Goal: Answer question/provide support: Share knowledge or assist other users

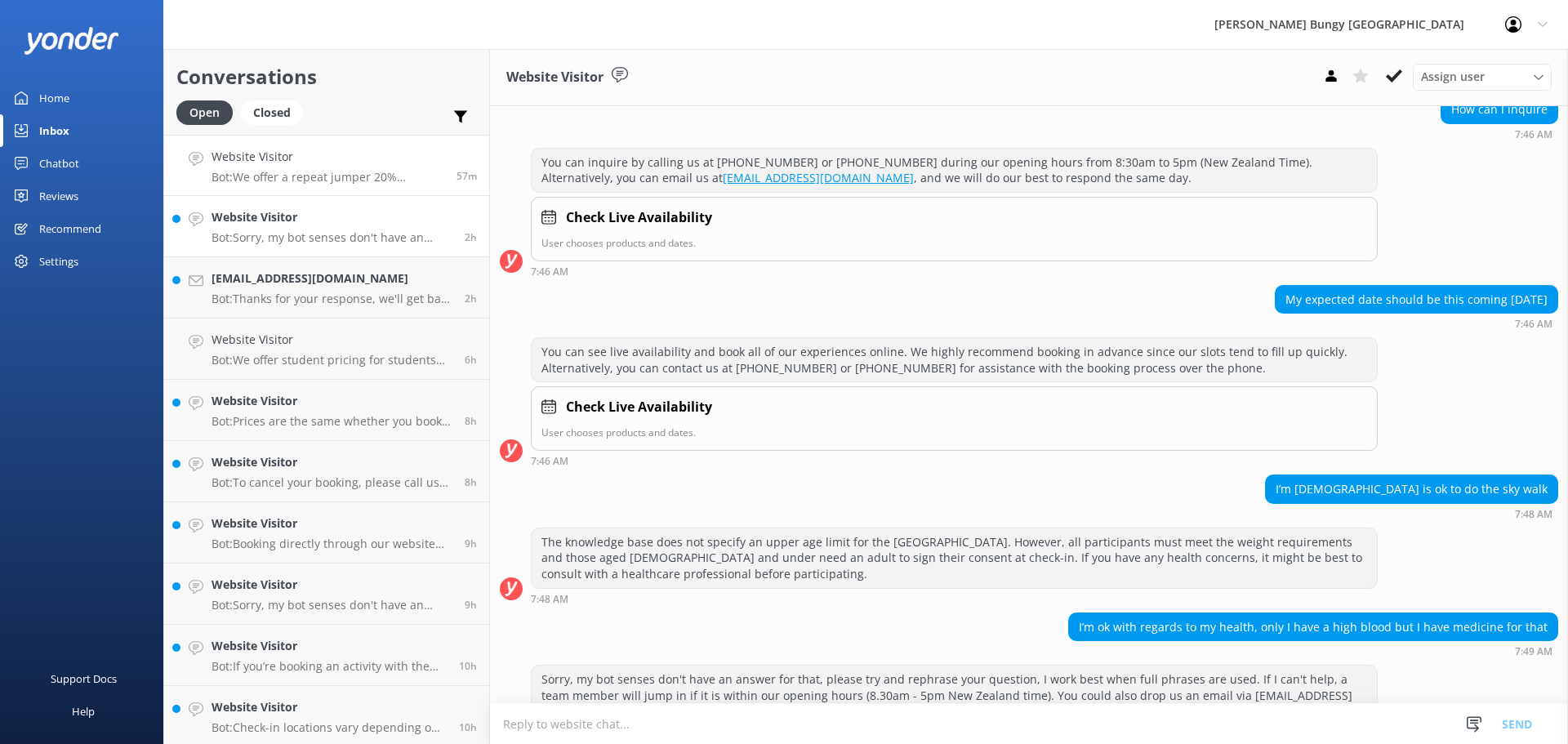
scroll to position [635, 0]
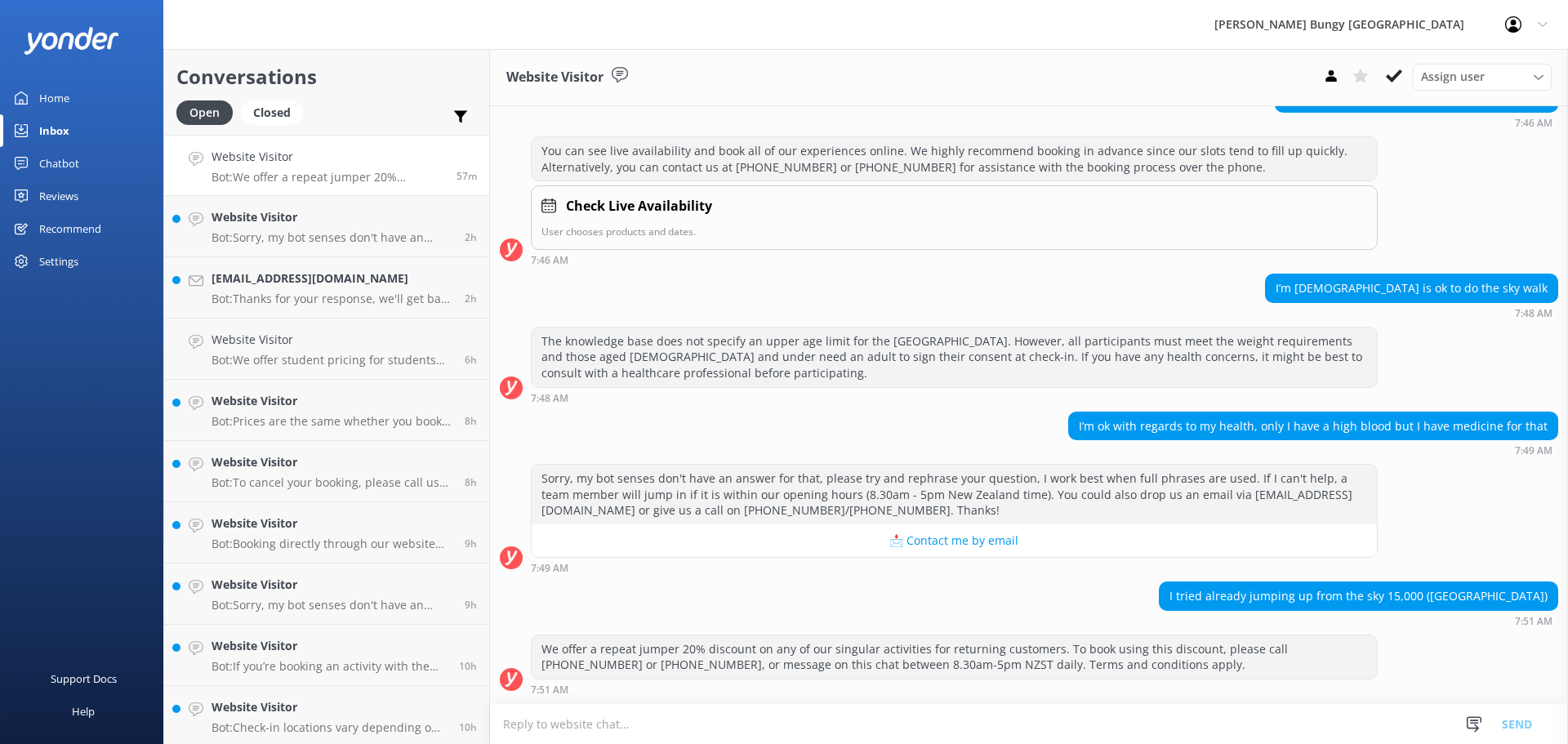
click at [1328, 730] on textarea at bounding box center [1029, 724] width 1078 height 40
type textarea "h"
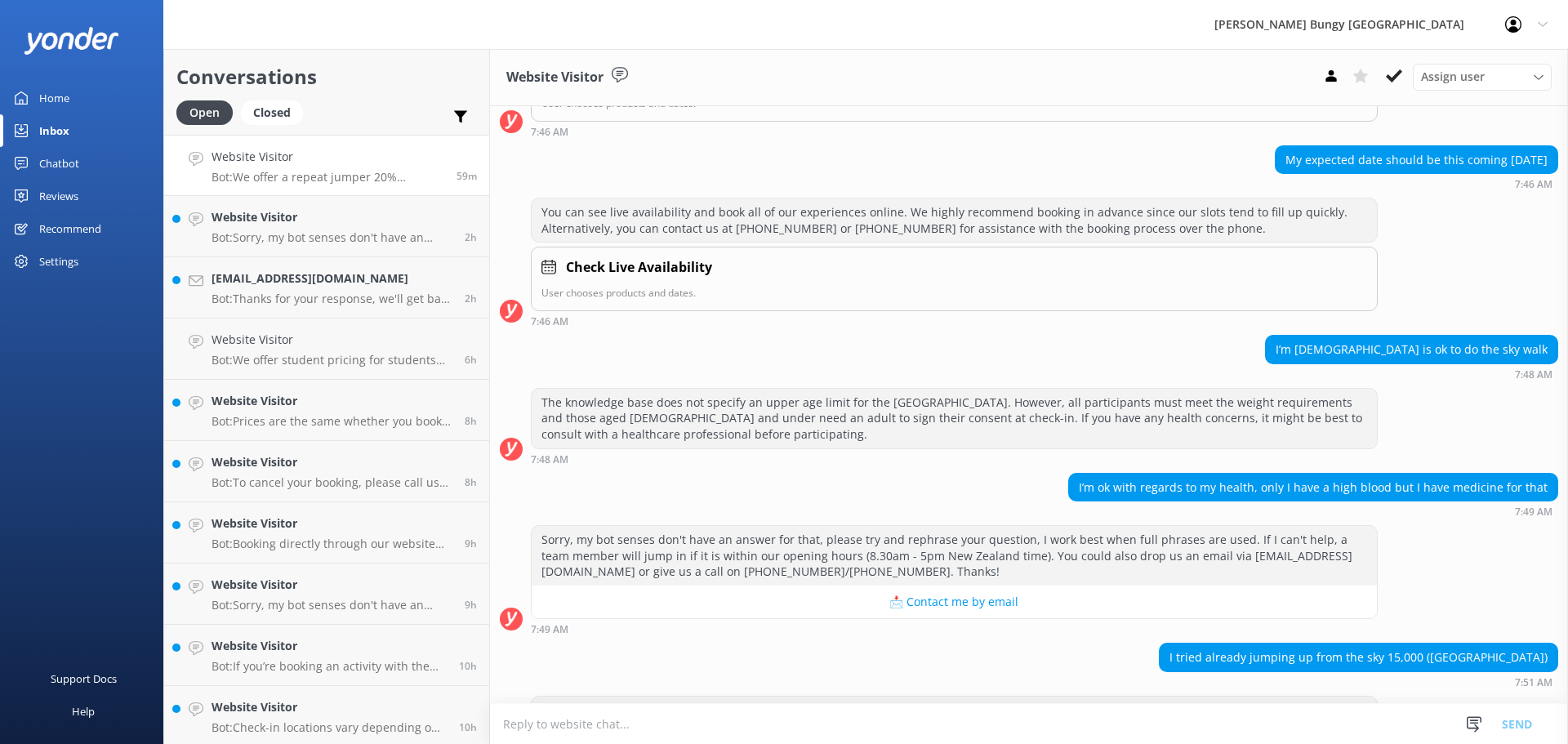
scroll to position [635, 0]
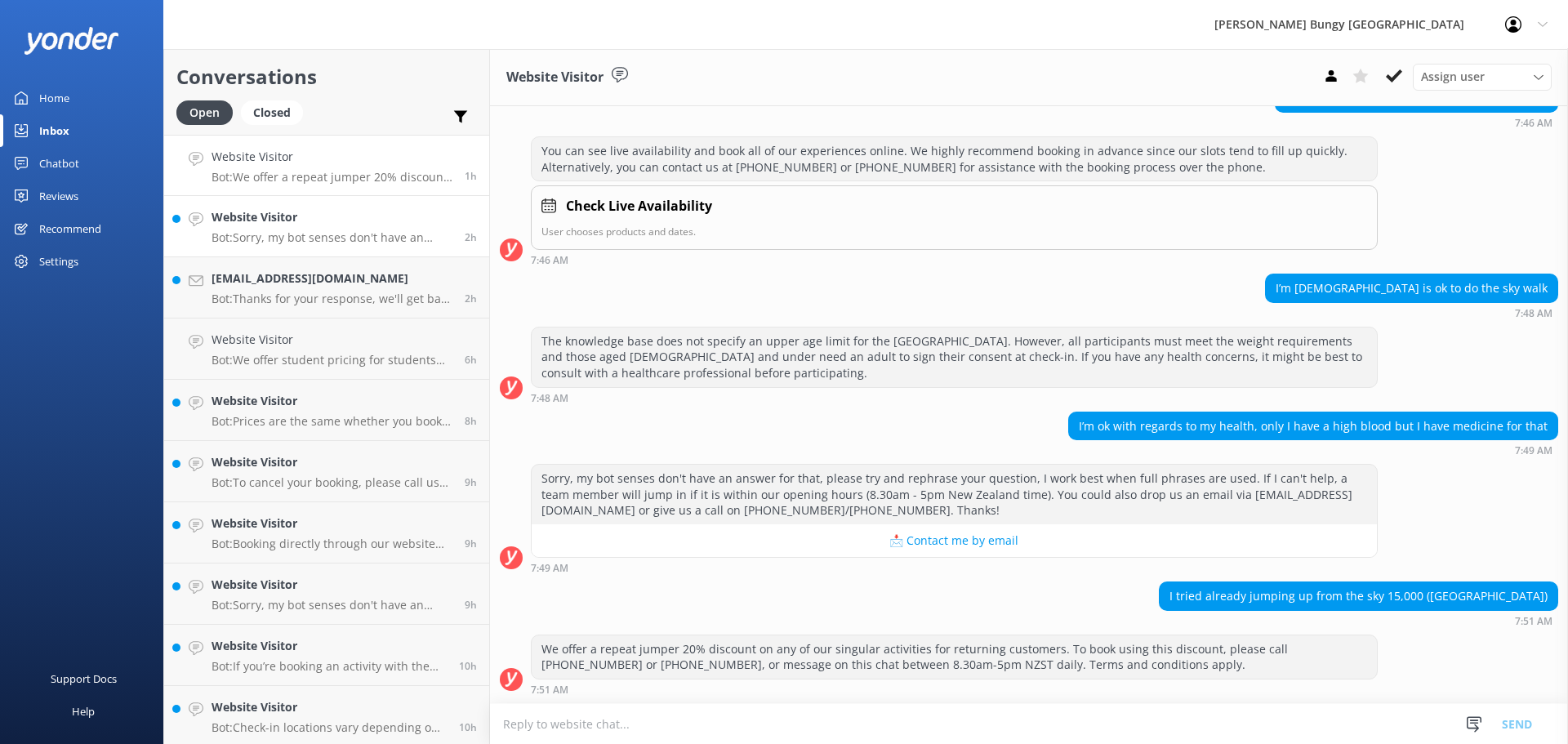
click at [334, 222] on h4 "Website Visitor" at bounding box center [332, 217] width 241 height 18
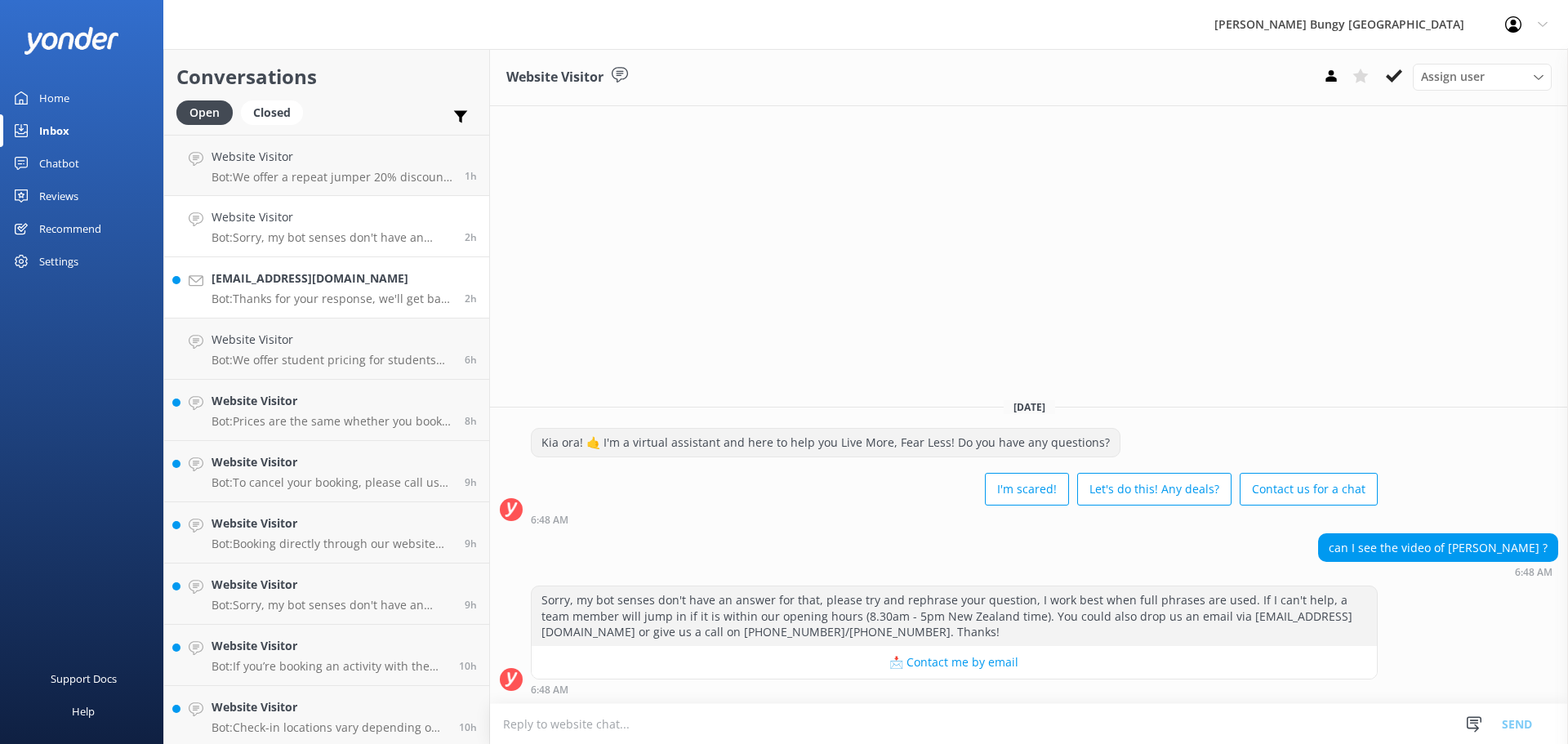
click at [360, 279] on h4 "[EMAIL_ADDRESS][DOMAIN_NAME]" at bounding box center [332, 278] width 241 height 18
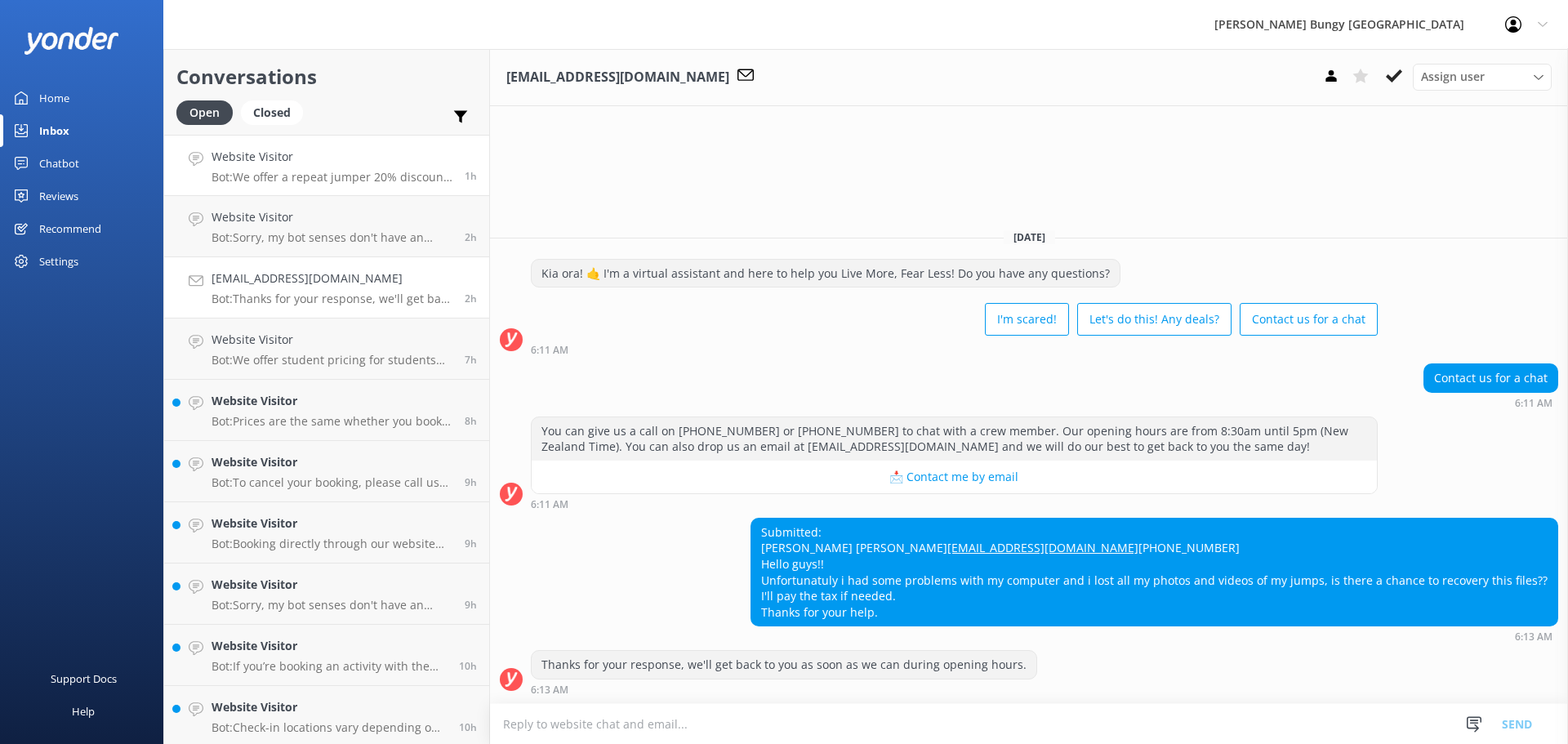
click at [310, 154] on h4 "Website Visitor" at bounding box center [332, 157] width 241 height 18
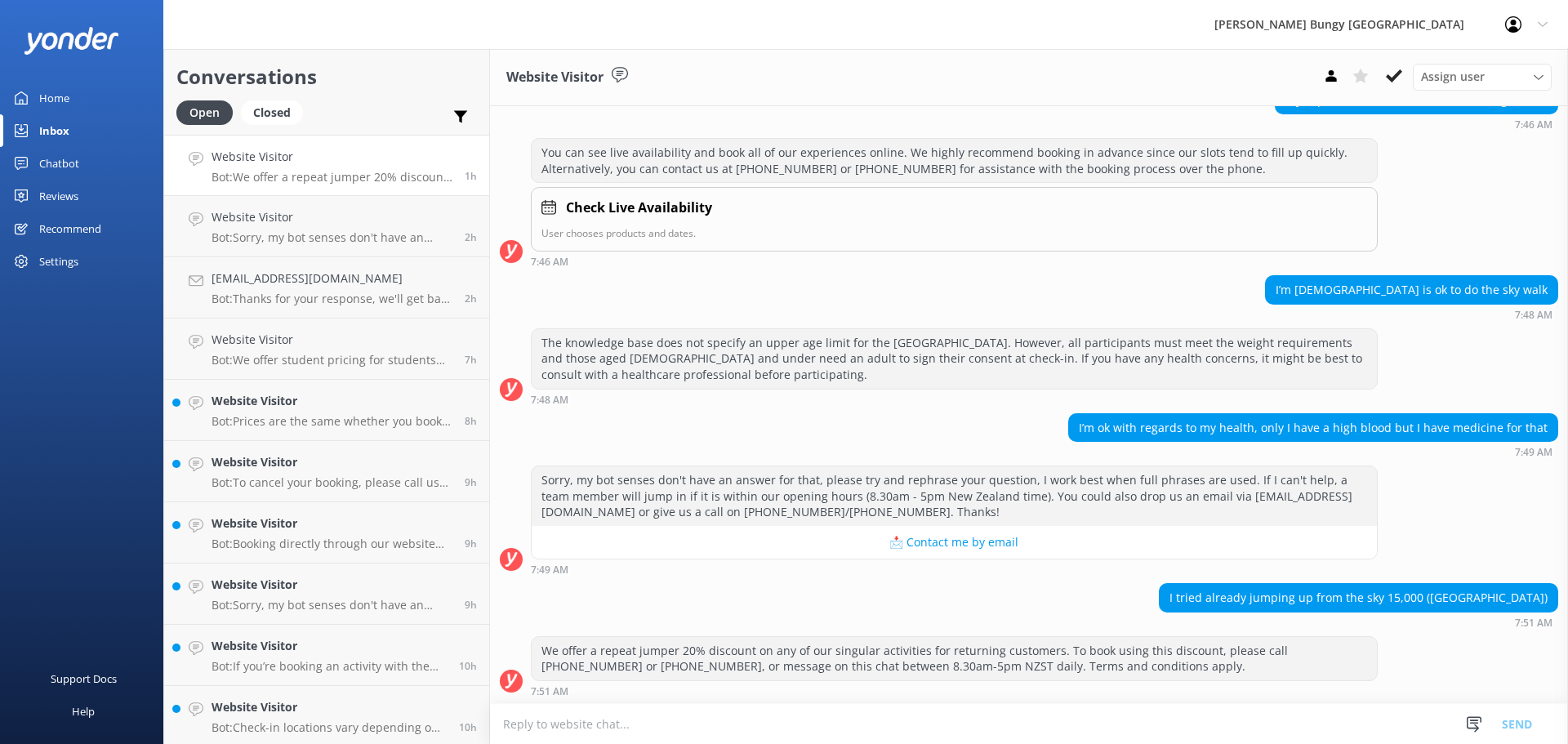
scroll to position [635, 0]
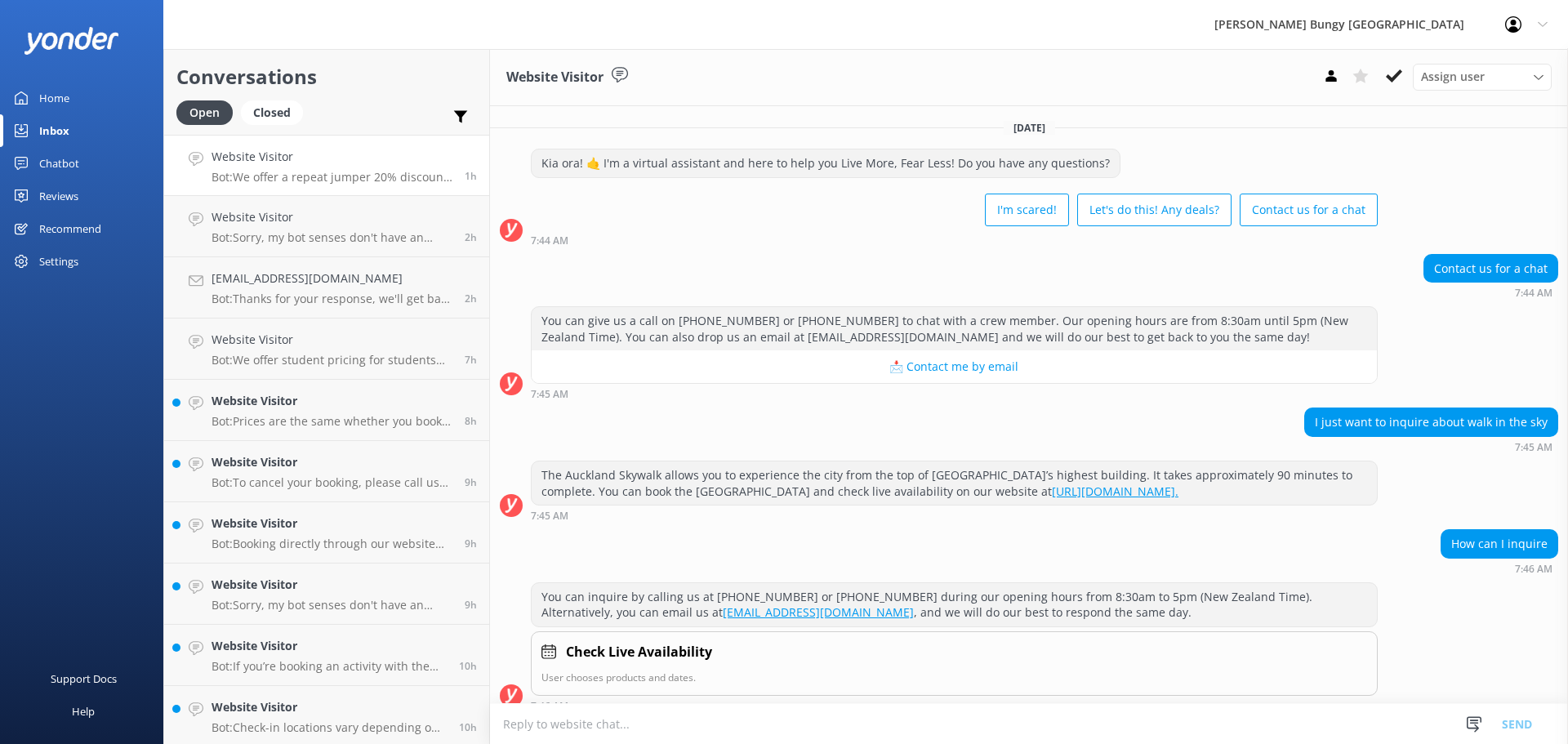
scroll to position [635, 0]
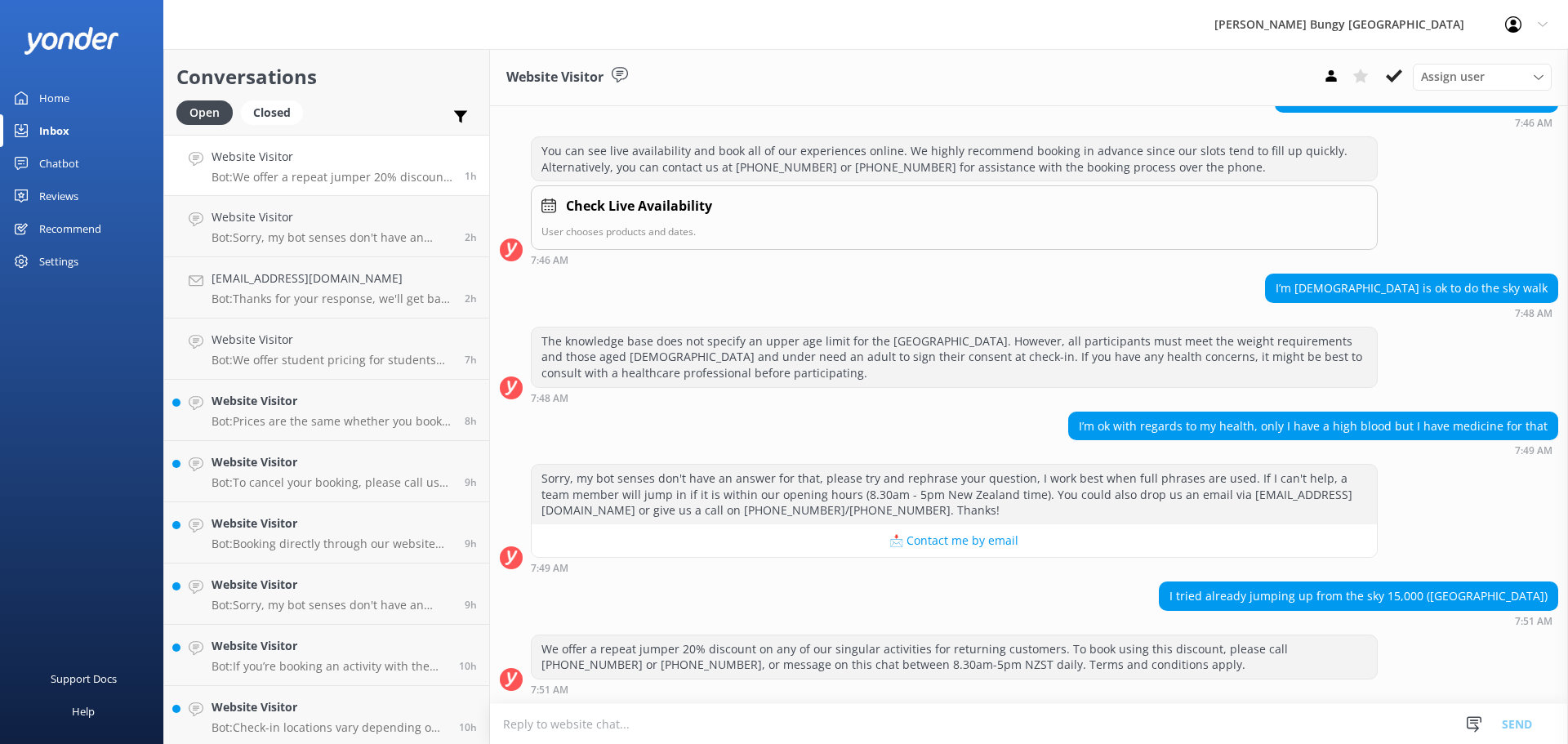
click at [1049, 569] on div "7:49 AM" at bounding box center [955, 567] width 847 height 11
click at [271, 177] on p "Bot: Tandem jump & swing prices vary based on location, activity, and fare type…" at bounding box center [328, 177] width 233 height 14
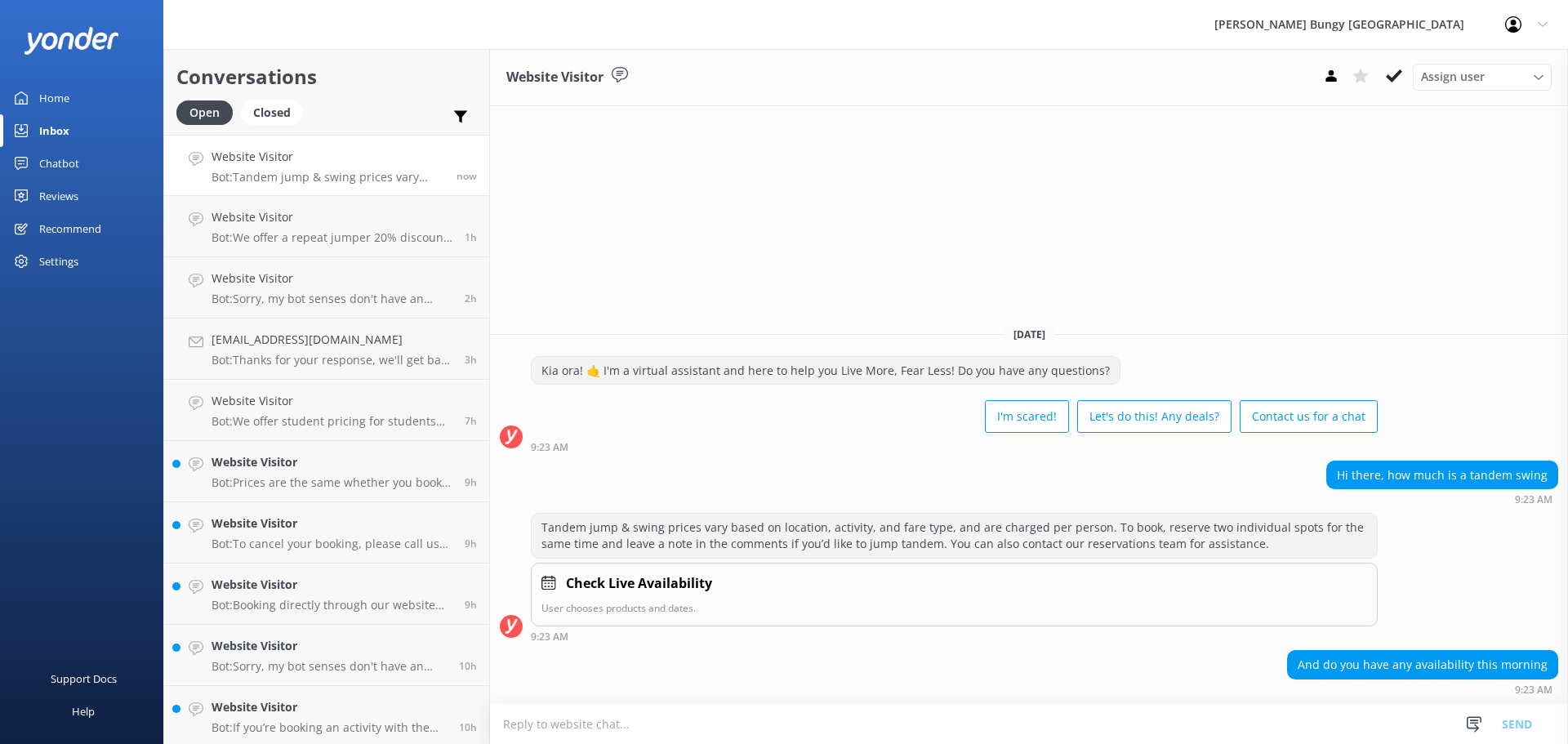
click at [1353, 717] on textarea at bounding box center [1029, 724] width 1078 height 40
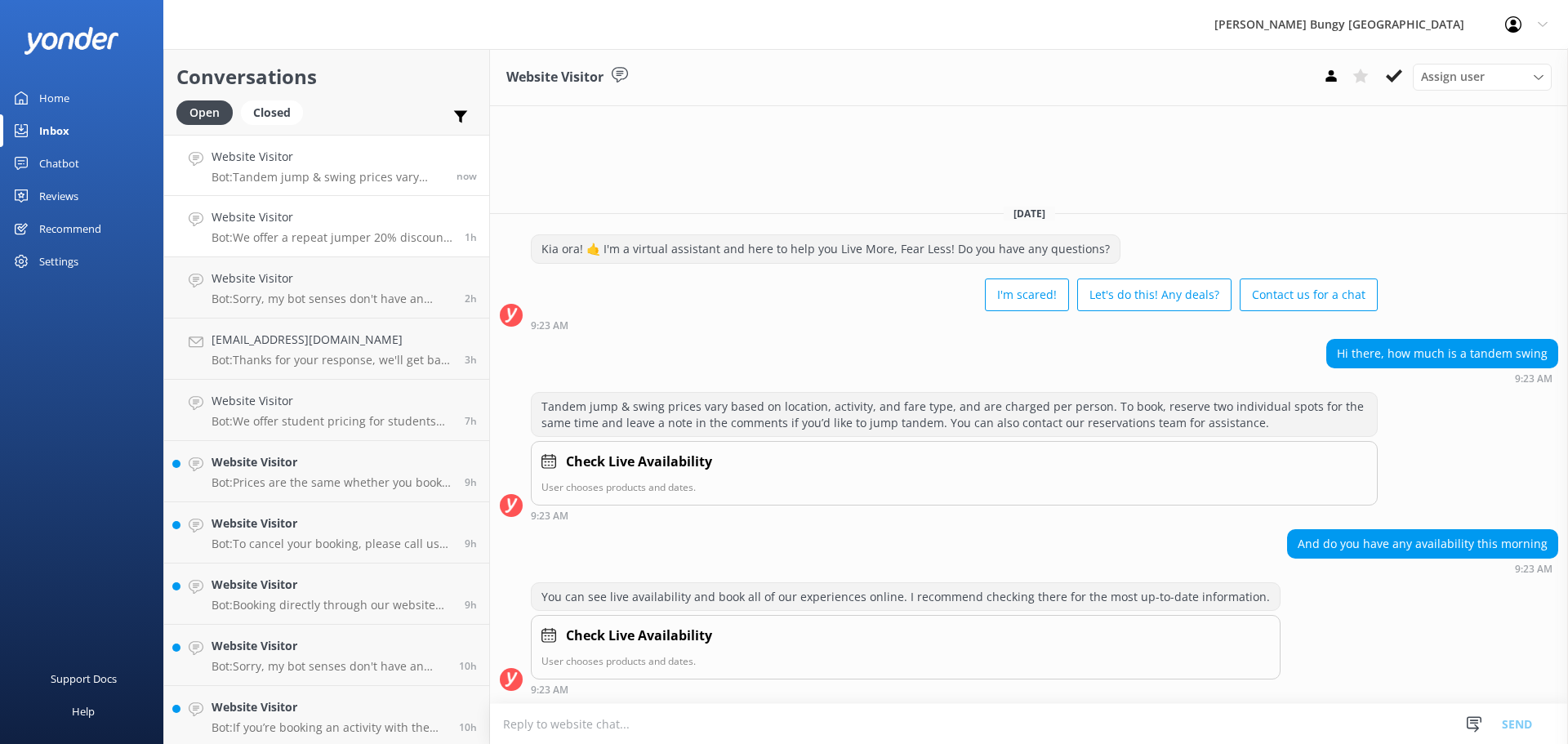
click at [378, 214] on h4 "Website Visitor" at bounding box center [332, 217] width 241 height 18
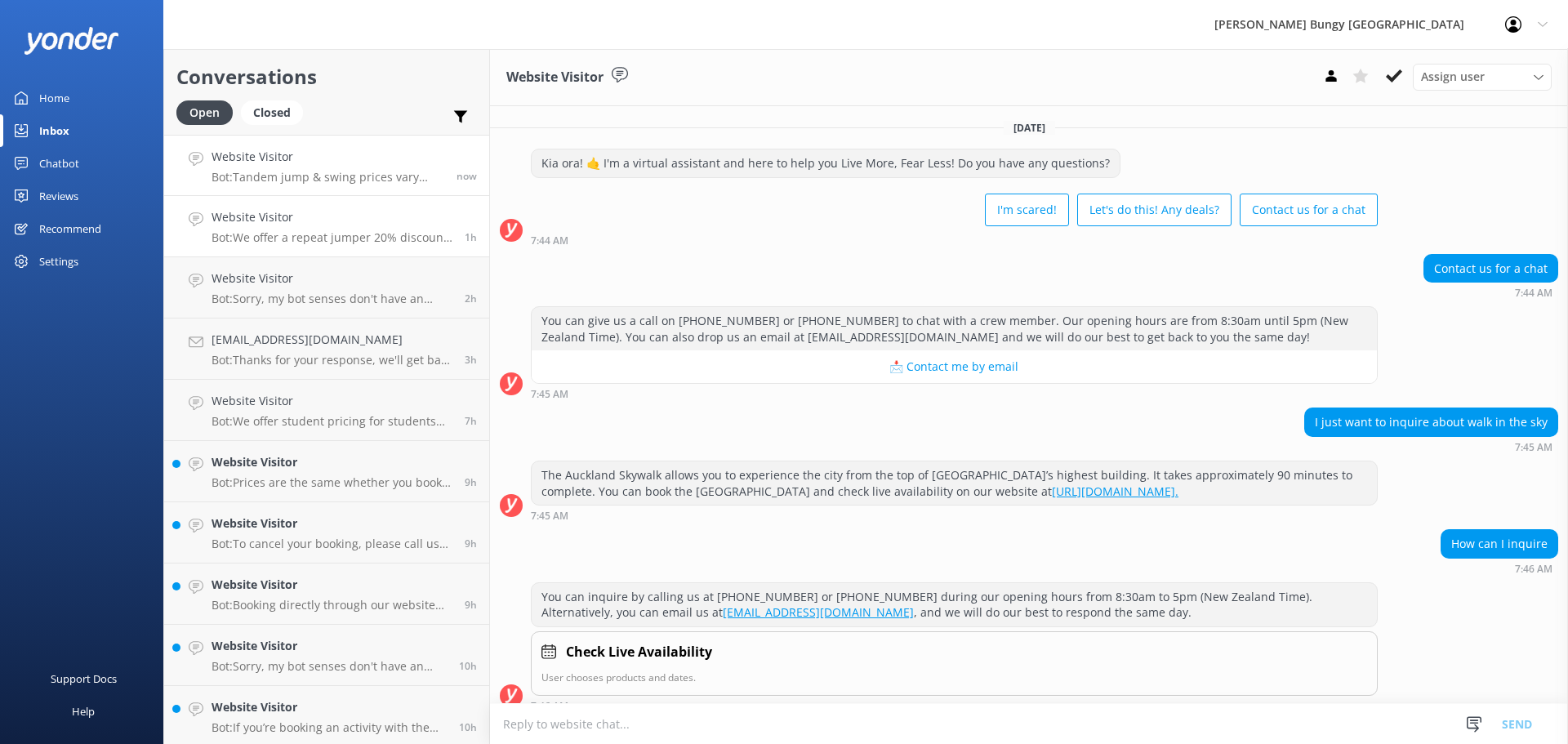
click at [345, 152] on h4 "Website Visitor" at bounding box center [328, 157] width 233 height 18
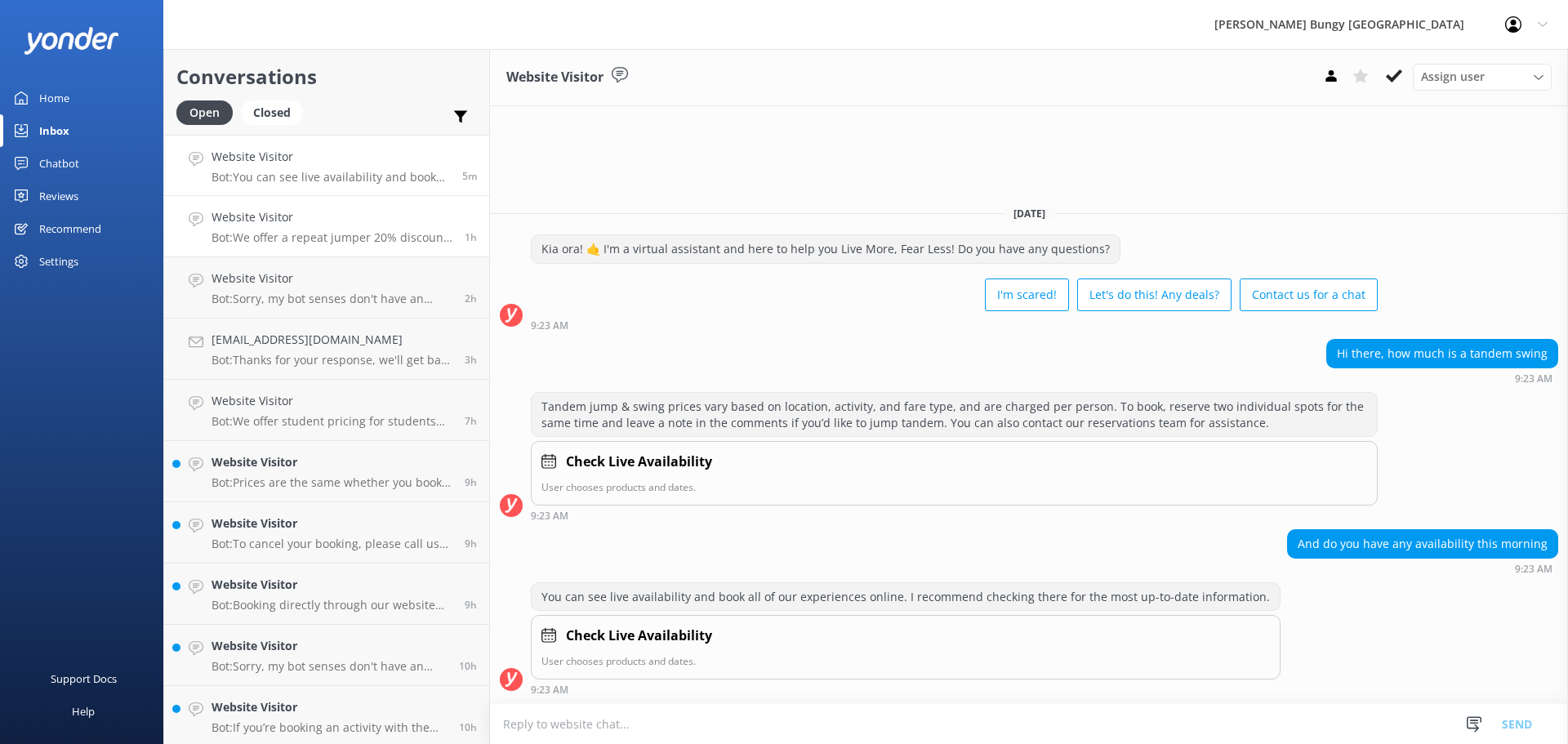
click at [295, 236] on p "Bot: We offer a repeat jumper 20% discount on any of our singular activities fo…" at bounding box center [332, 237] width 241 height 14
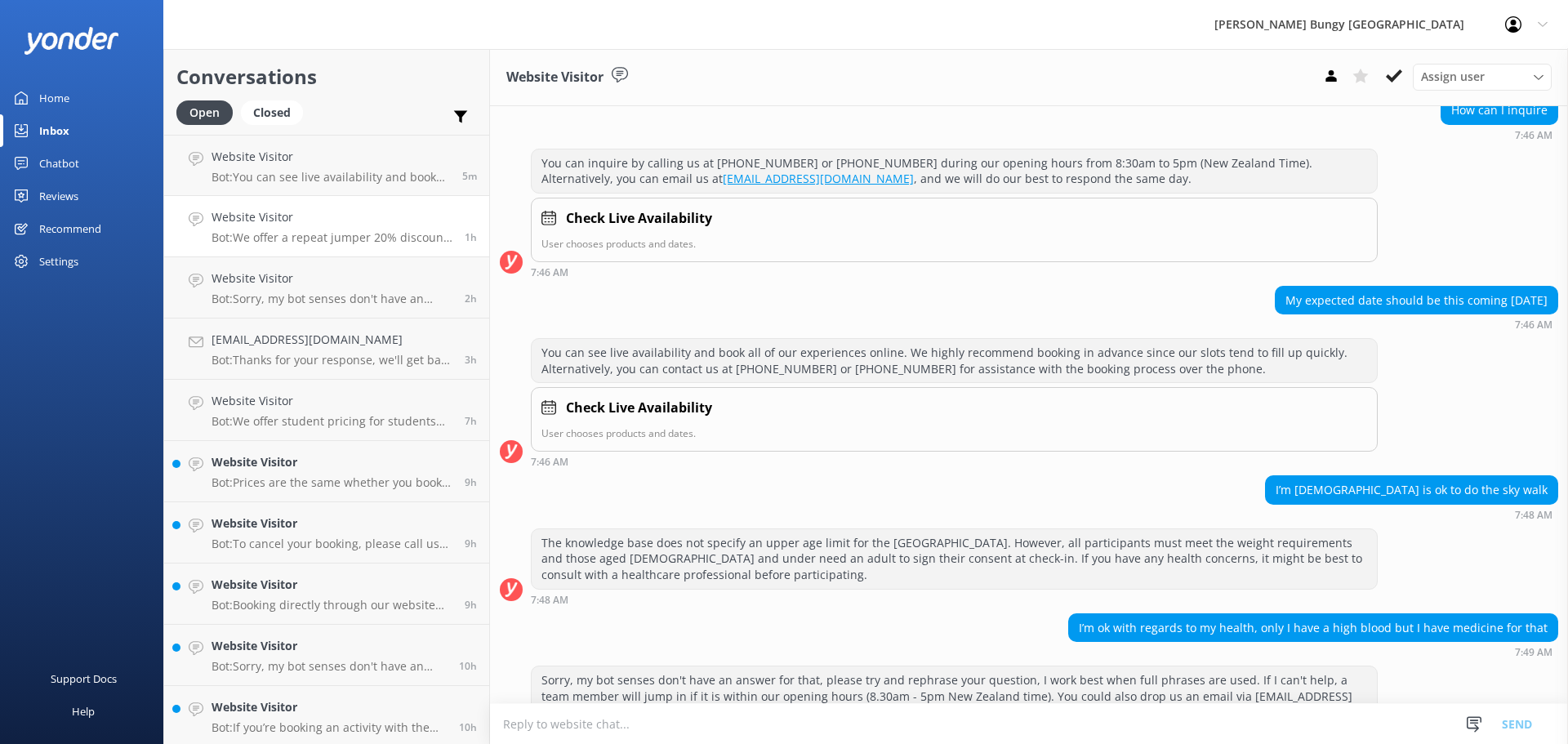
scroll to position [635, 0]
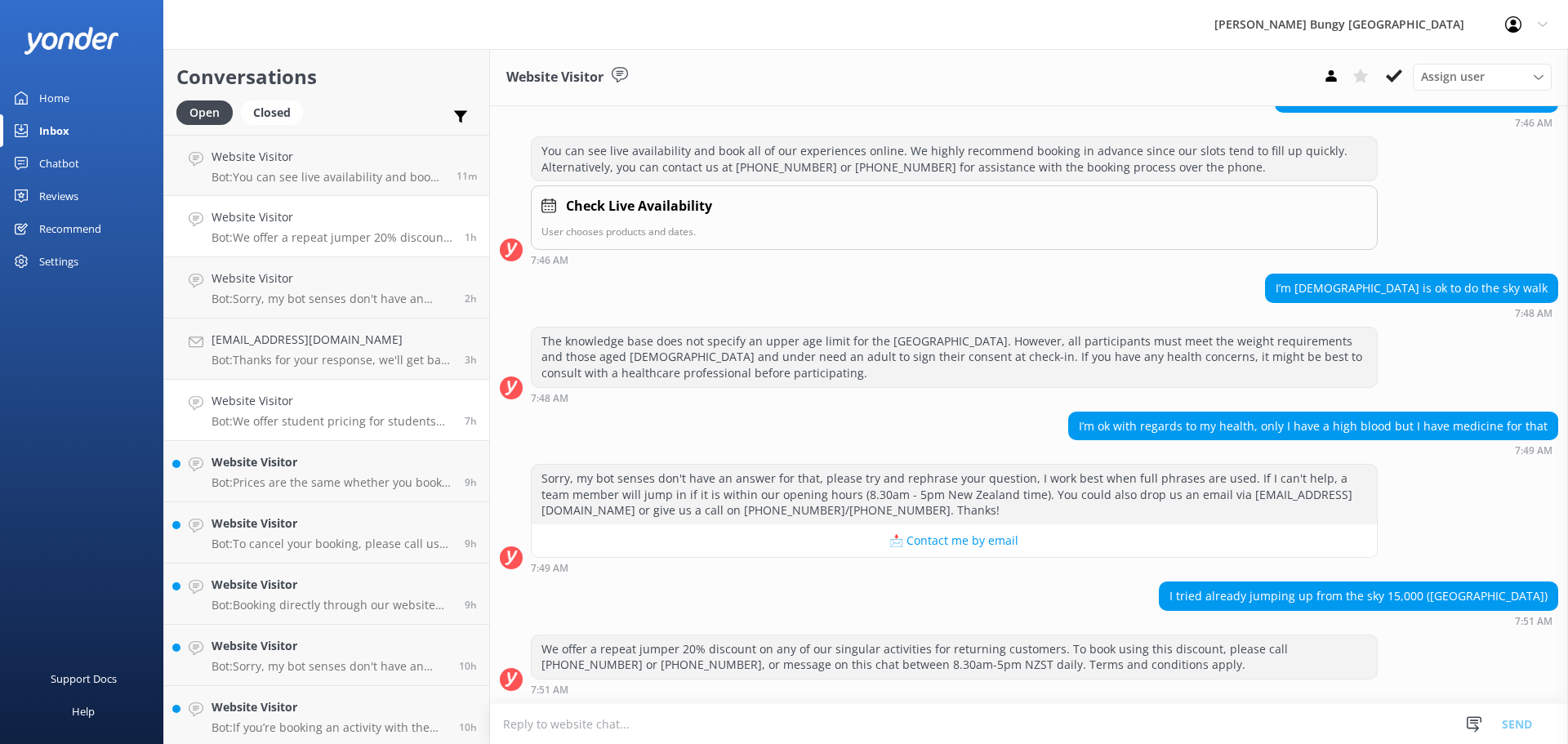
click at [390, 424] on p "Bot: We offer student pricing for students studying in domestic NZ institutions…" at bounding box center [332, 420] width 241 height 14
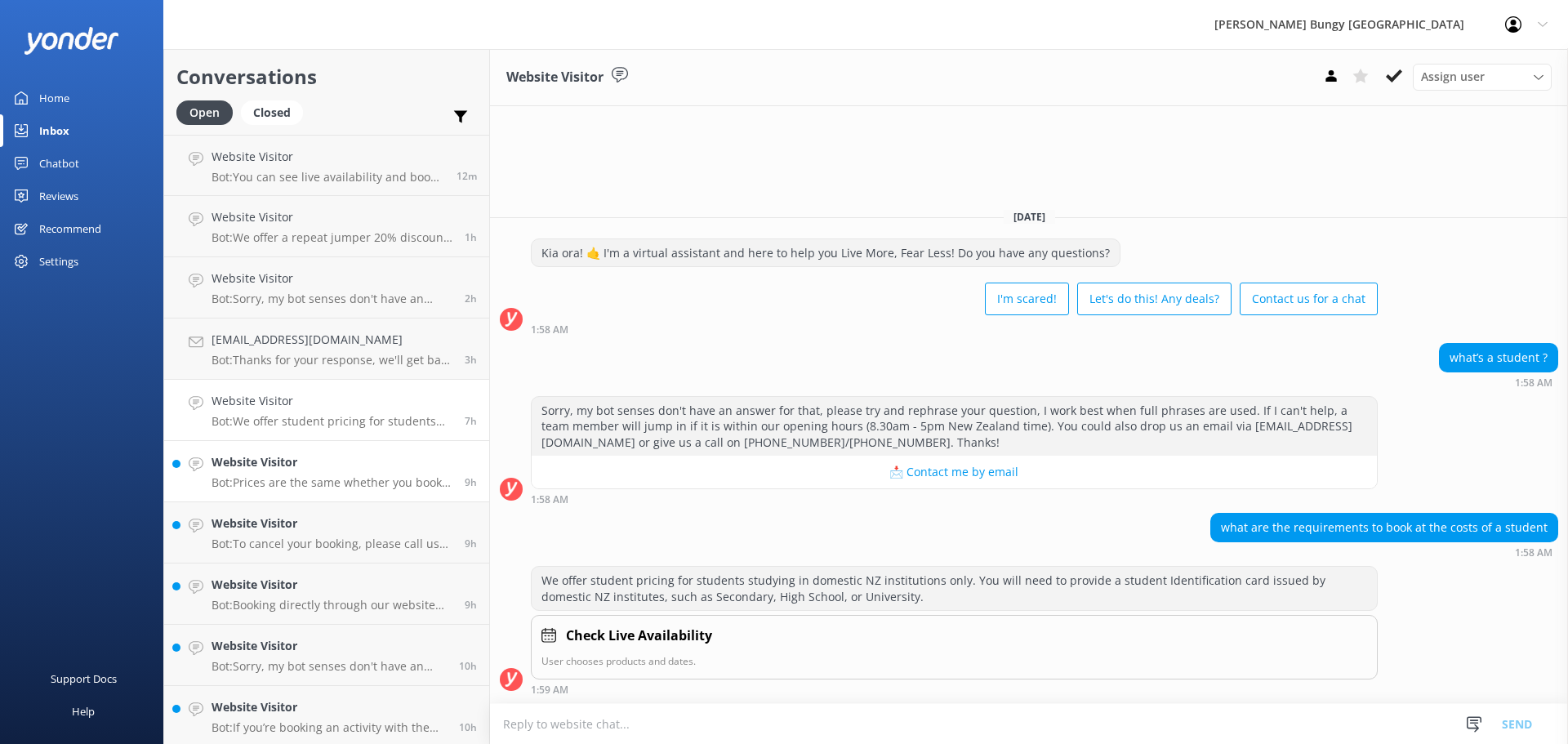
click at [367, 471] on h4 "Website Visitor" at bounding box center [332, 461] width 241 height 18
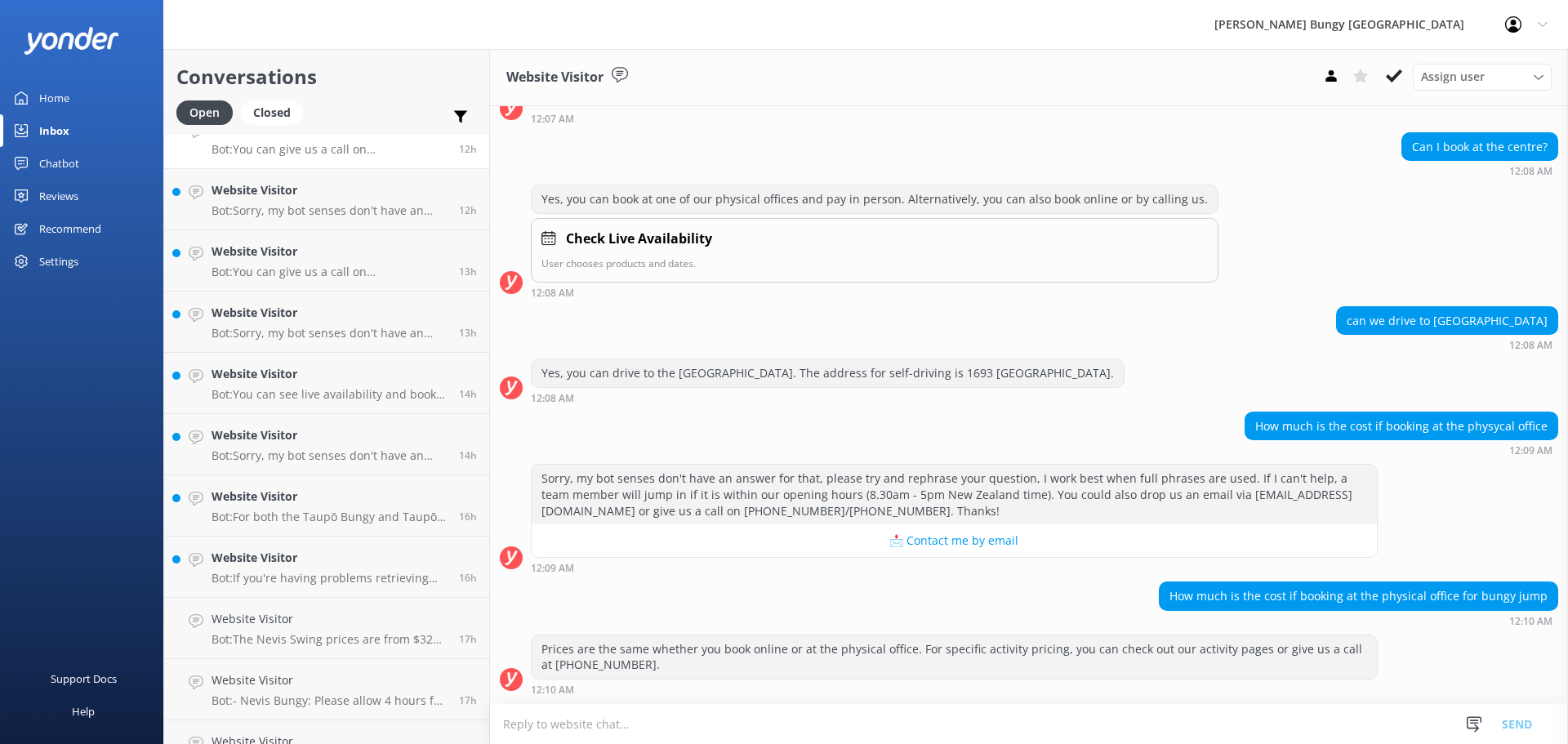
scroll to position [799, 0]
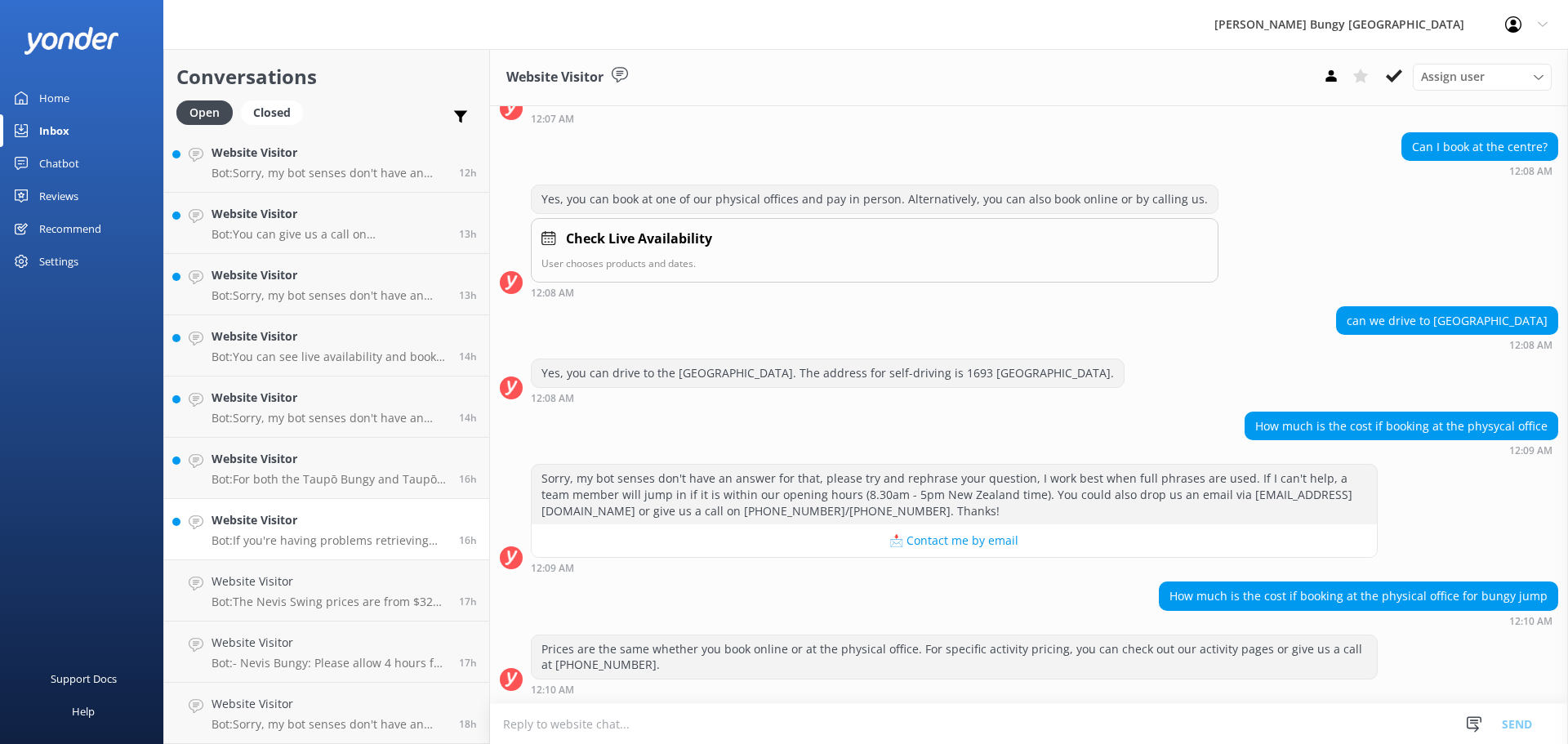
click at [371, 533] on p "Bot: If you're having problems retrieving your photos or videos, please email […" at bounding box center [329, 540] width 235 height 14
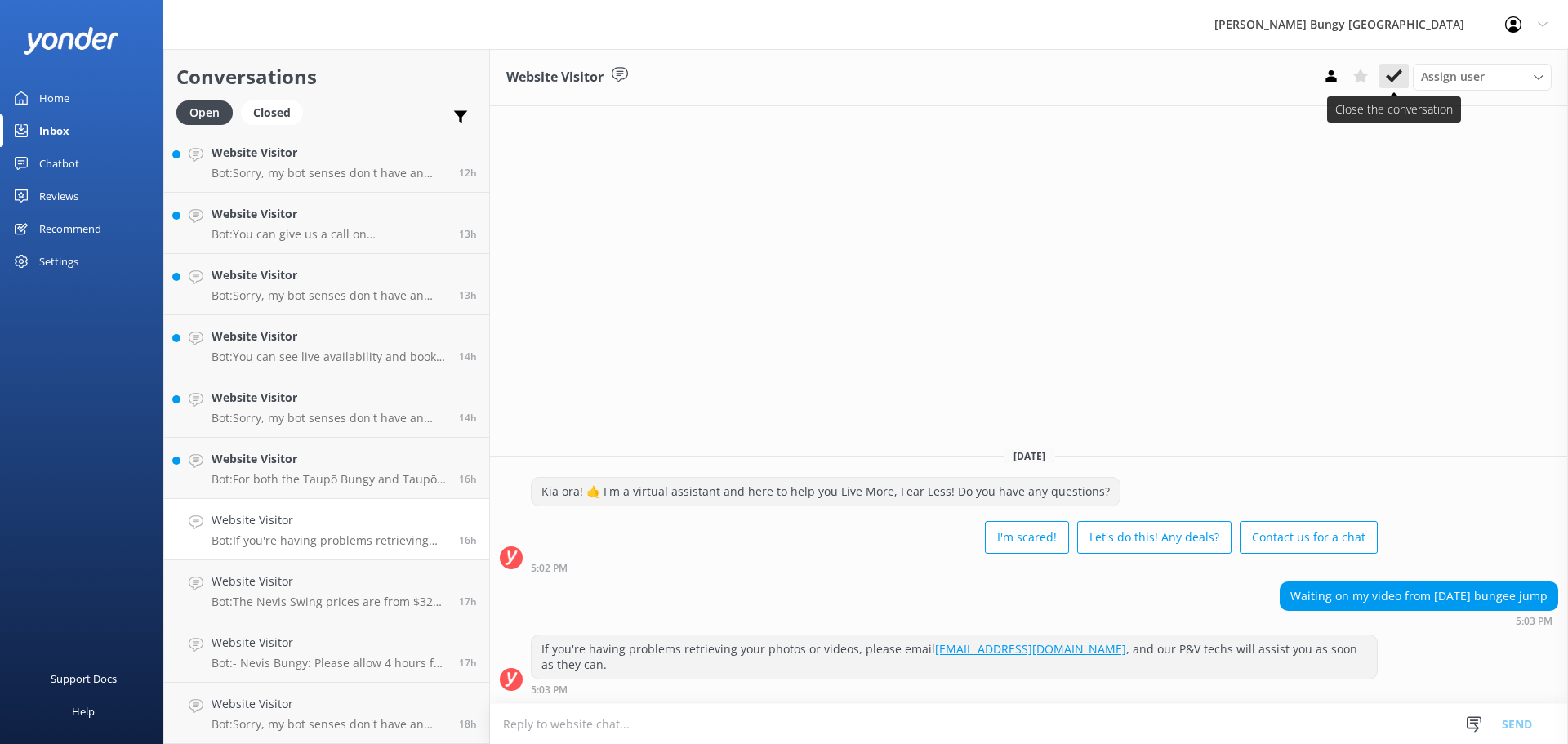
click at [1394, 78] on use at bounding box center [1394, 76] width 16 height 13
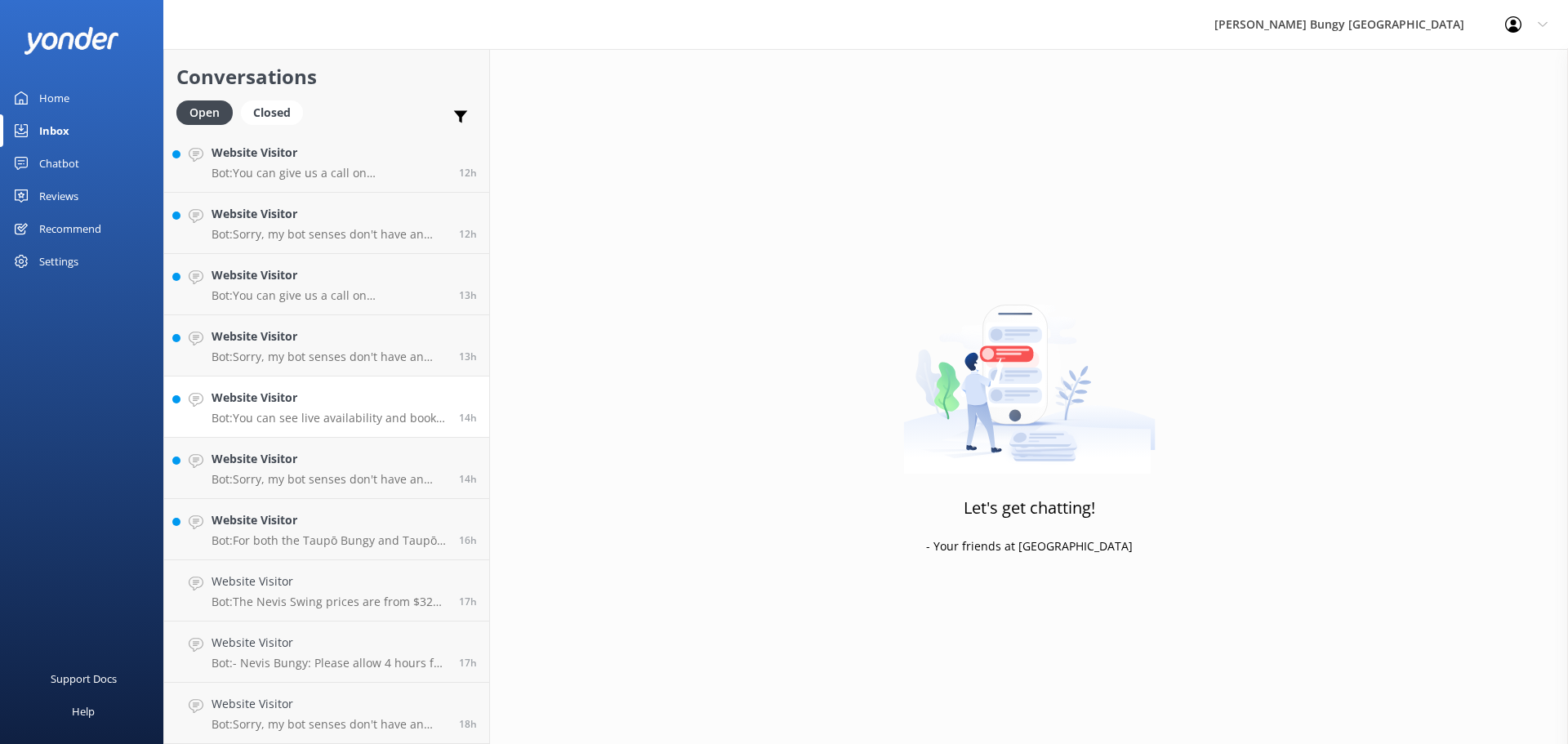
scroll to position [738, 0]
click at [389, 482] on p "Bot: Sorry, my bot senses don't have an answer for that, please try and rephras…" at bounding box center [329, 478] width 235 height 14
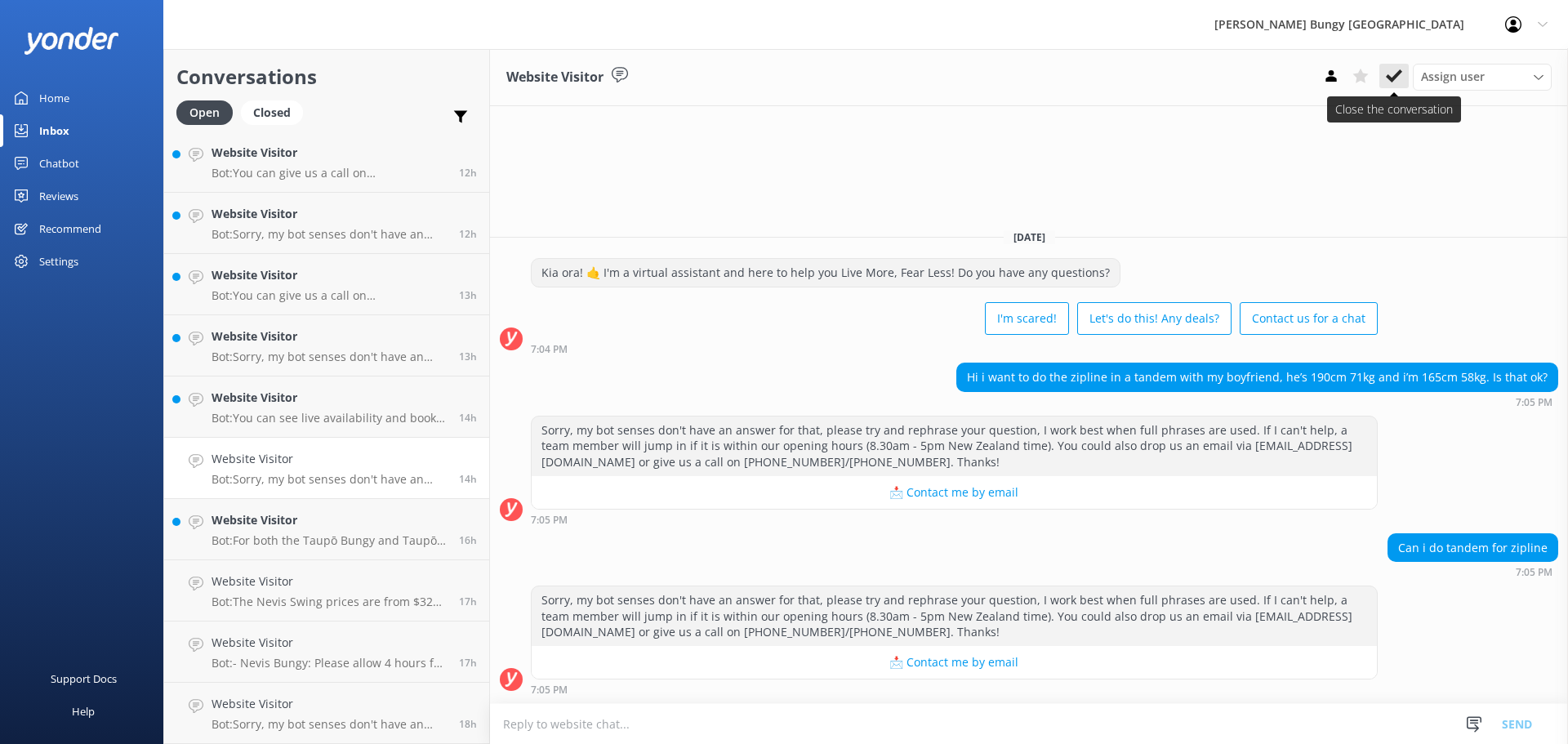
click at [1384, 70] on button at bounding box center [1394, 76] width 30 height 25
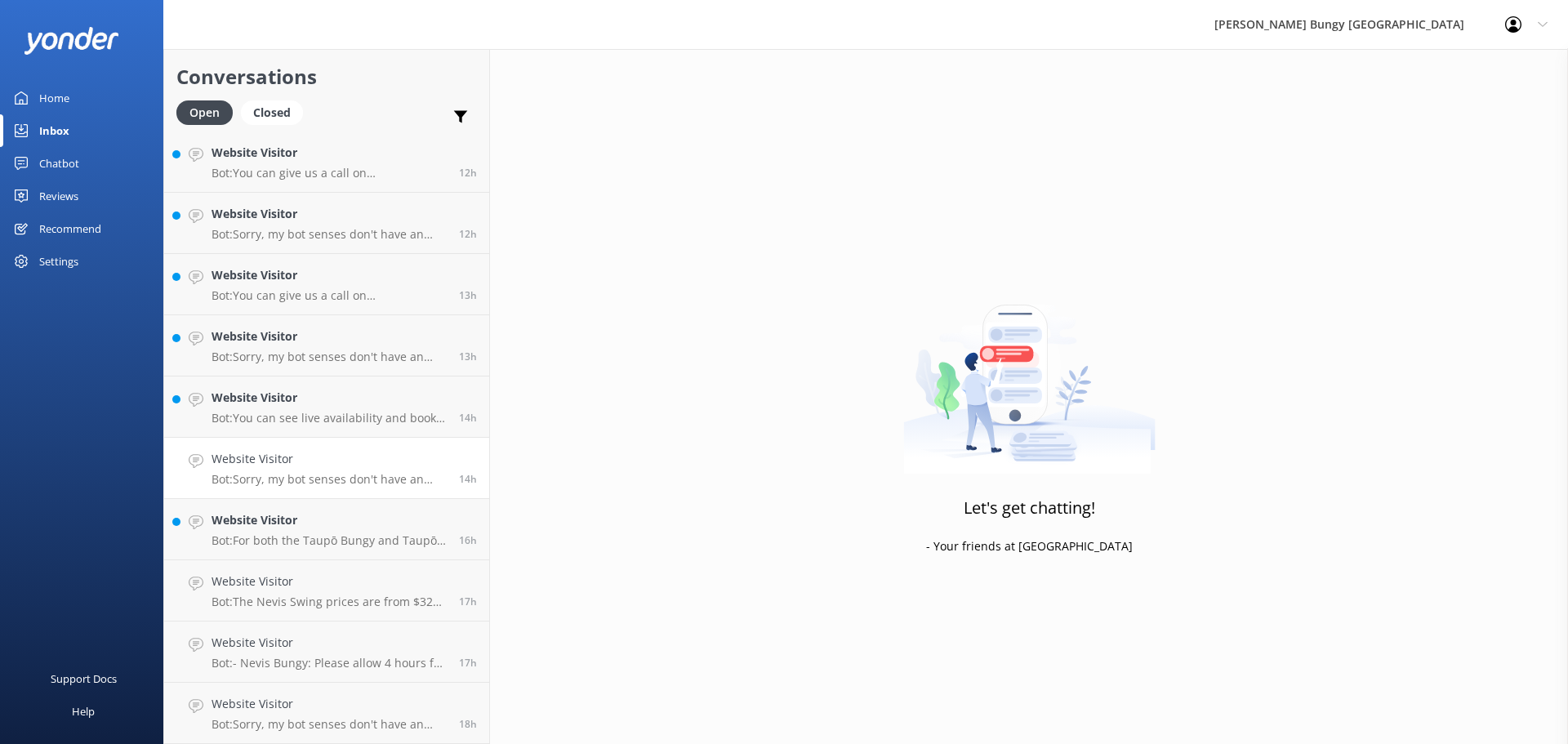
scroll to position [677, 0]
click at [334, 469] on div "Website Visitor Bot: You can see live availability and book the [GEOGRAPHIC_DAT…" at bounding box center [329, 468] width 235 height 36
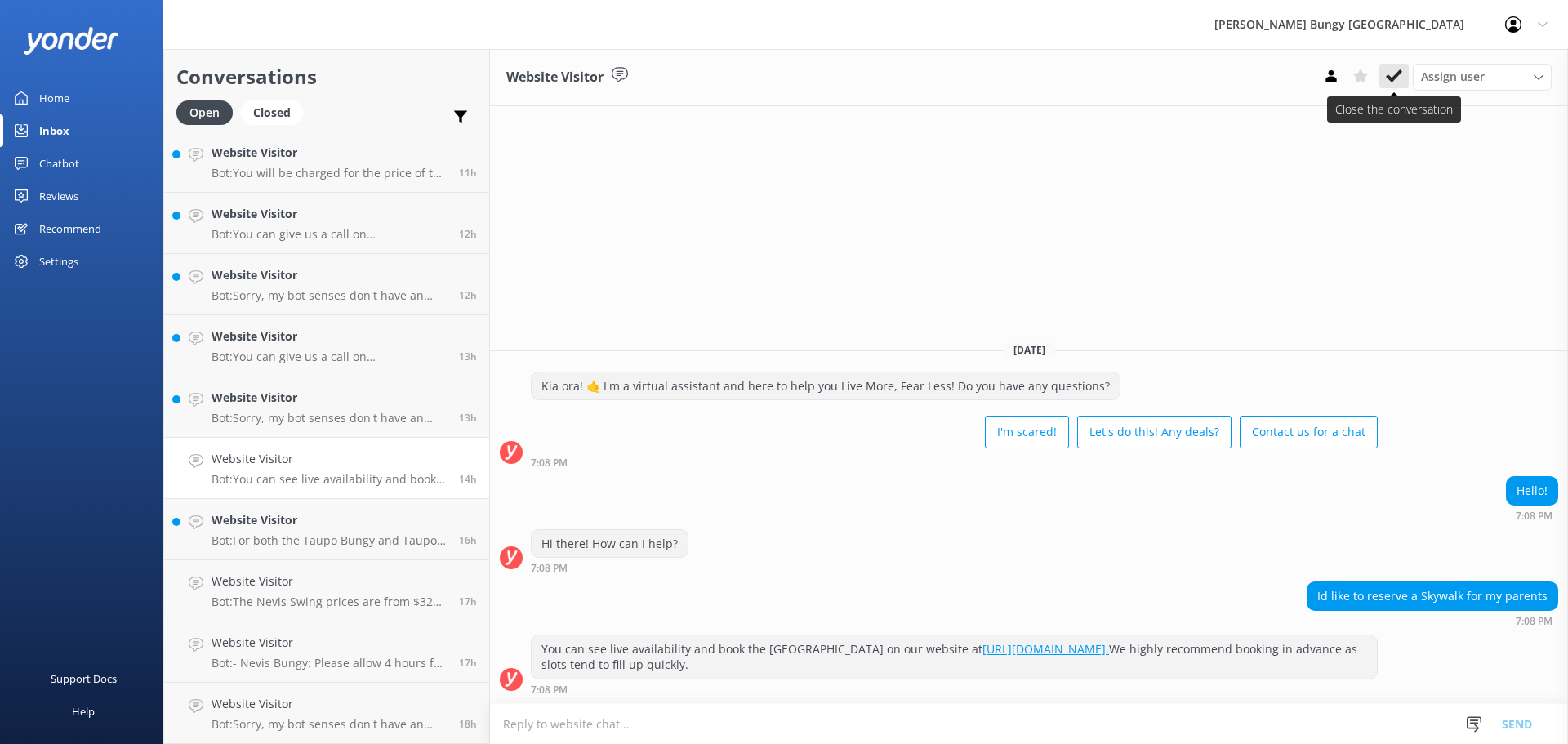
click at [1397, 81] on icon at bounding box center [1394, 75] width 16 height 16
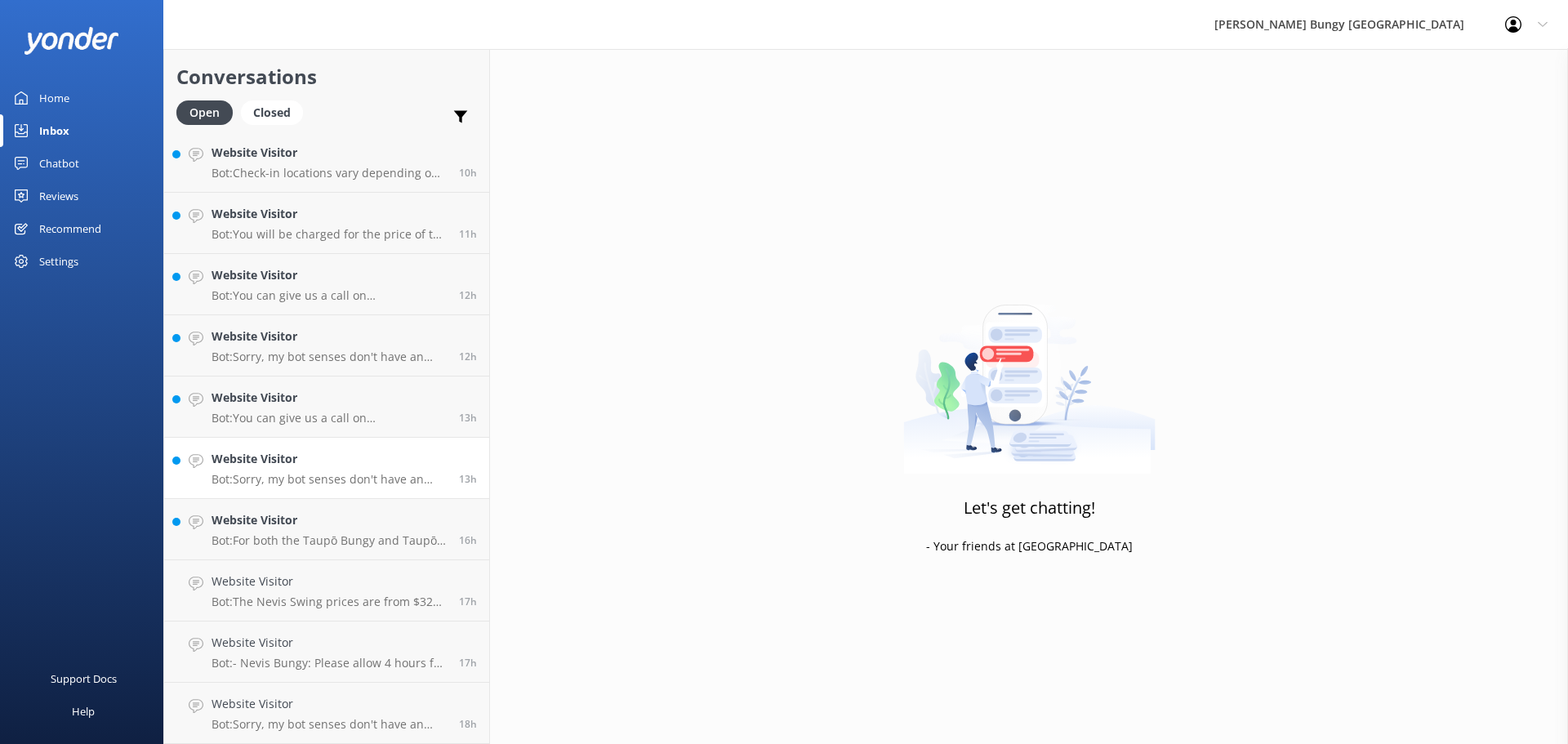
scroll to position [616, 0]
click at [365, 509] on link "Website Visitor Bot: For both the Taupō Bungy and Taupō Swing, you will need to…" at bounding box center [327, 529] width 325 height 61
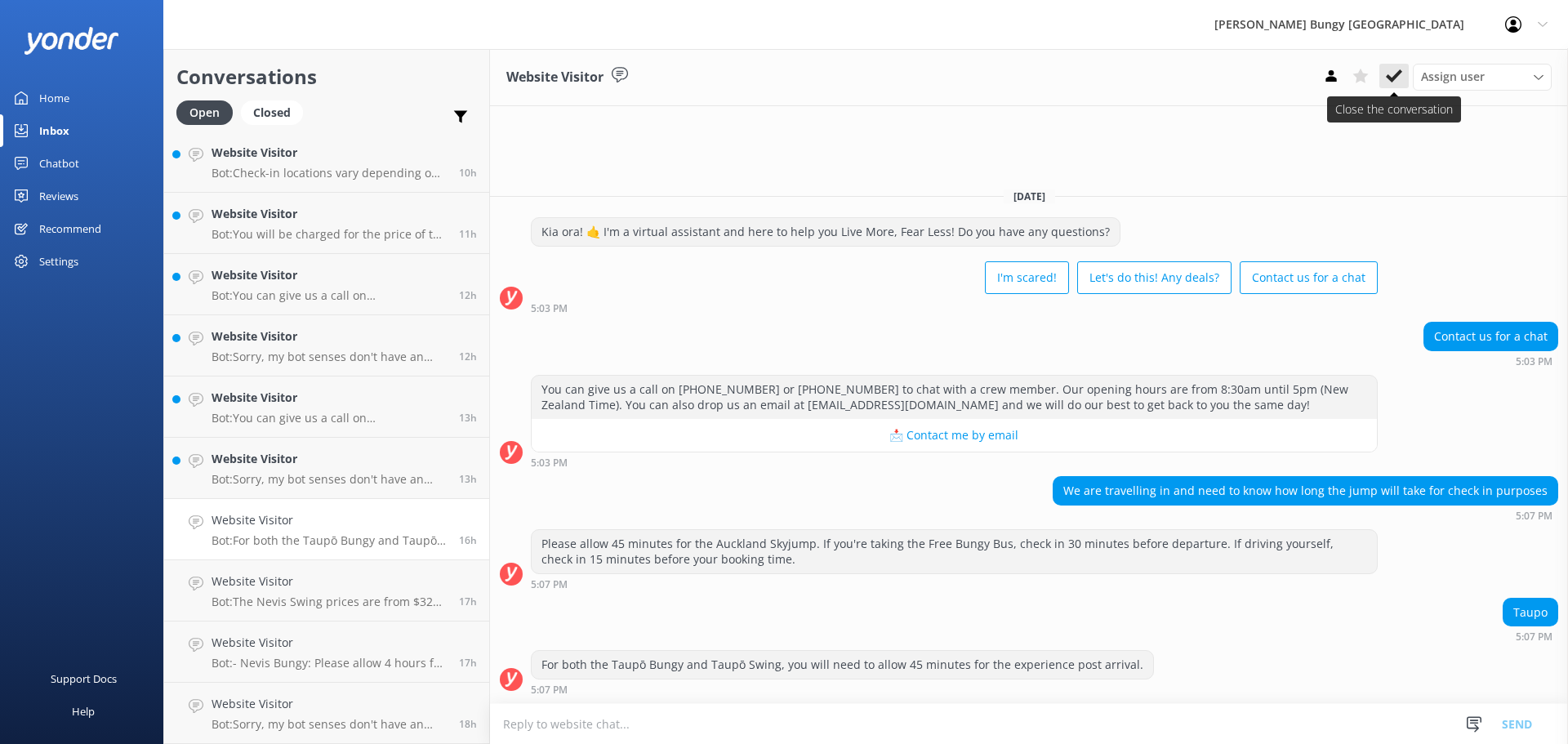
click at [1398, 75] on use at bounding box center [1394, 76] width 16 height 13
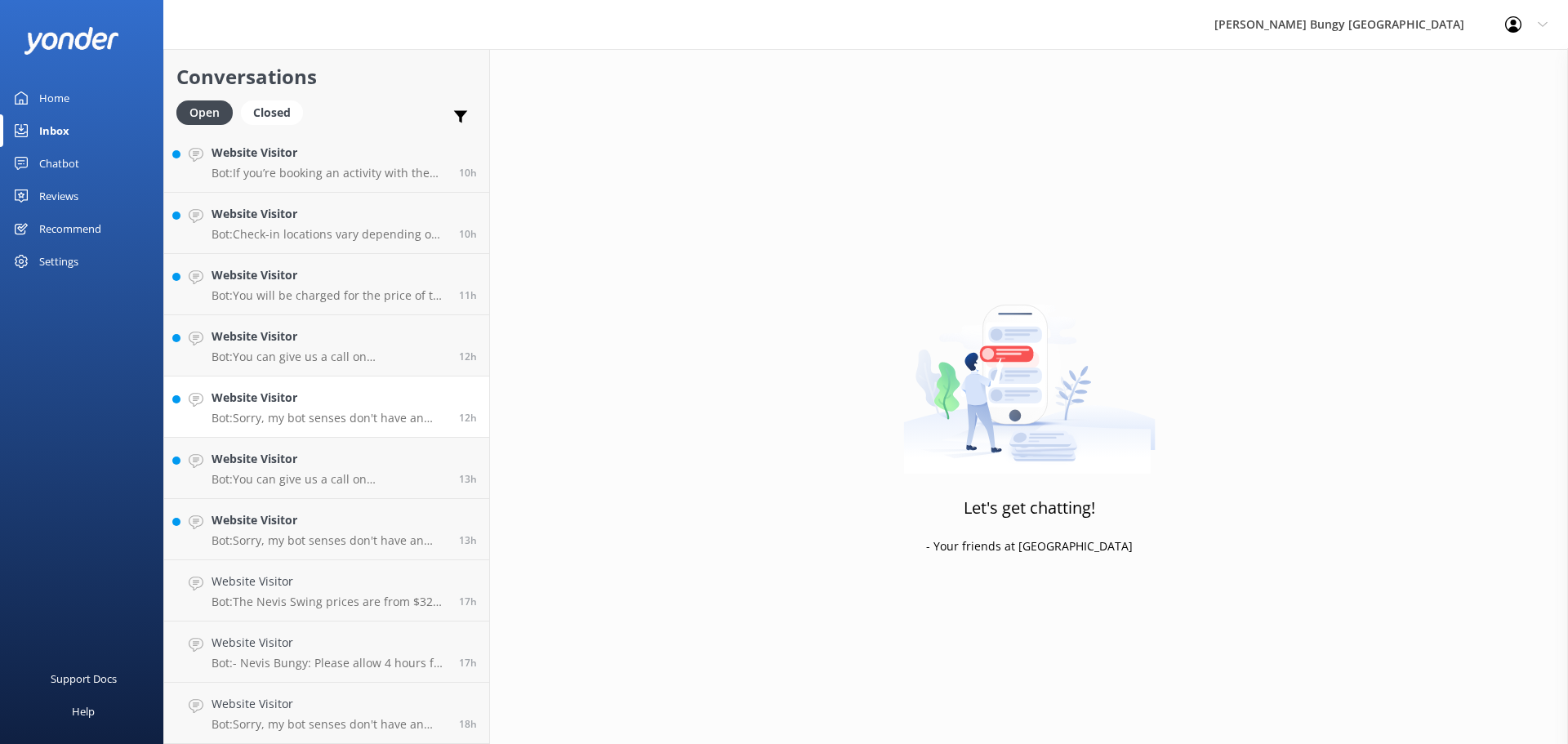
scroll to position [554, 0]
click at [384, 471] on div "Website Visitor Bot: You can give us a call on [PHONE_NUMBER] or [PHONE_NUMBER]…" at bounding box center [329, 468] width 235 height 36
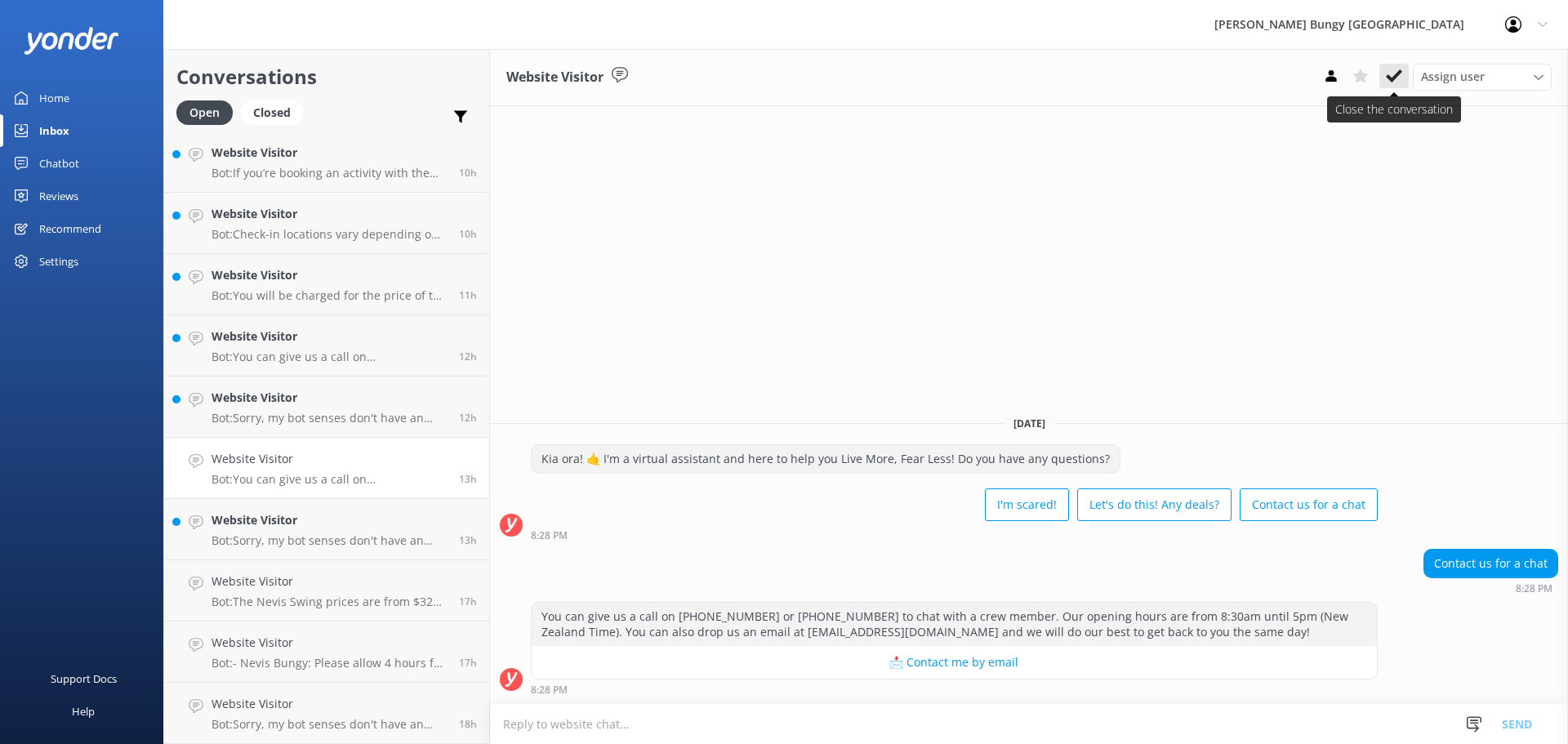
click at [1393, 81] on icon at bounding box center [1394, 75] width 16 height 16
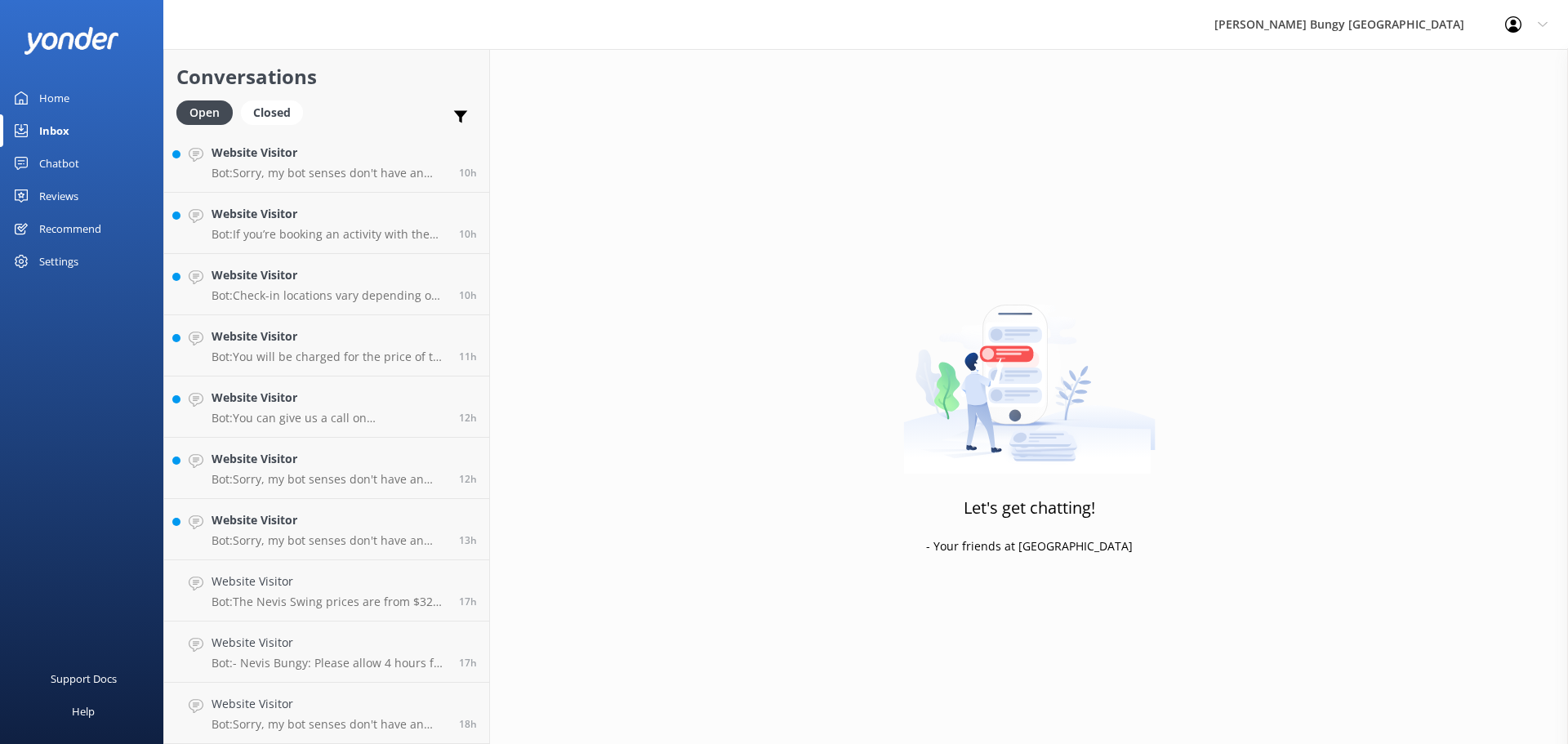
scroll to position [493, 0]
click at [341, 415] on p "Bot: You can give us a call on [PHONE_NUMBER] or [PHONE_NUMBER] to chat with a …" at bounding box center [329, 417] width 235 height 14
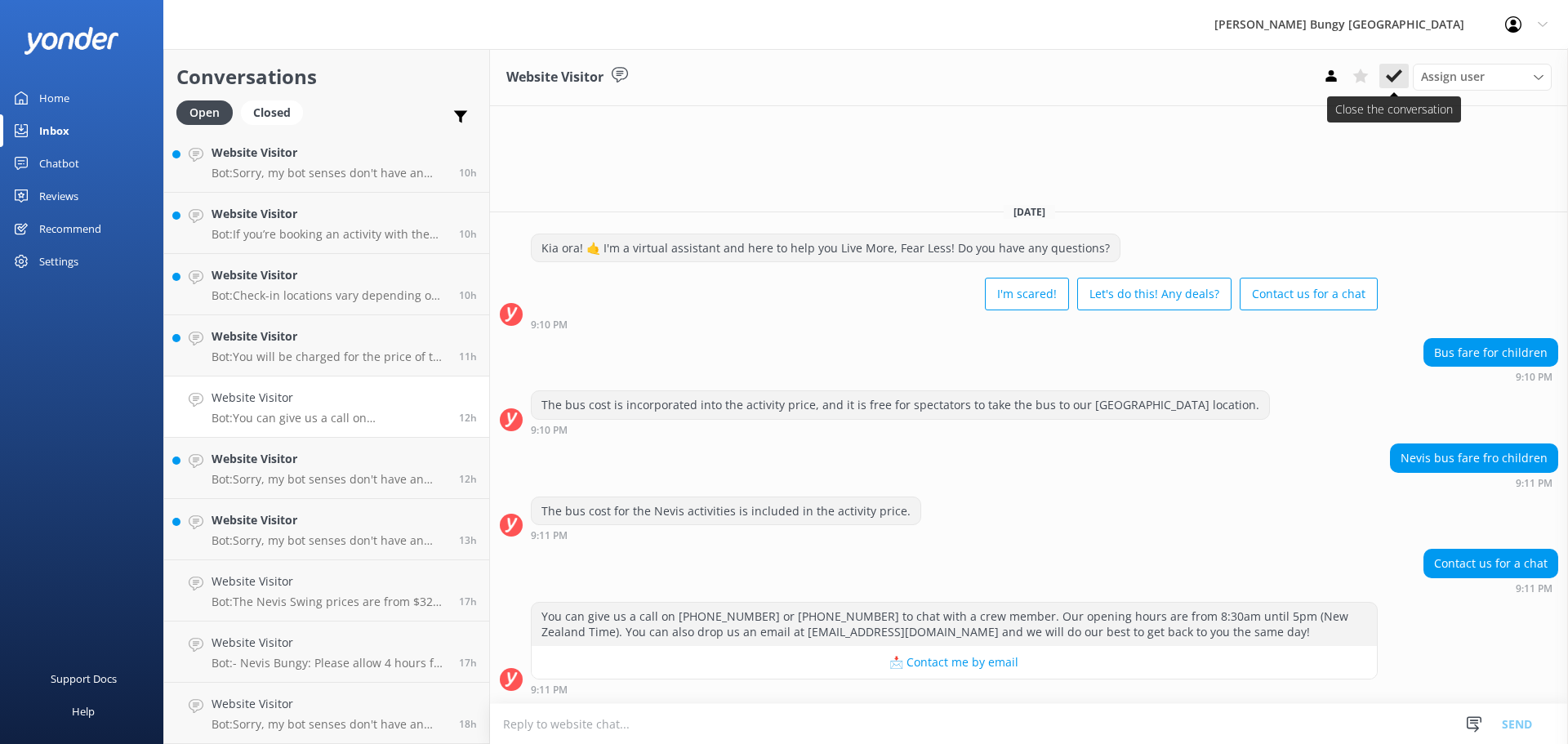
click at [1387, 66] on button at bounding box center [1394, 76] width 30 height 25
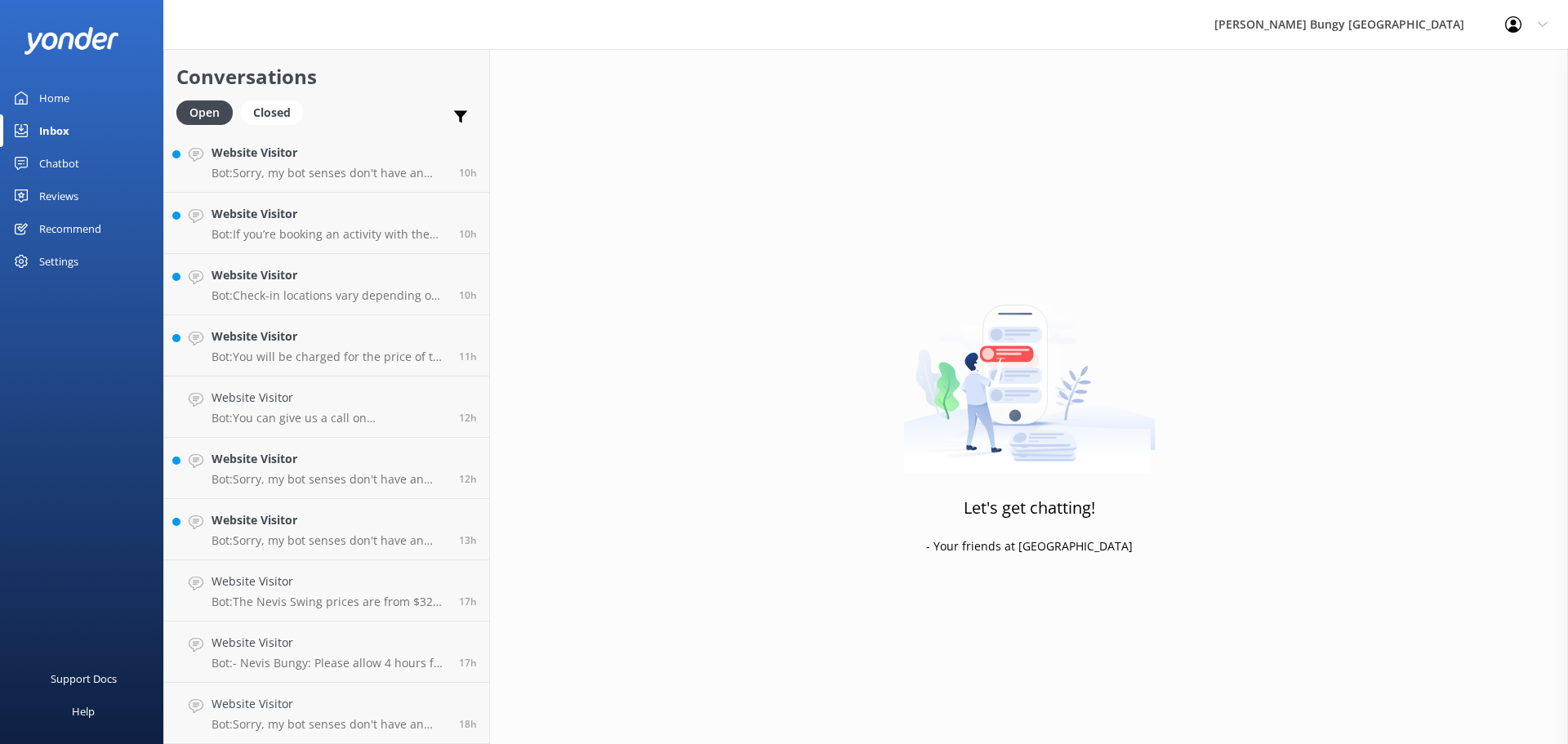
scroll to position [432, 0]
click at [406, 379] on link "Website Visitor Bot: You will be charged for the price of the activity if you c…" at bounding box center [327, 407] width 325 height 61
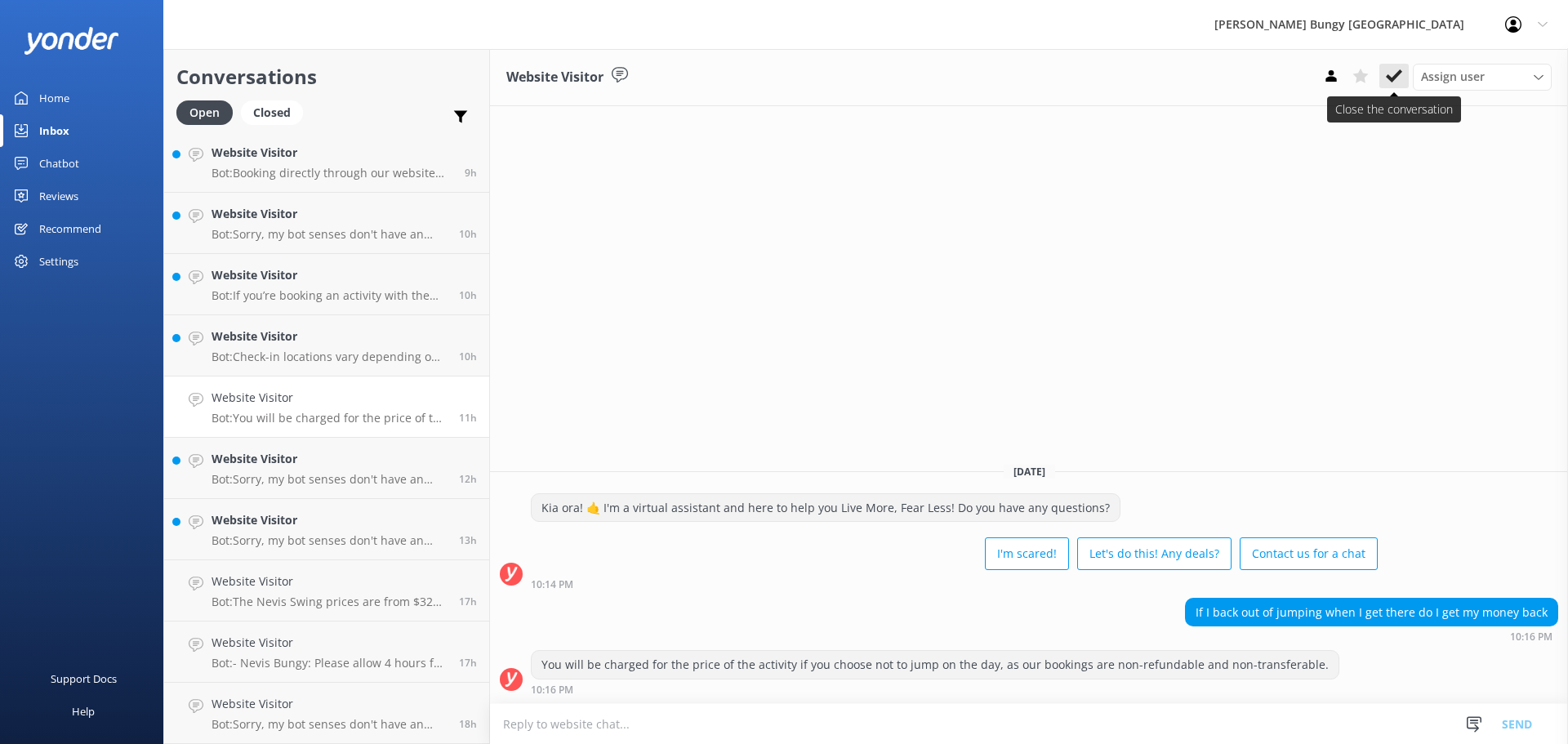
click at [1396, 81] on icon at bounding box center [1394, 75] width 16 height 16
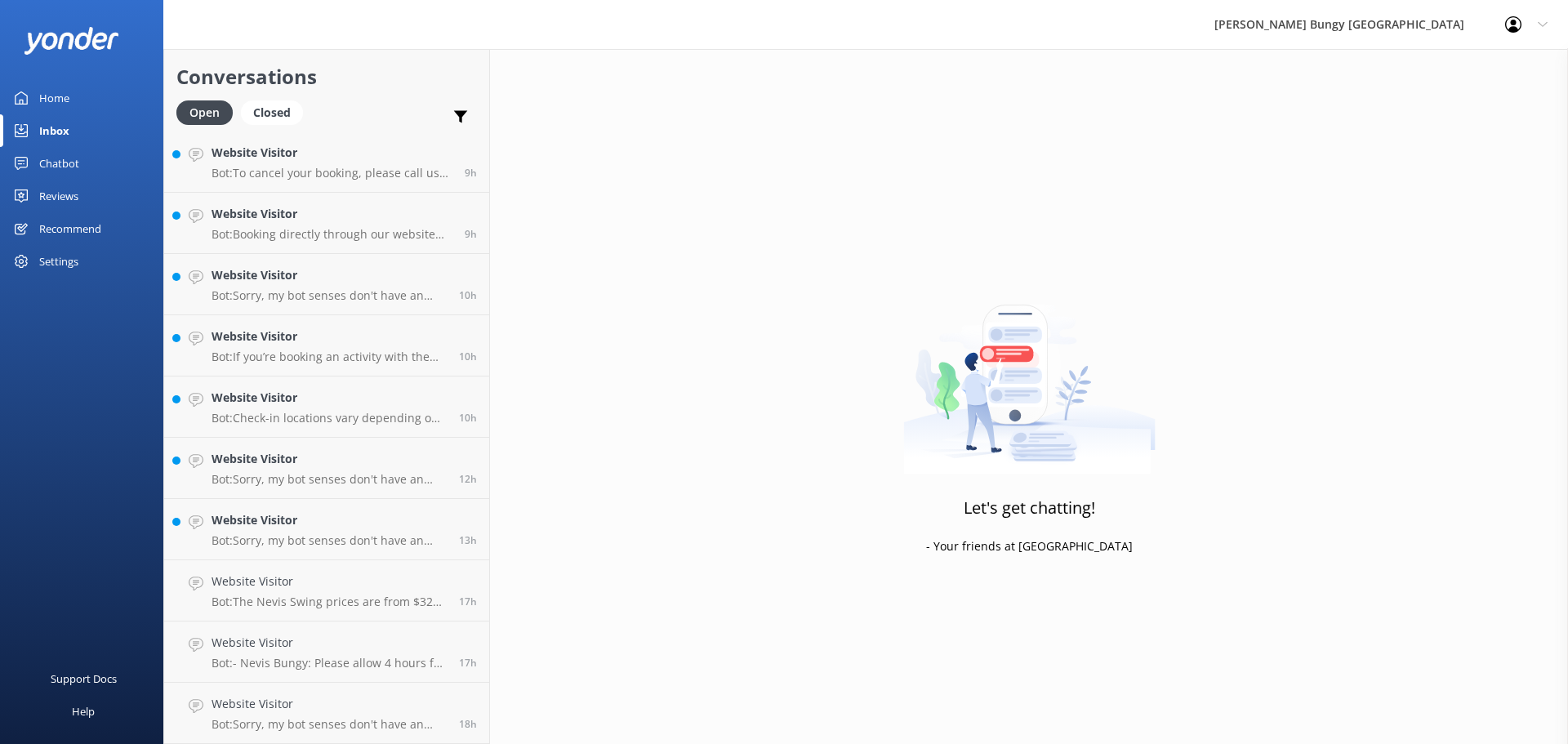
scroll to position [371, 0]
click at [240, 395] on h4 "Website Visitor" at bounding box center [329, 397] width 235 height 18
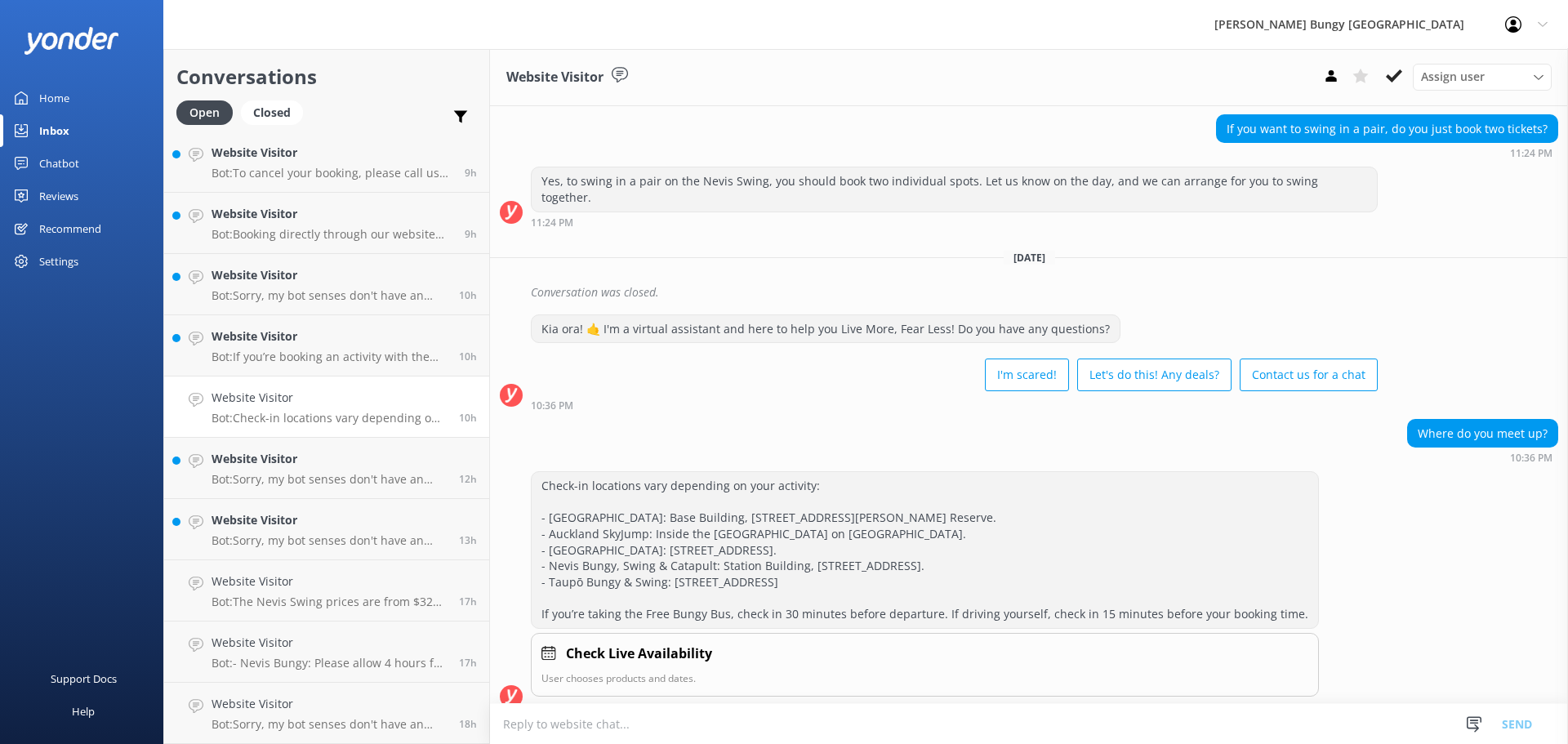
scroll to position [474, 0]
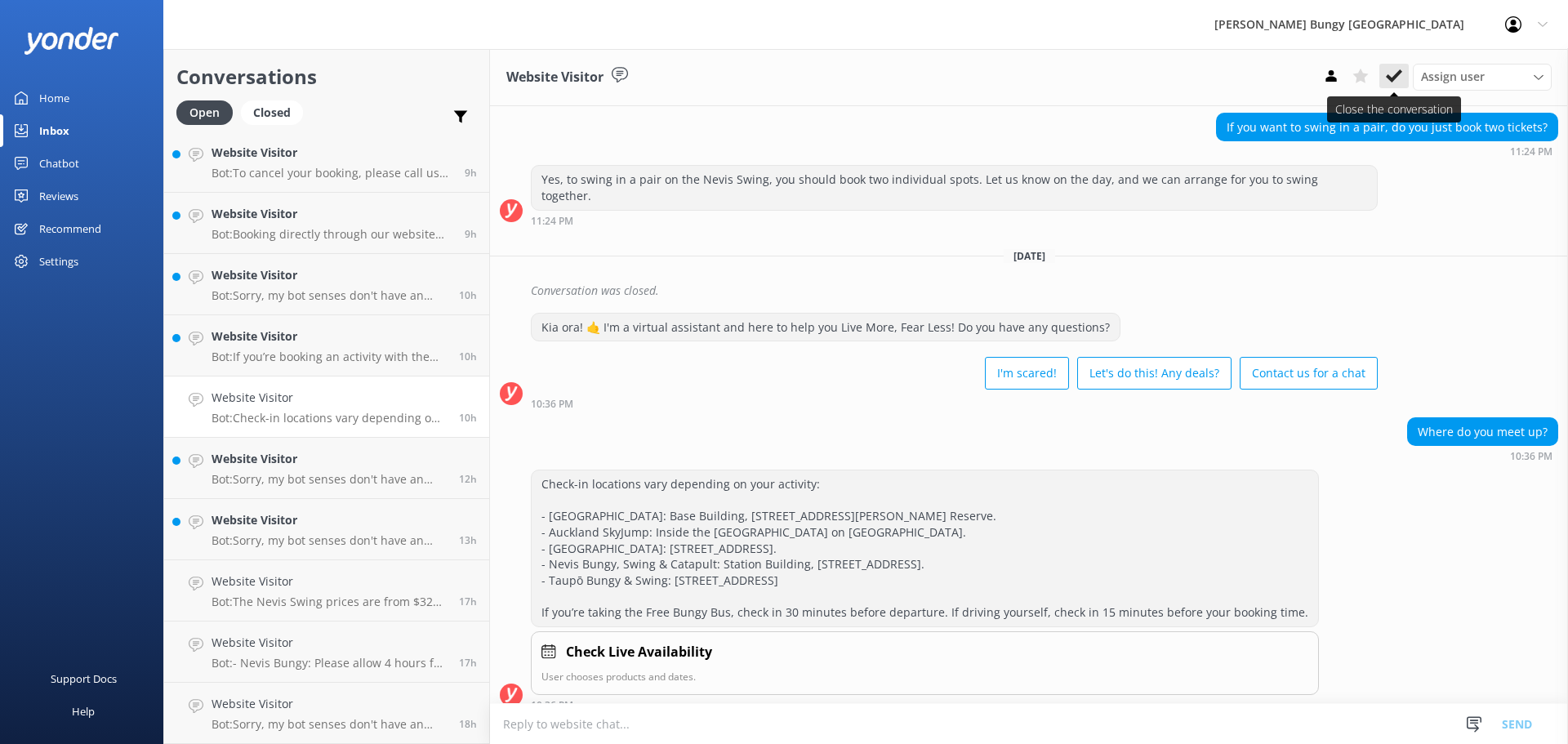
click at [1394, 78] on use at bounding box center [1394, 76] width 16 height 13
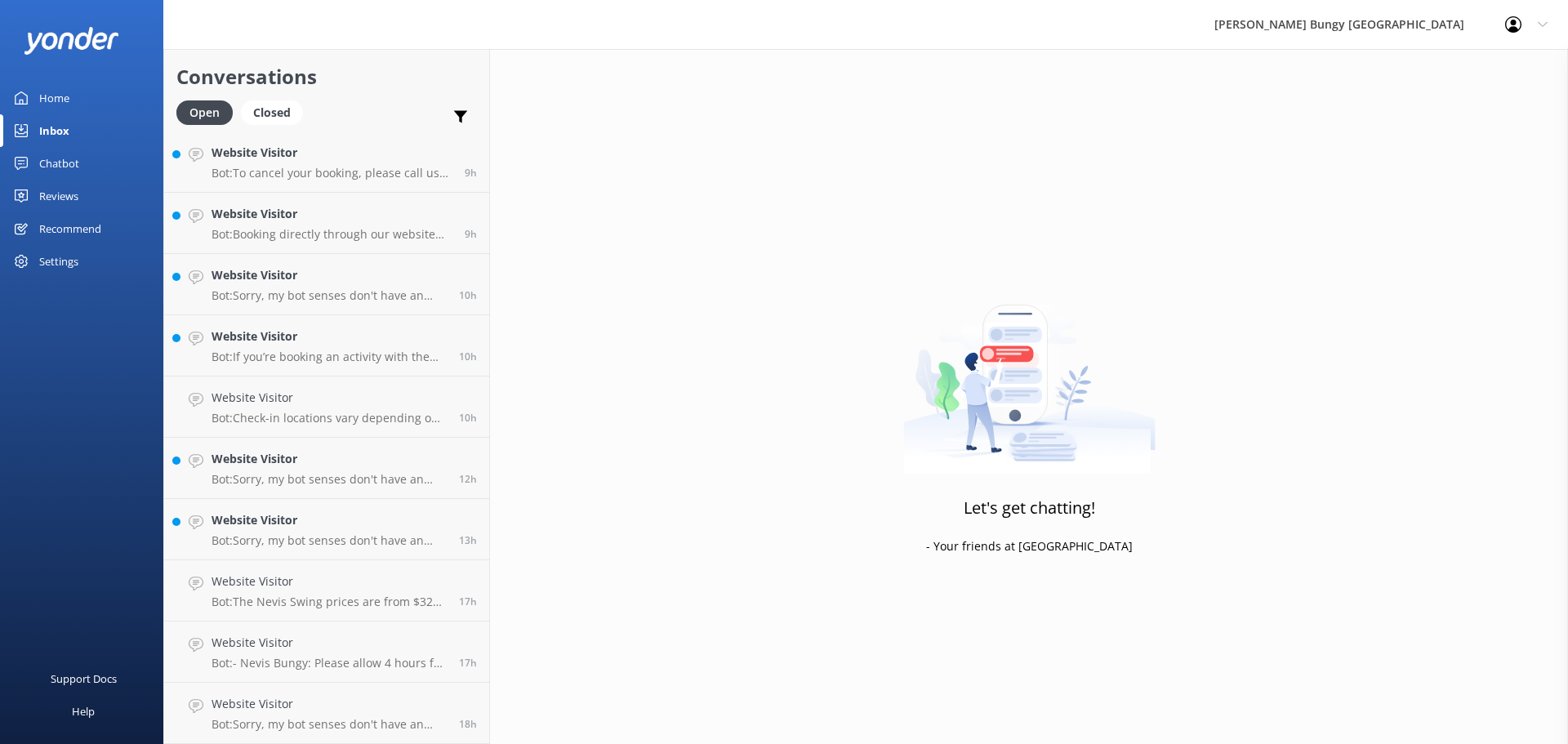
scroll to position [309, 0]
click at [283, 339] on h4 "Website Visitor" at bounding box center [329, 336] width 235 height 18
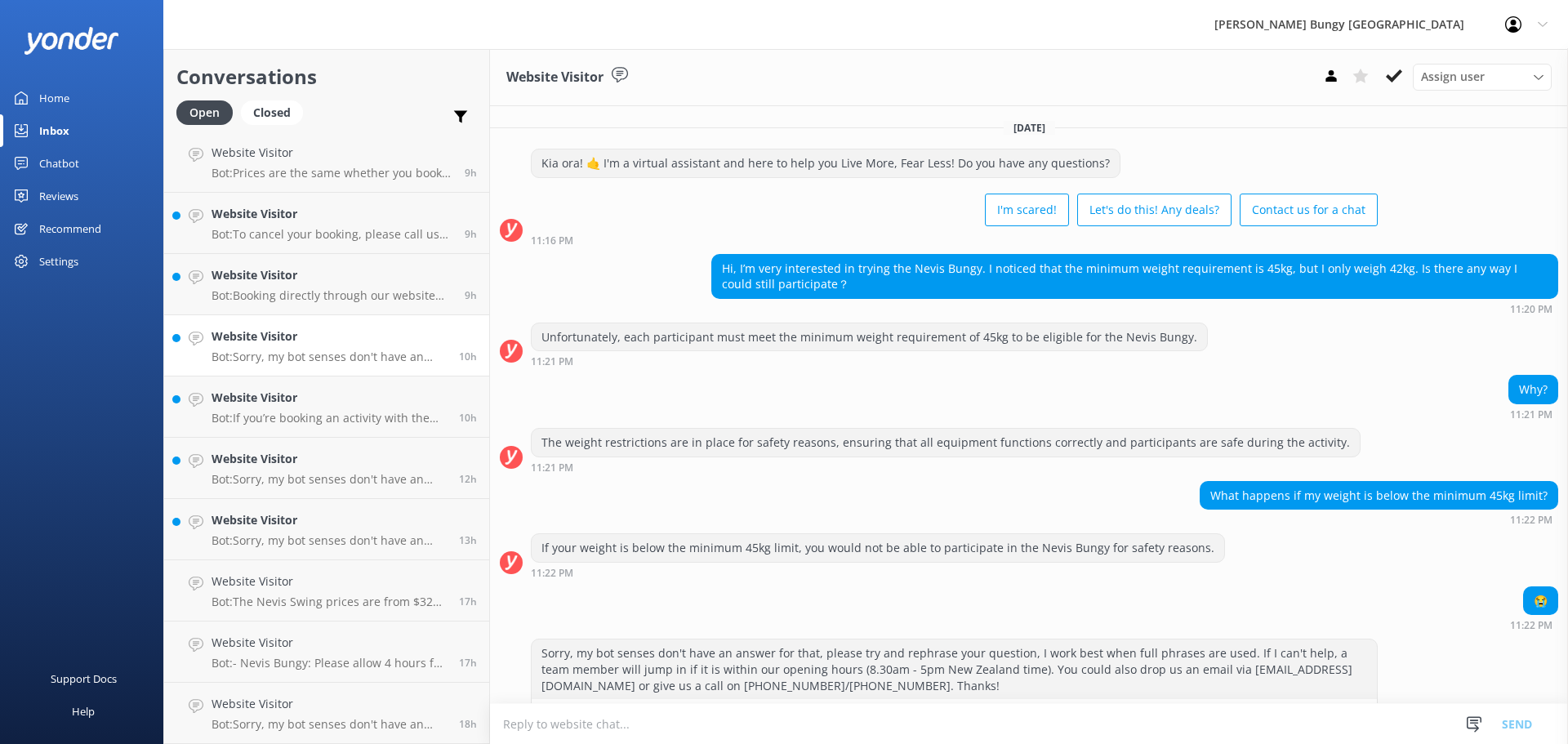
scroll to position [53, 0]
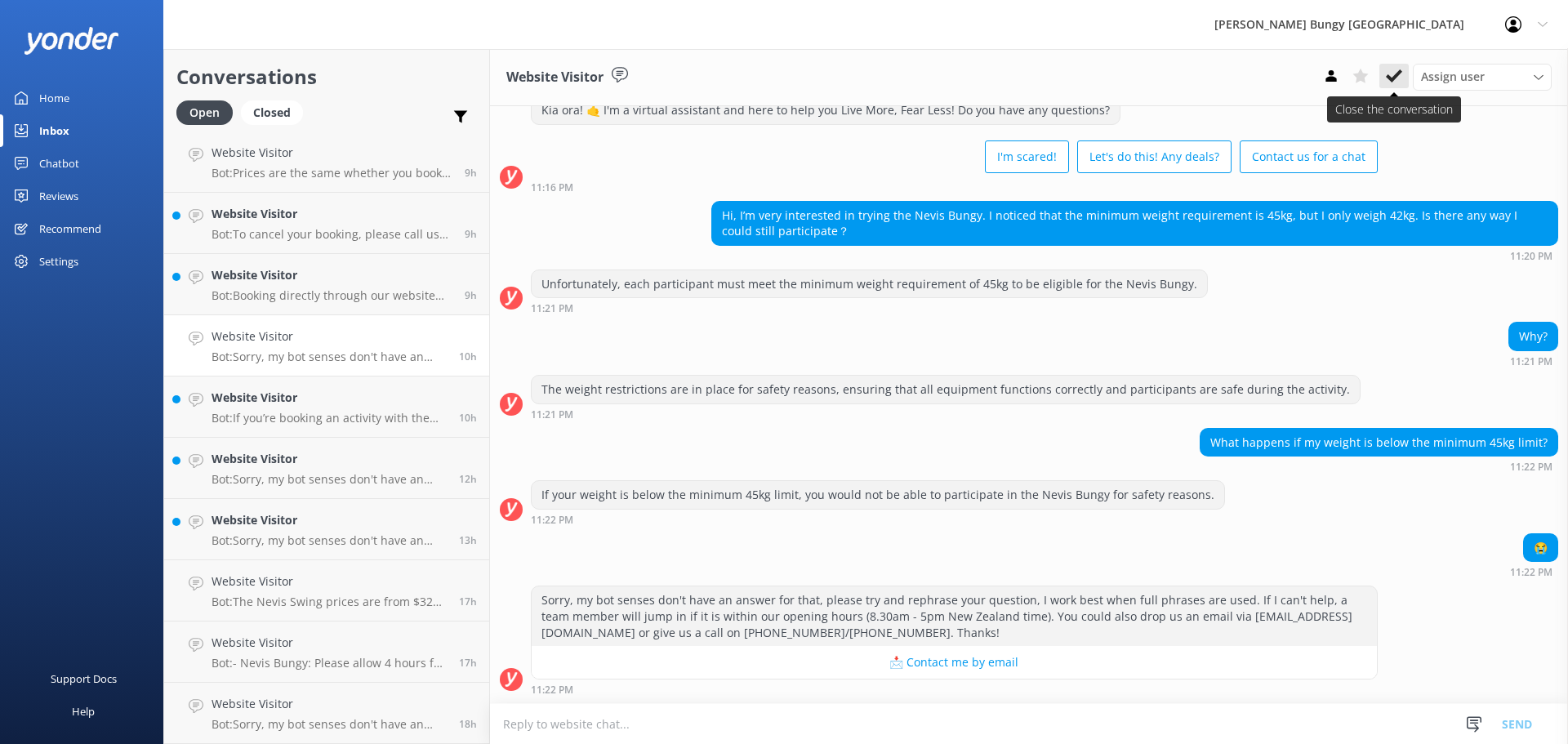
click at [1397, 67] on button at bounding box center [1394, 76] width 30 height 25
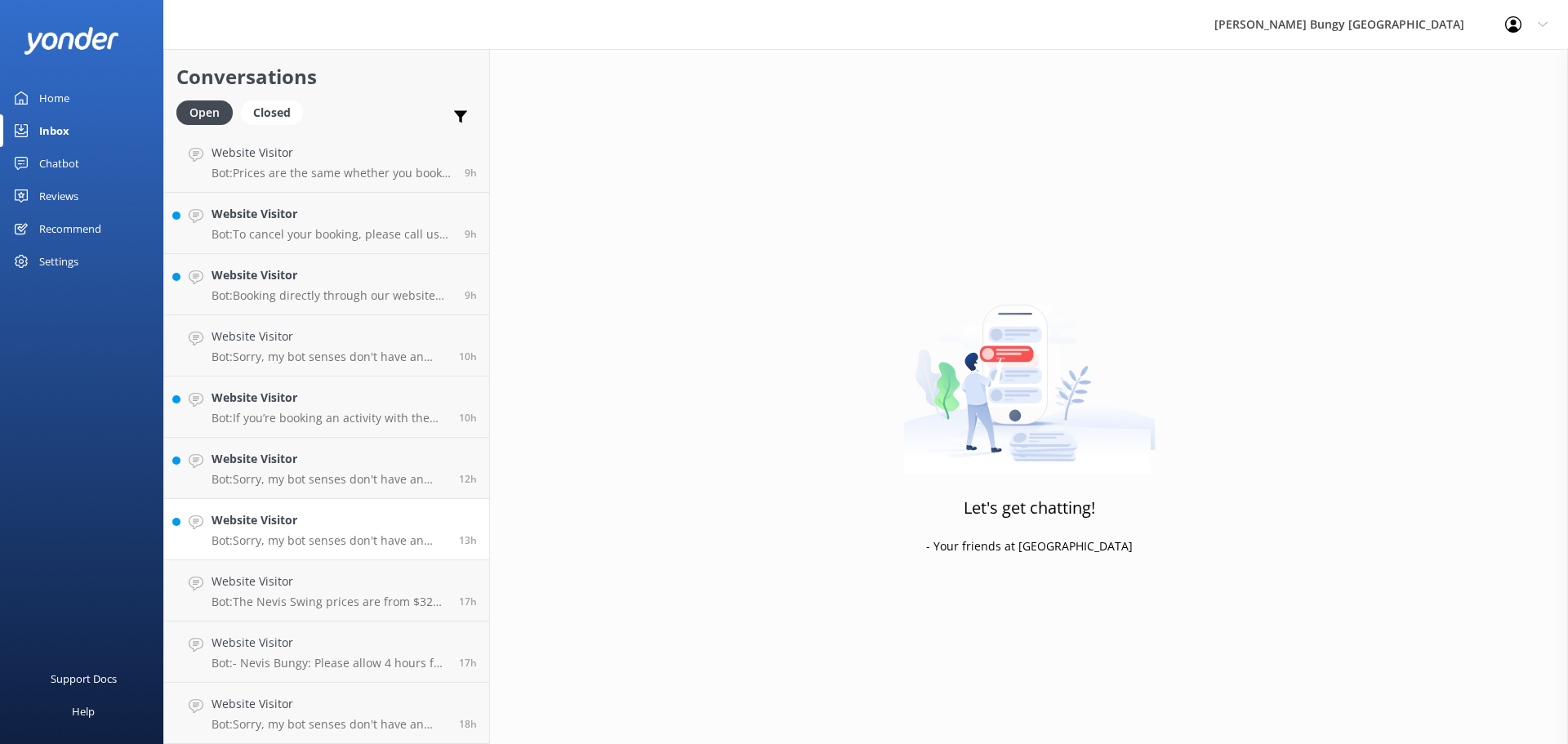
scroll to position [248, 0]
click at [247, 444] on link "Website Visitor Bot: Sorry, my bot senses don't have an answer for that, please…" at bounding box center [327, 468] width 325 height 61
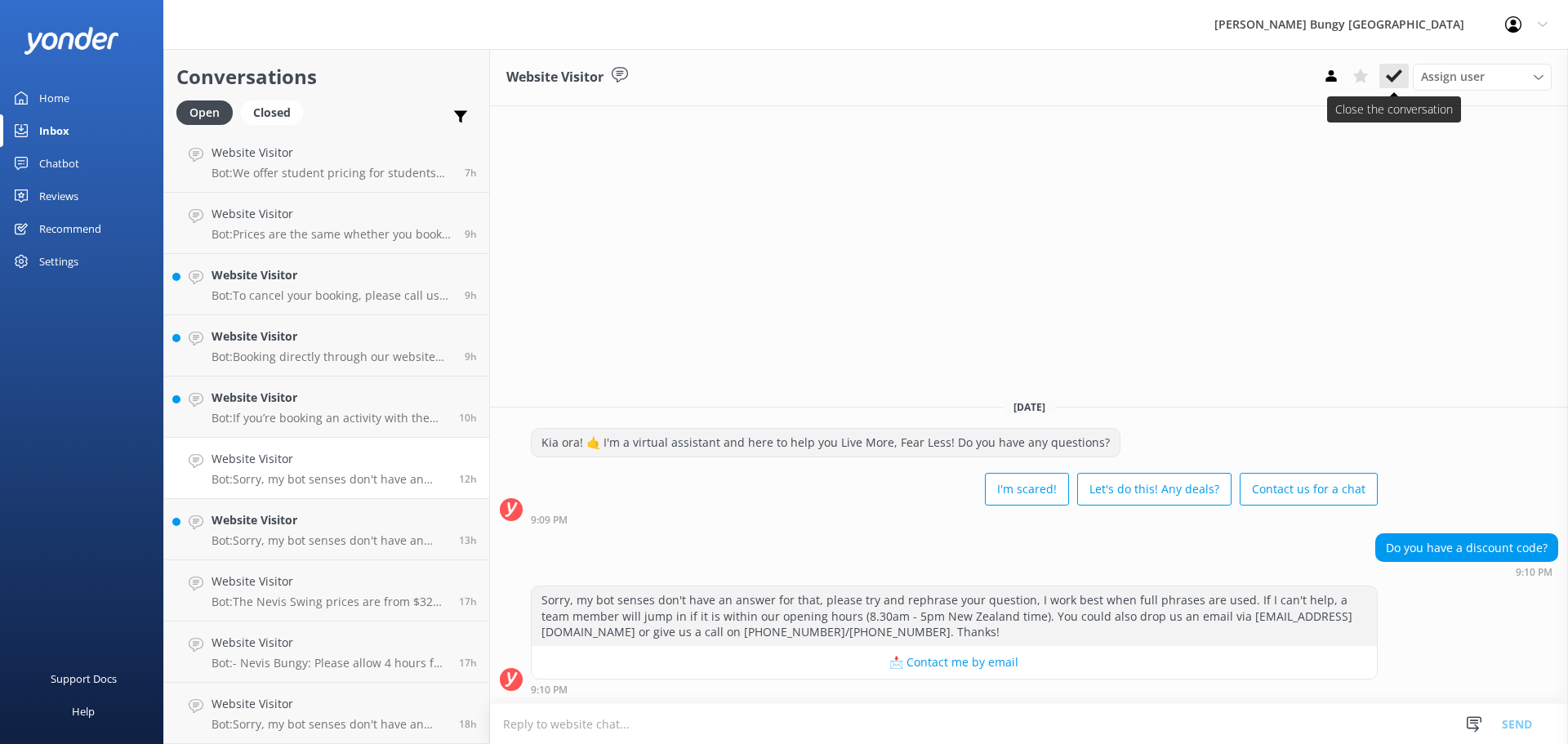
click at [1393, 80] on use at bounding box center [1394, 76] width 16 height 13
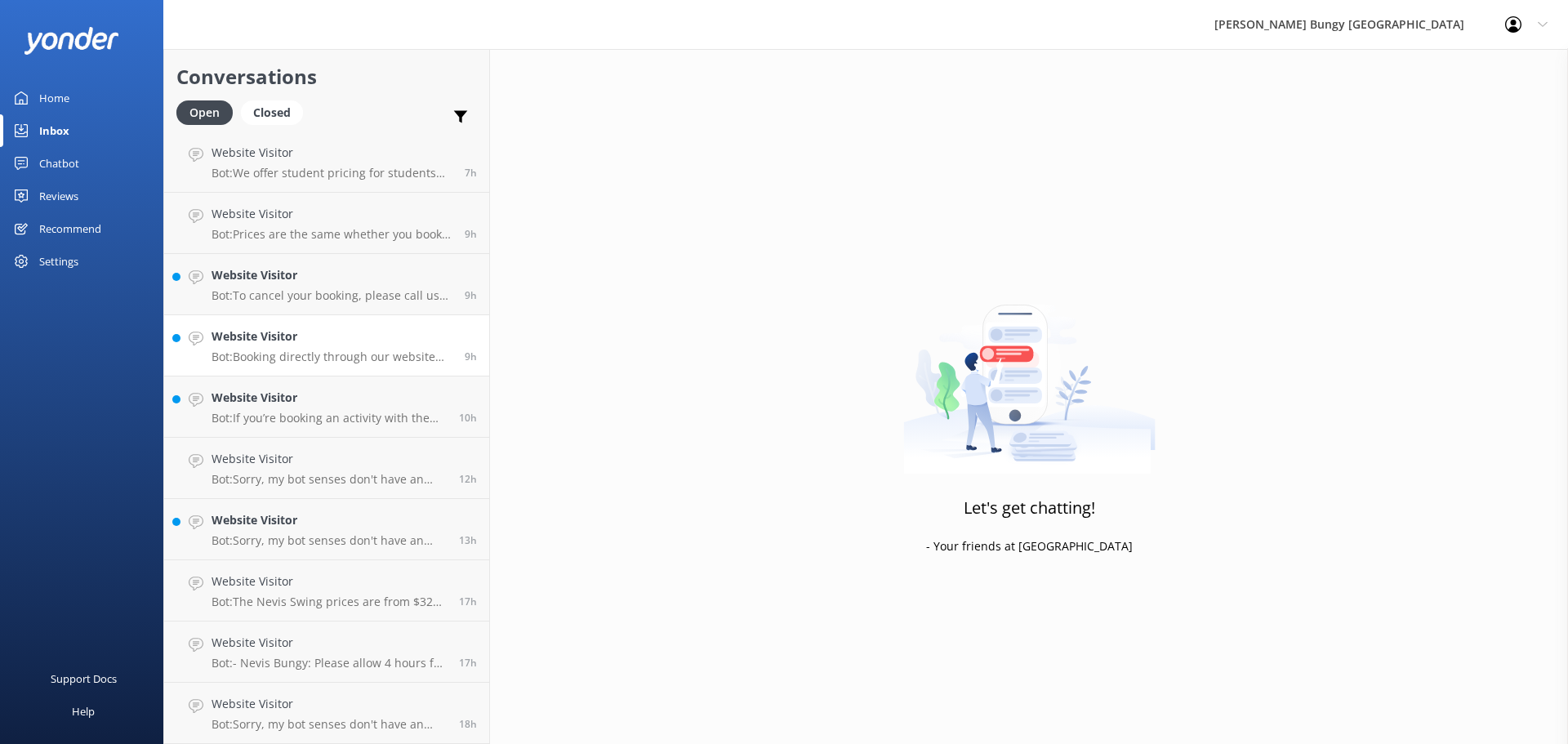
scroll to position [187, 0]
click at [298, 412] on p "Bot: Booking directly through our website always offers the best prices. Our co…" at bounding box center [332, 417] width 241 height 14
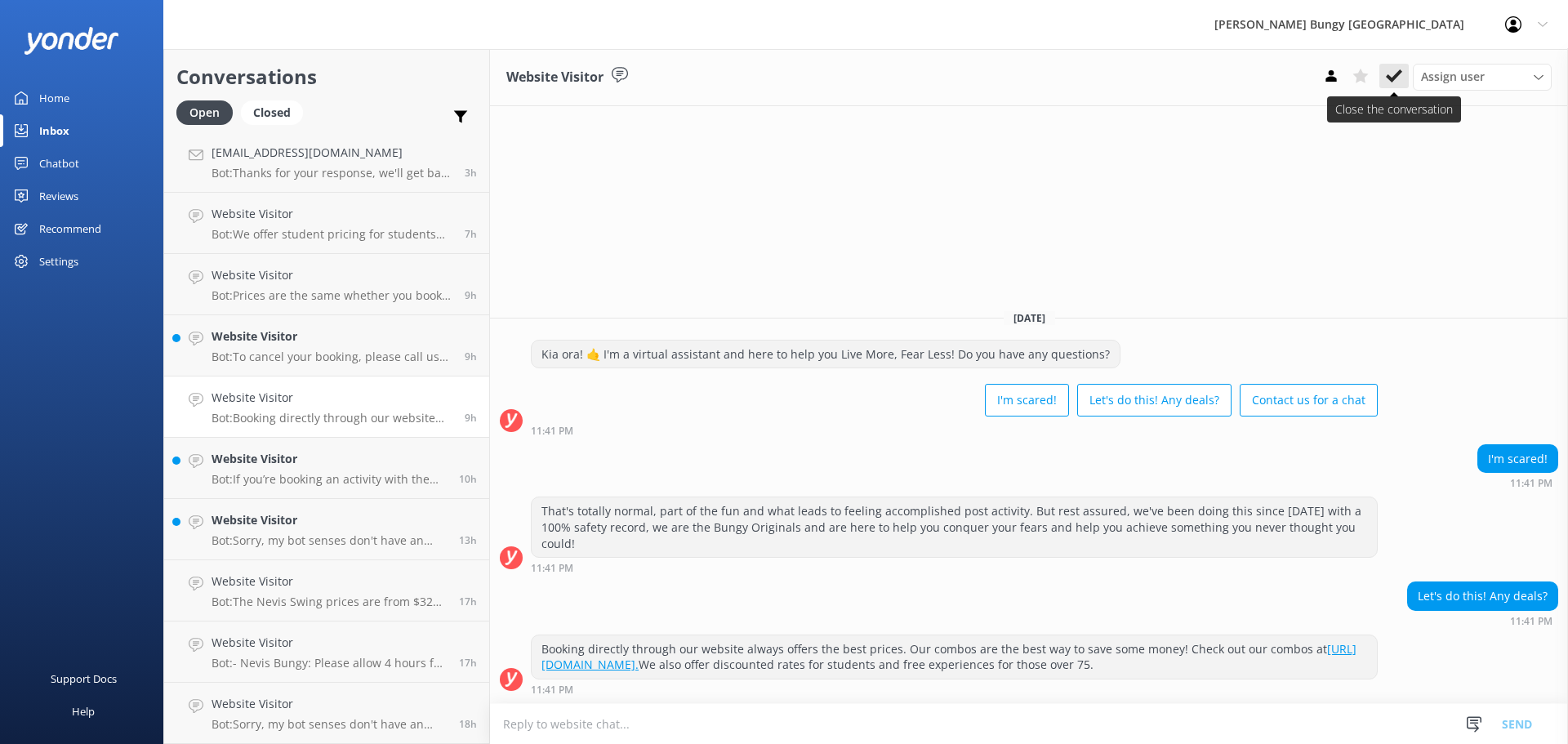
click at [1383, 75] on button at bounding box center [1394, 76] width 30 height 25
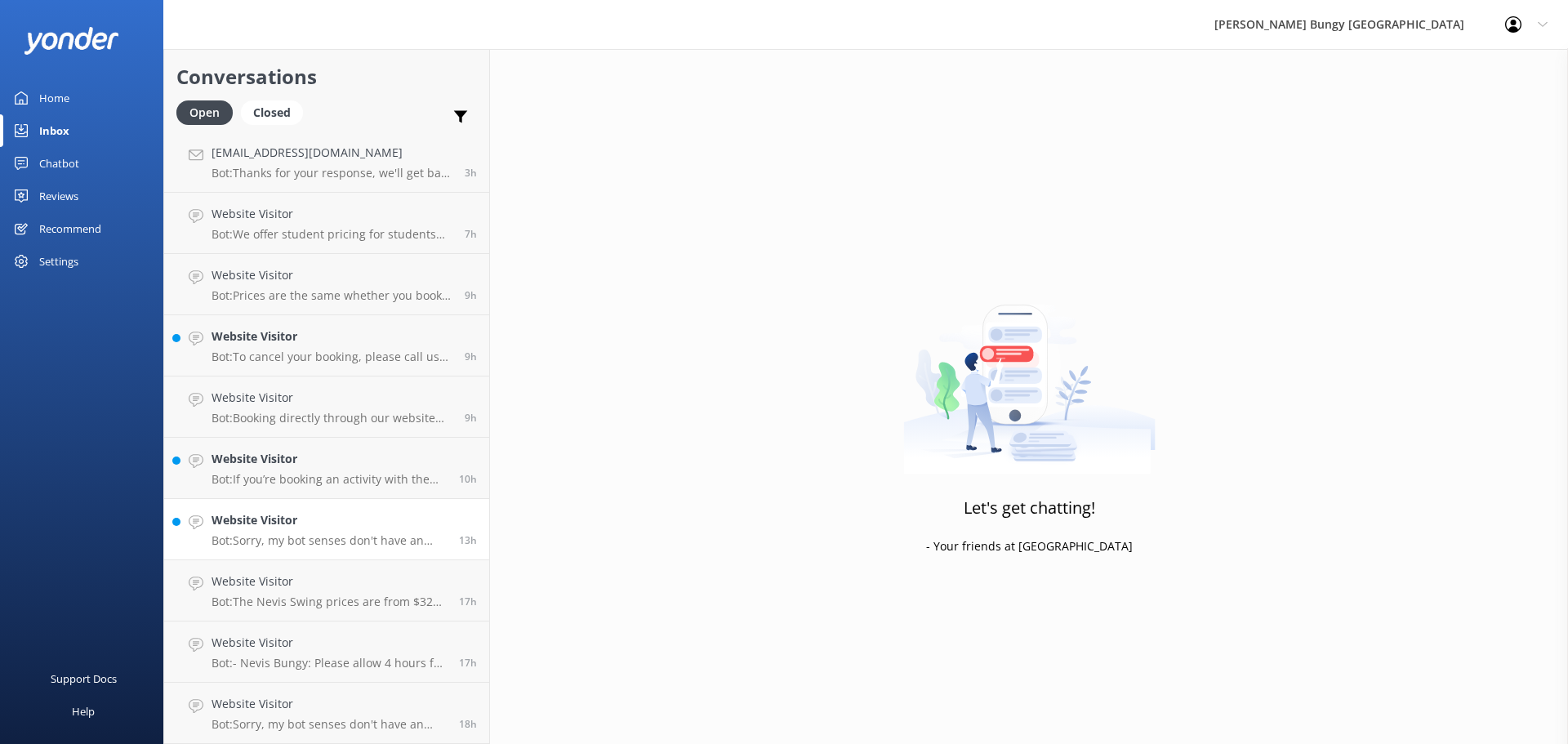
scroll to position [126, 0]
click at [262, 465] on h4 "Website Visitor" at bounding box center [329, 458] width 235 height 18
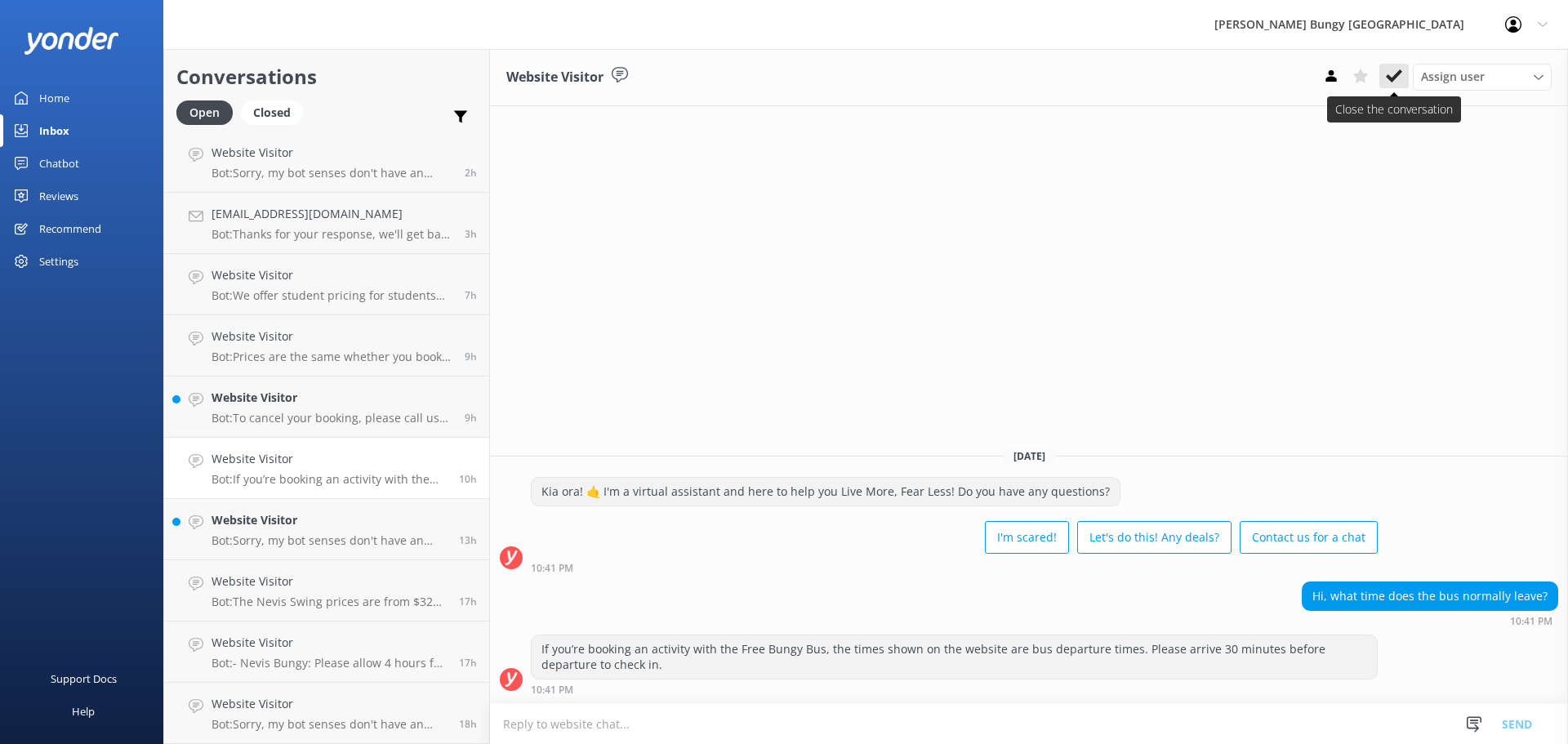
click at [1401, 74] on use at bounding box center [1394, 76] width 16 height 13
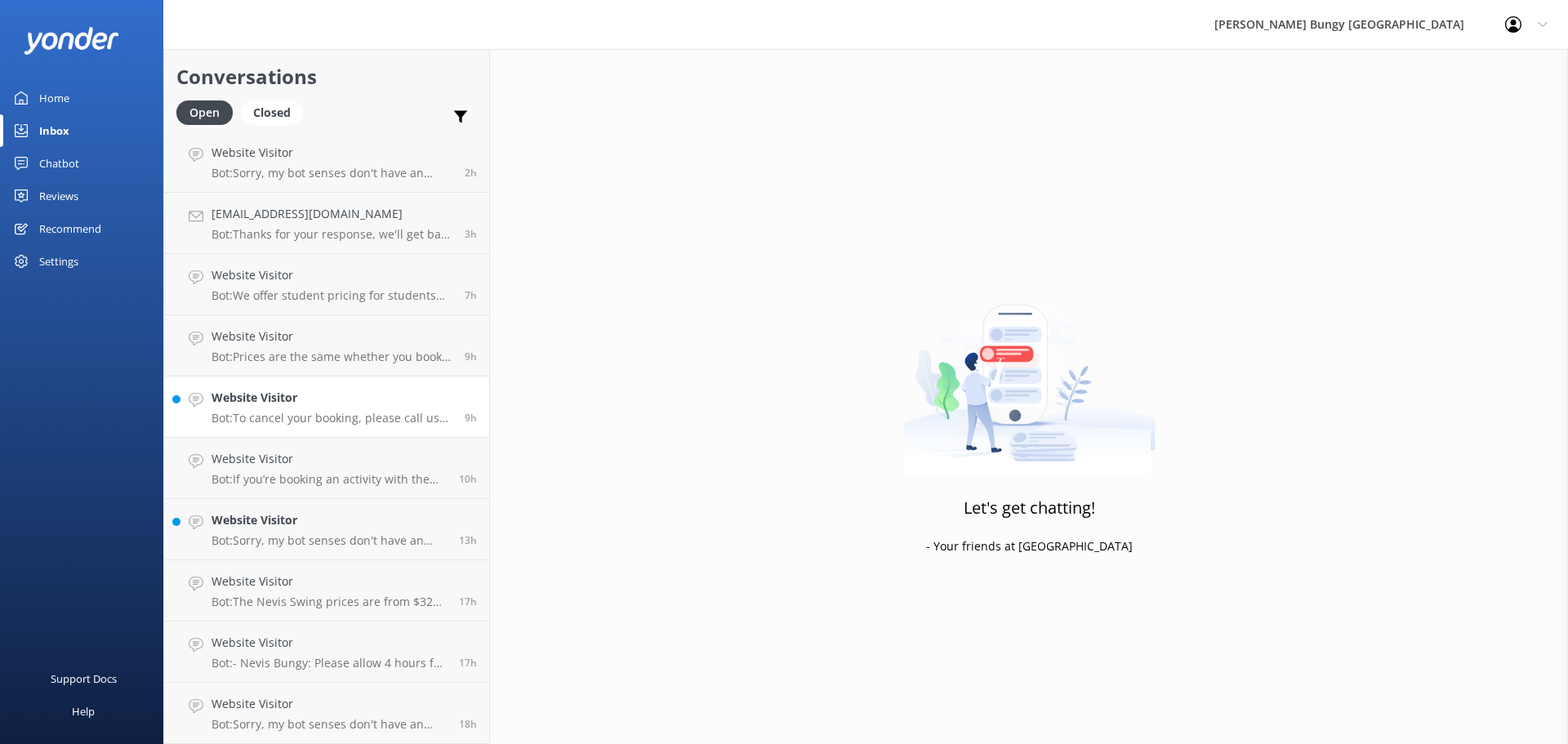
scroll to position [65, 0]
click at [240, 491] on link "Website Visitor Bot: To cancel your booking, please call us at [PHONE_NUMBER] o…" at bounding box center [327, 468] width 325 height 61
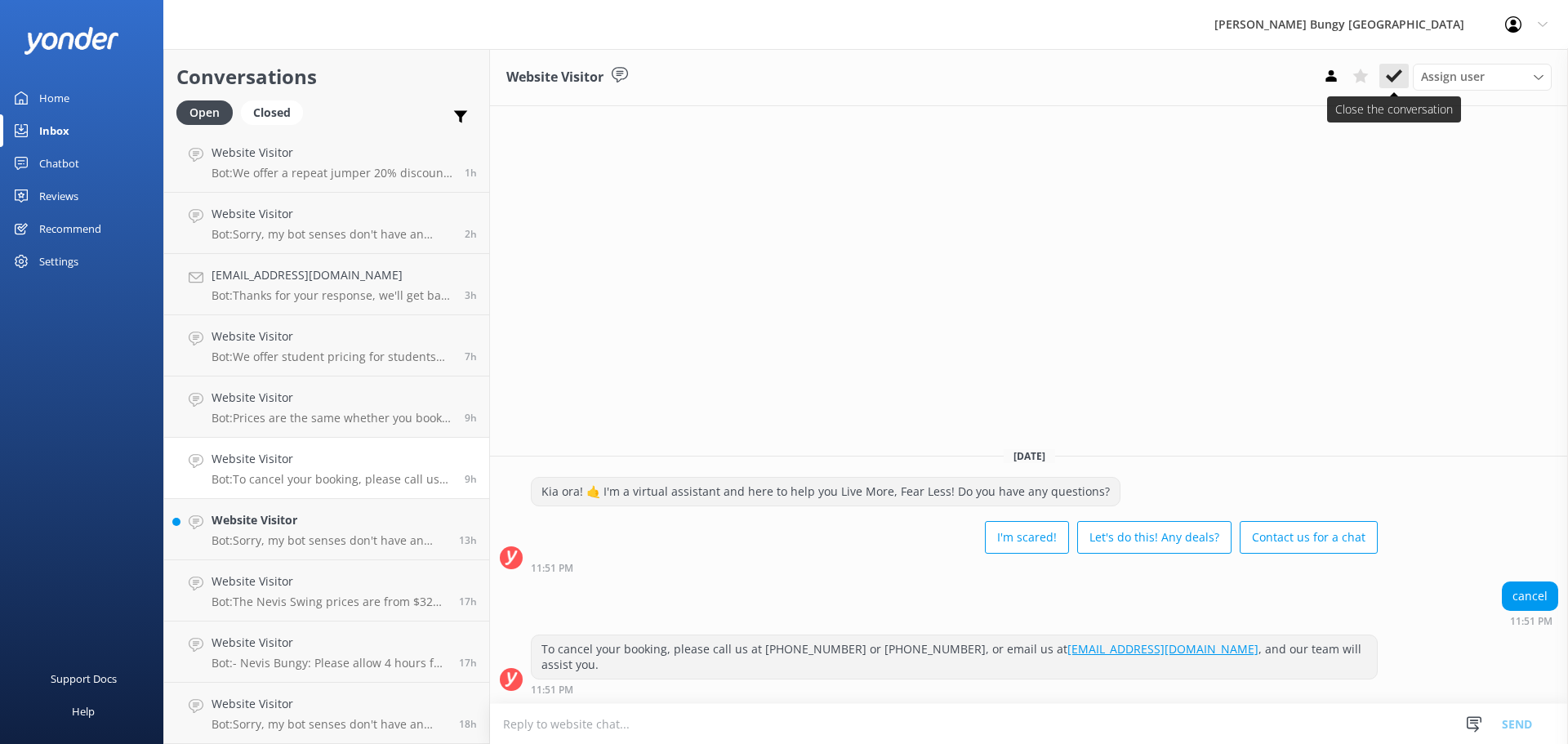
click at [1393, 86] on button at bounding box center [1394, 76] width 30 height 25
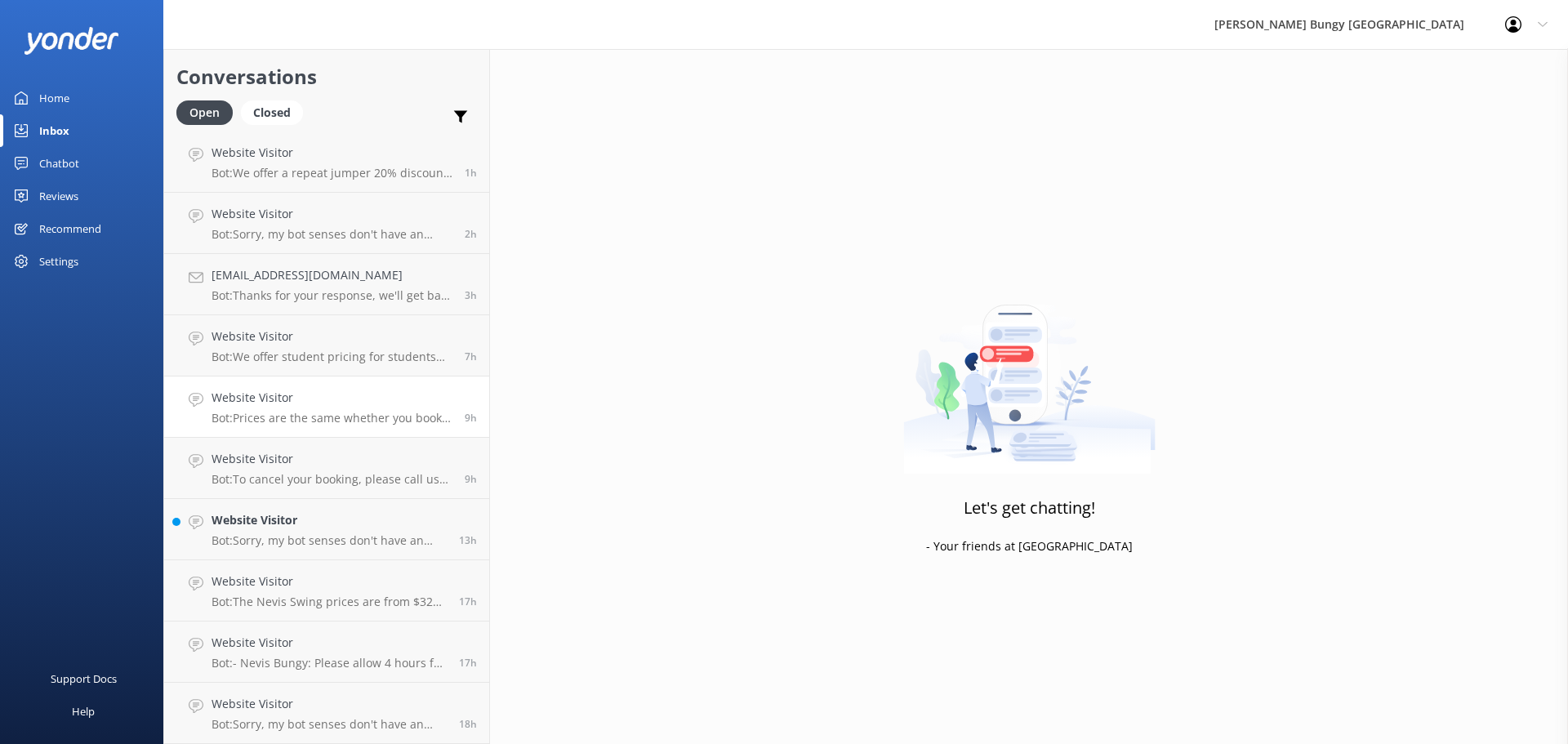
scroll to position [3, 0]
click at [366, 516] on h4 "Website Visitor" at bounding box center [329, 520] width 235 height 18
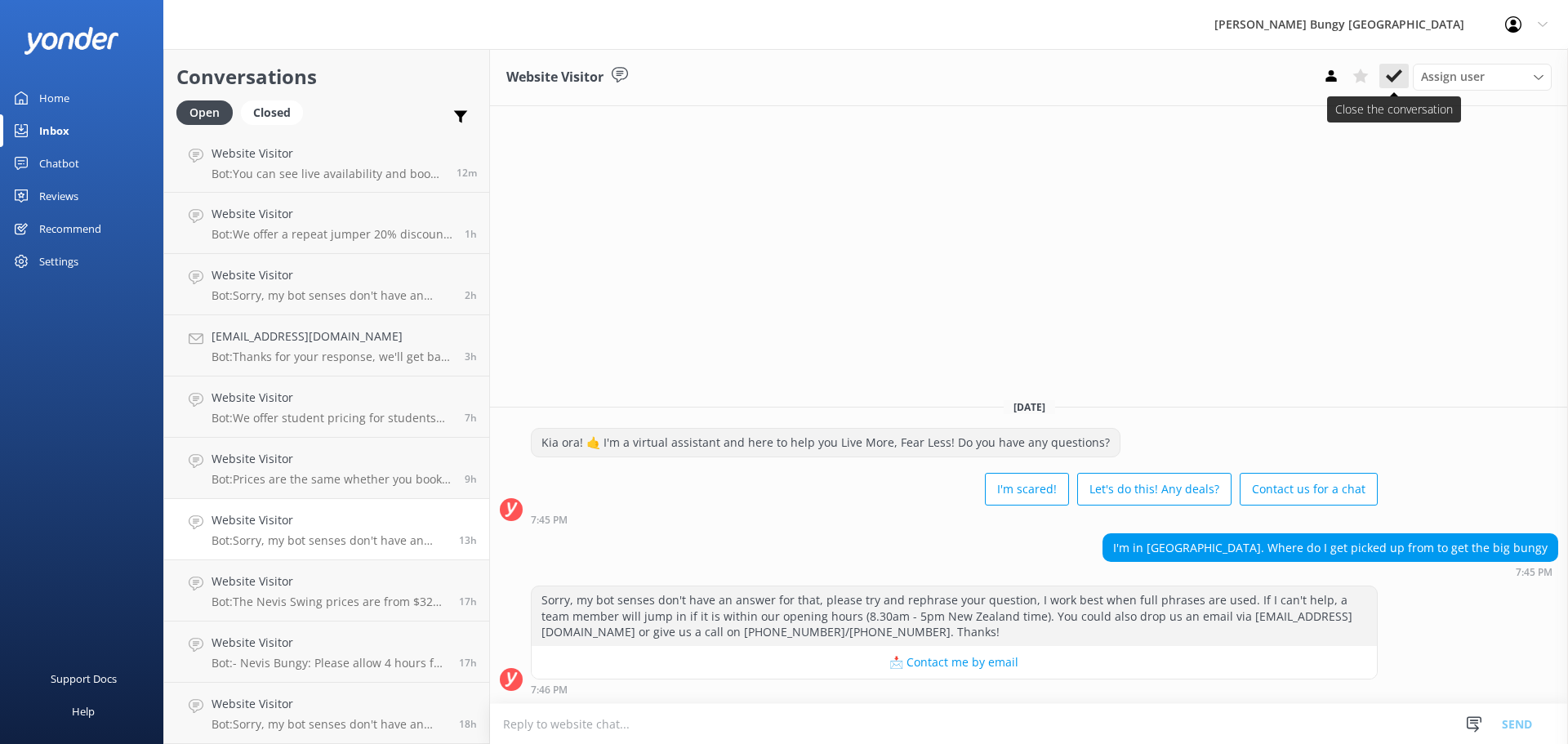
click at [1391, 74] on icon at bounding box center [1394, 75] width 16 height 16
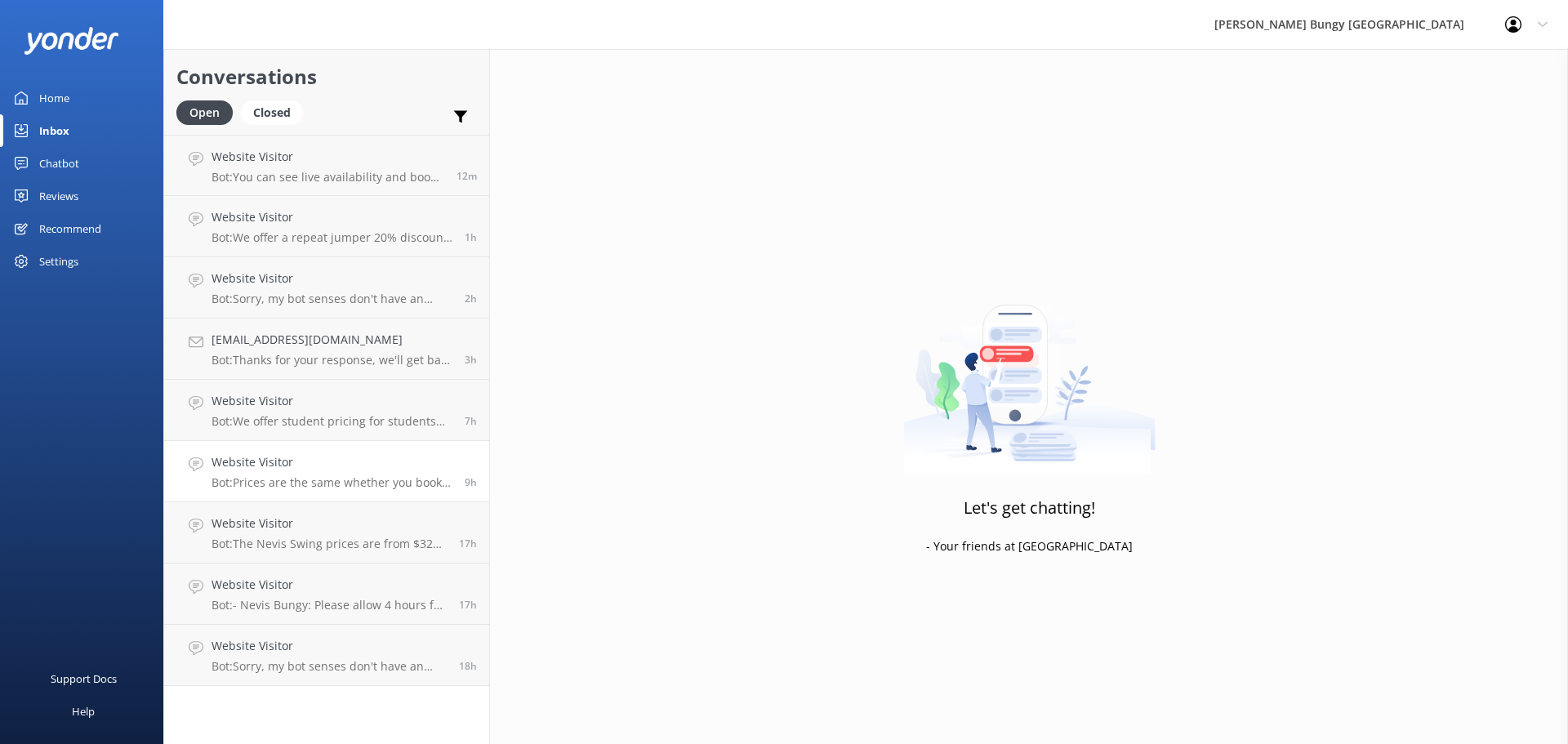
click at [216, 490] on link "Website Visitor Bot: Prices are the same whether you book online or at the phys…" at bounding box center [327, 472] width 325 height 61
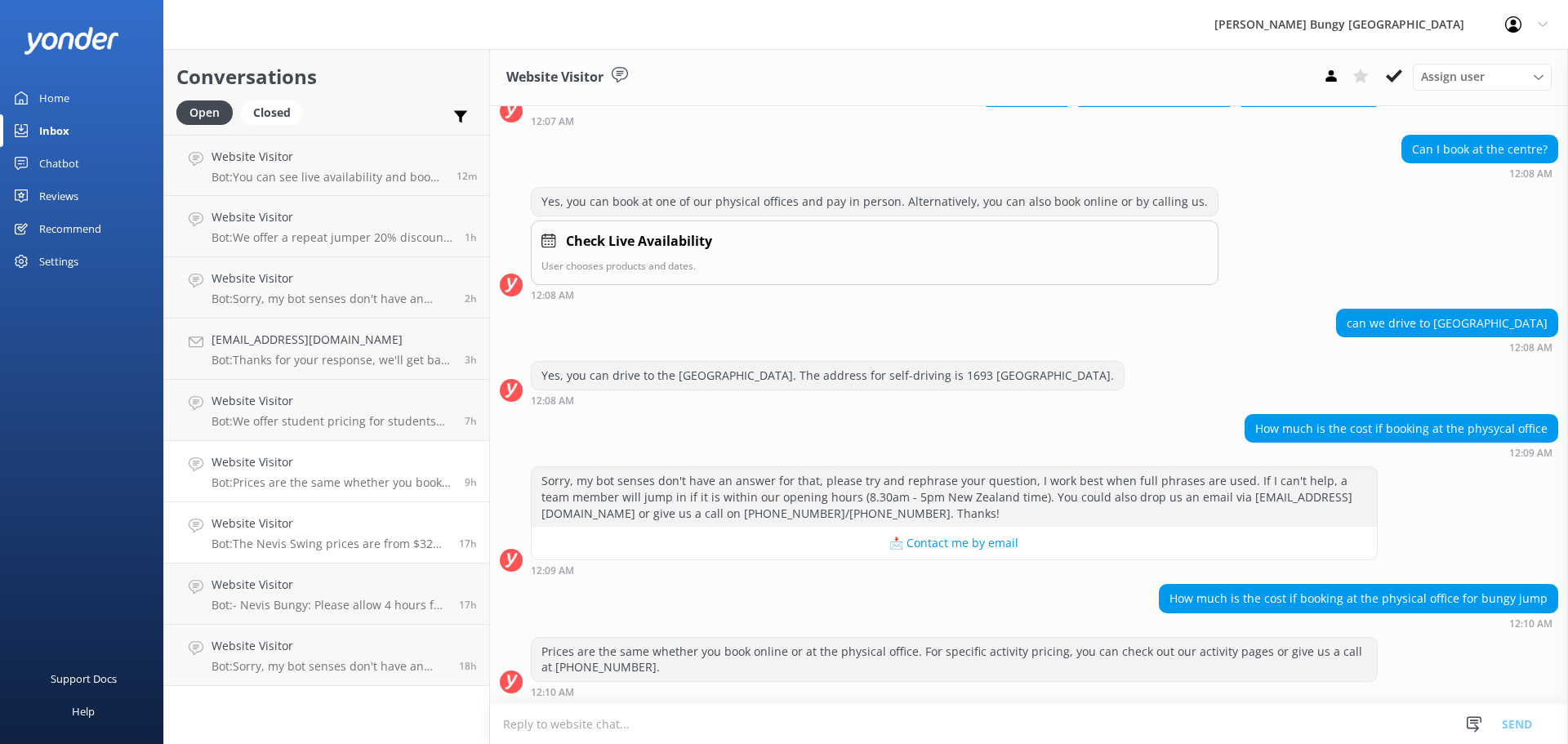
scroll to position [121, 0]
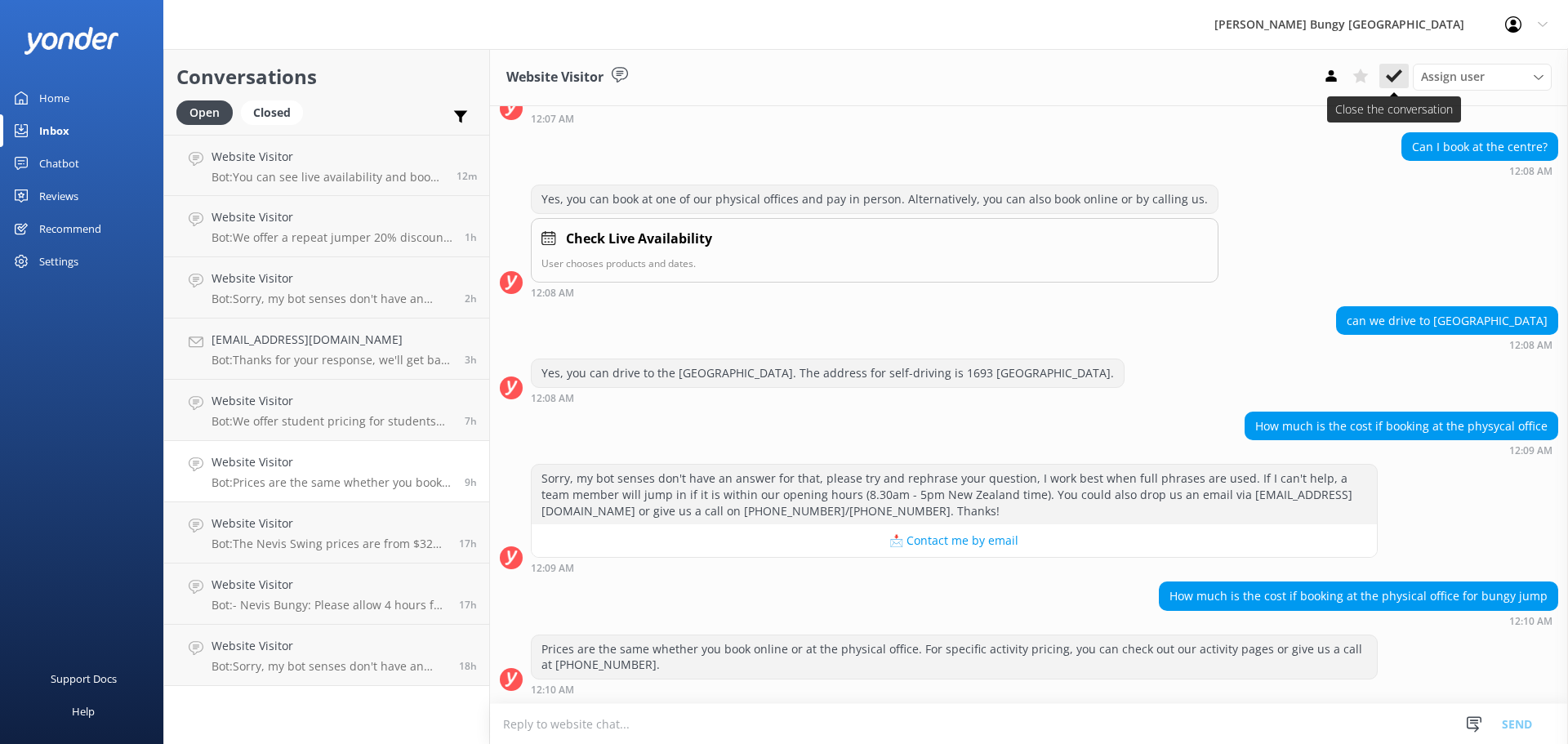
click at [1408, 76] on button at bounding box center [1394, 76] width 30 height 25
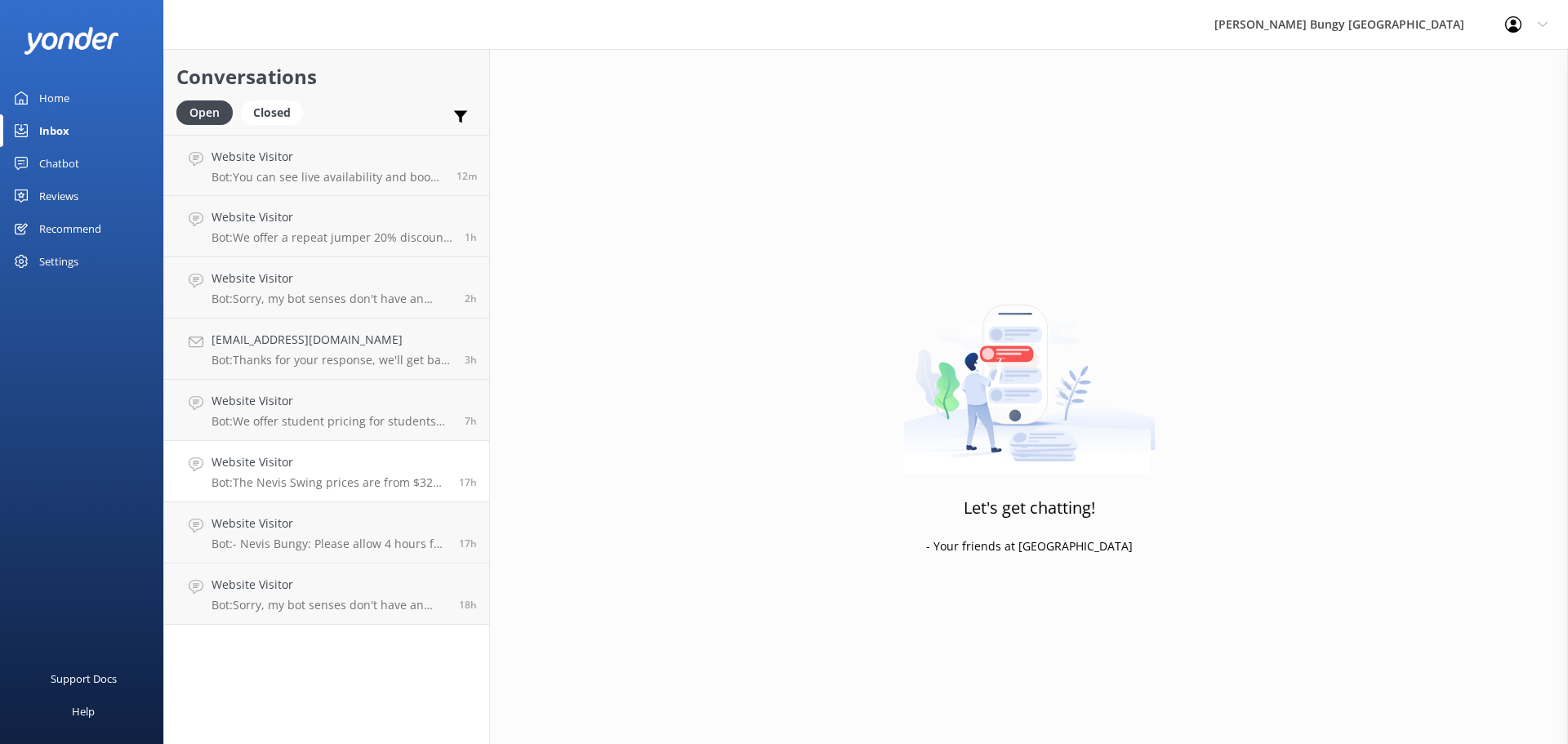
click at [296, 485] on p "Bot: The Nevis Swing prices are from $325 per adult (15+yrs), $285 per child (1…" at bounding box center [329, 481] width 235 height 14
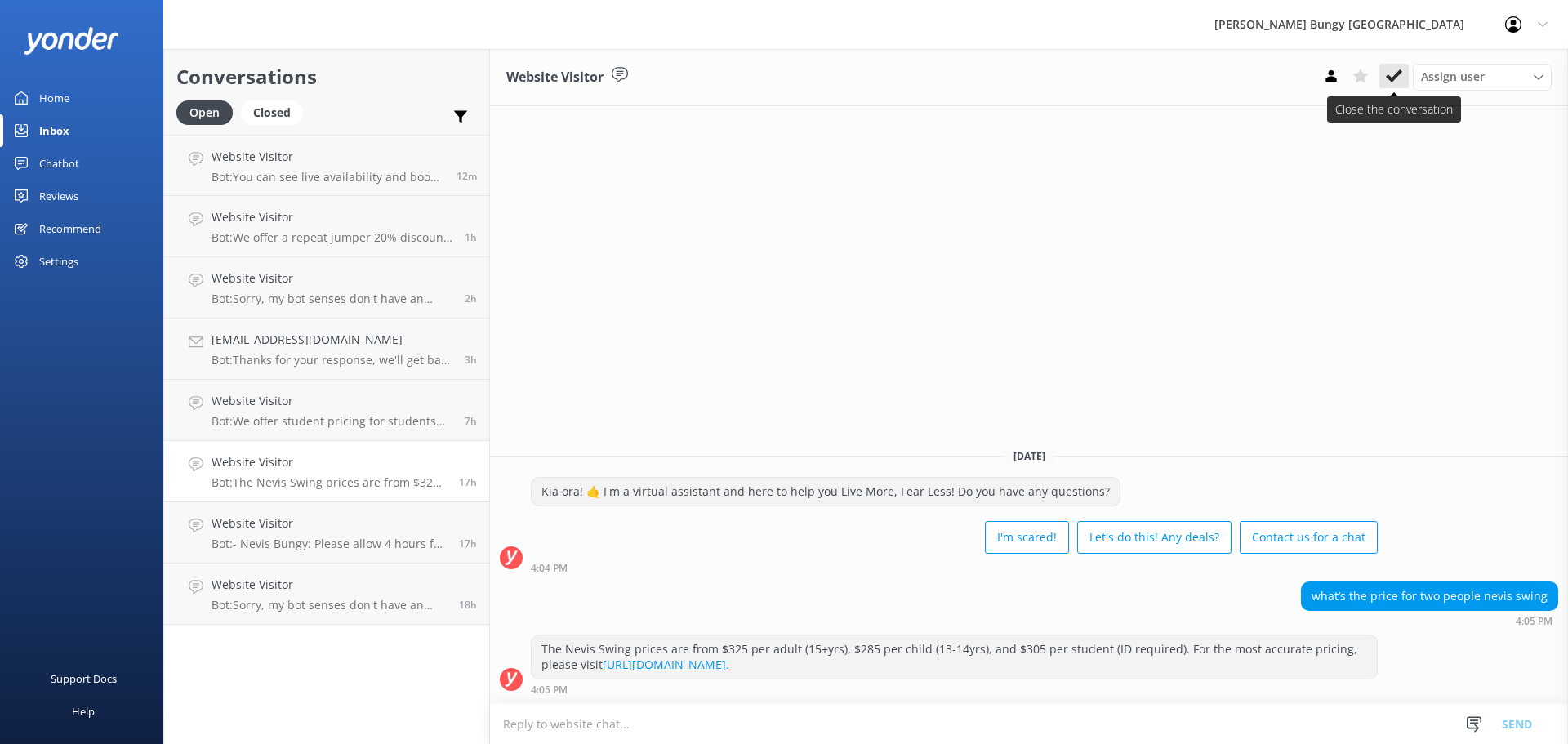
click at [1399, 79] on icon at bounding box center [1394, 75] width 16 height 16
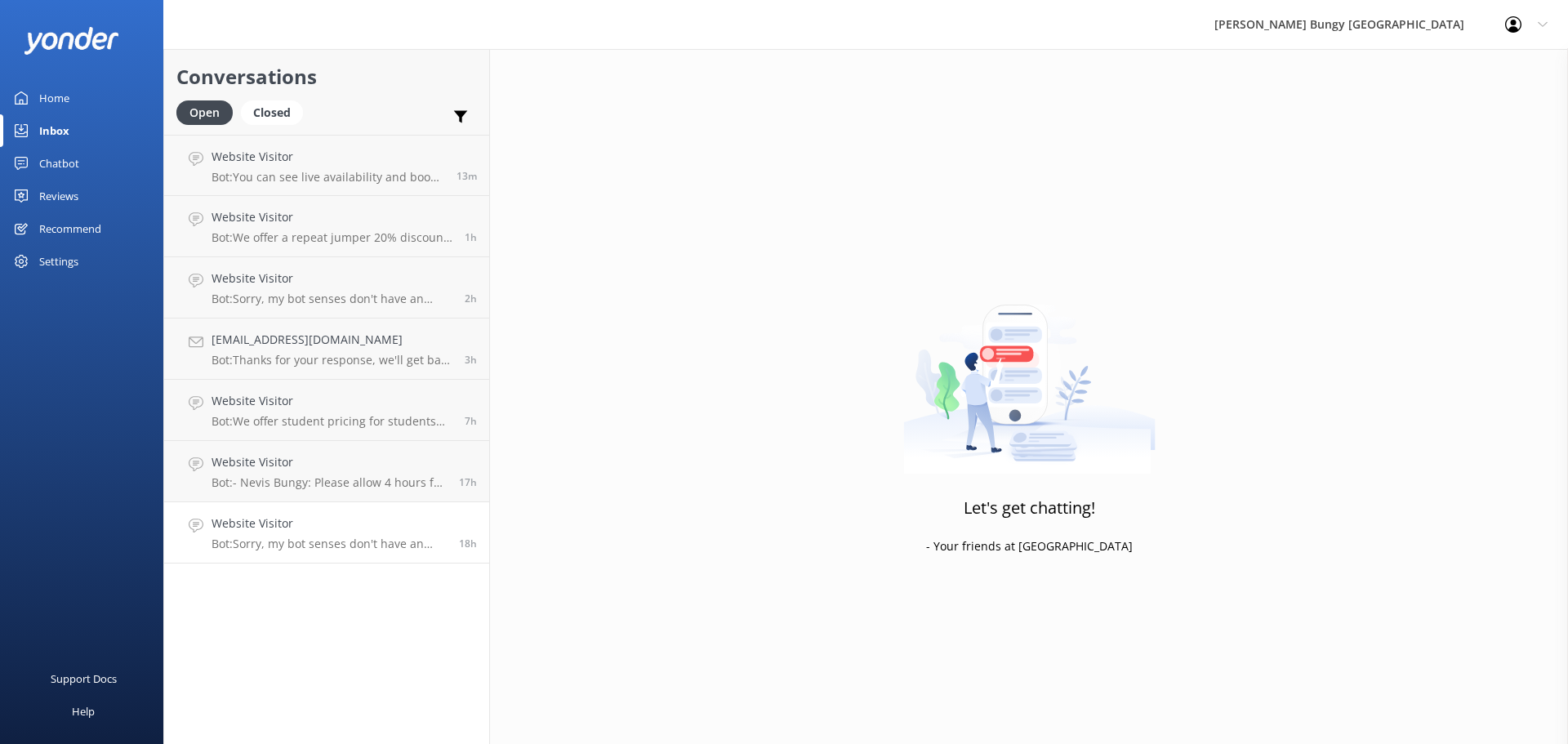
click at [397, 542] on p "Bot: Sorry, my bot senses don't have an answer for that, please try and rephras…" at bounding box center [329, 543] width 235 height 14
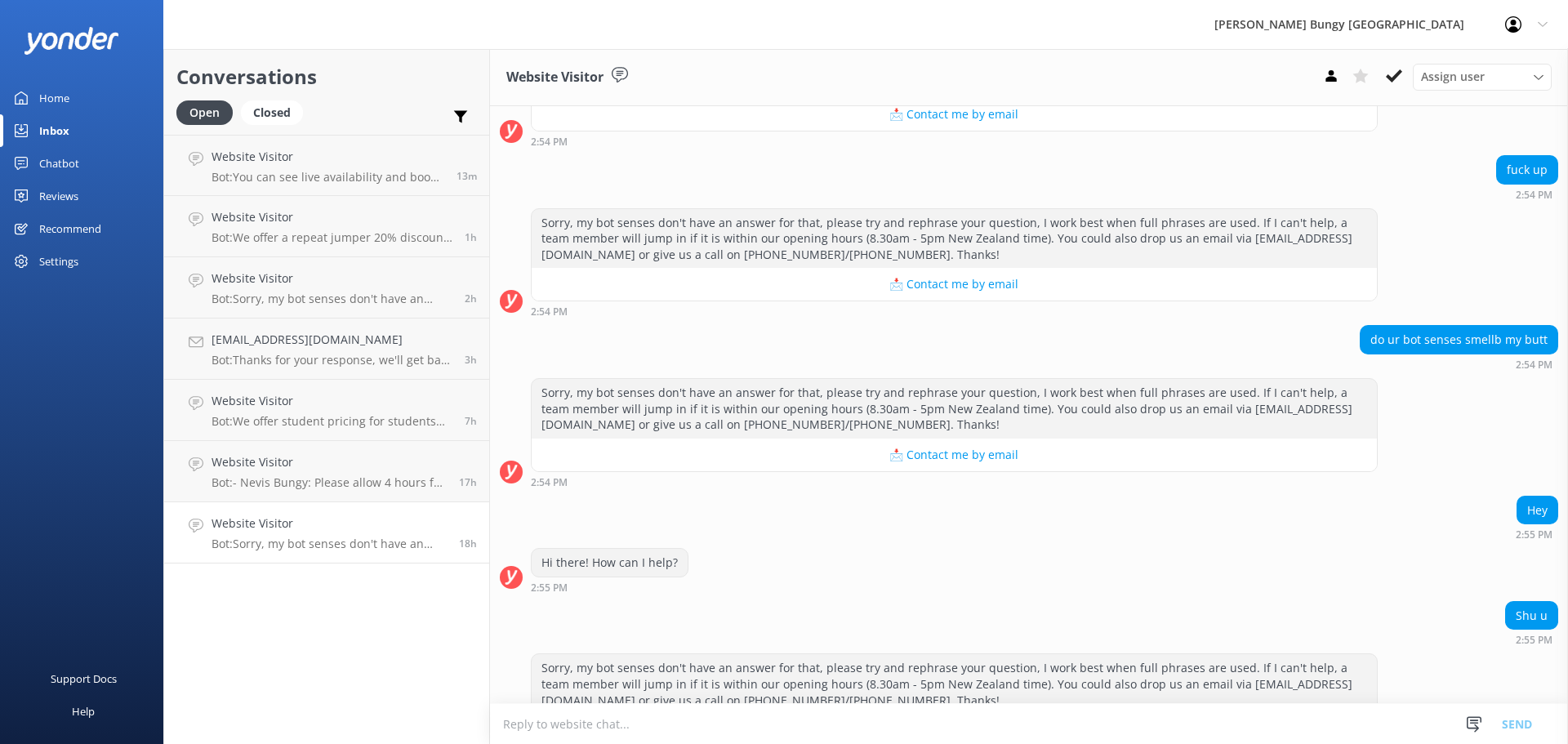
scroll to position [336, 0]
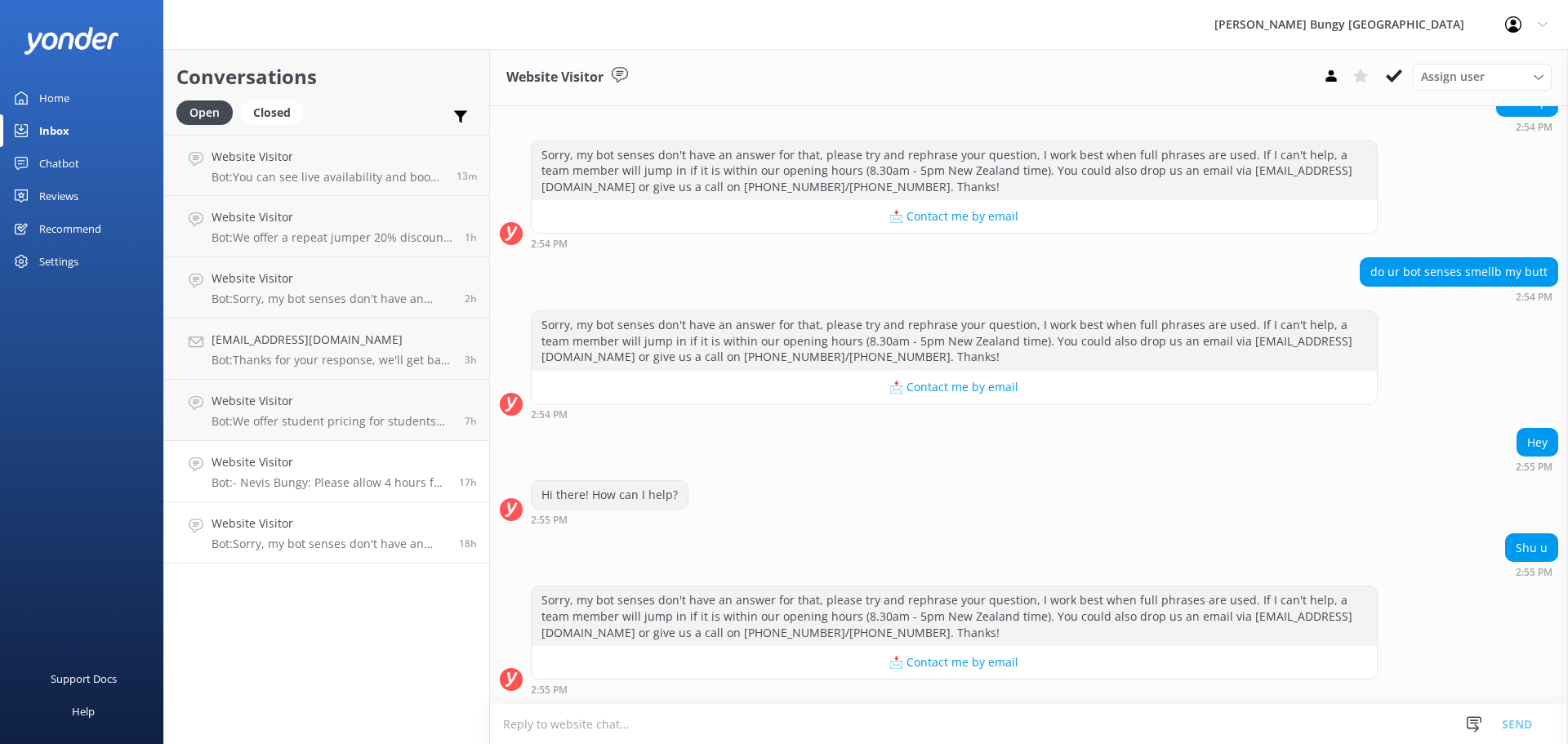
click at [311, 442] on link "Website Visitor Bot: - [PERSON_NAME]: Please allow 4 hours for the entire exper…" at bounding box center [327, 472] width 325 height 61
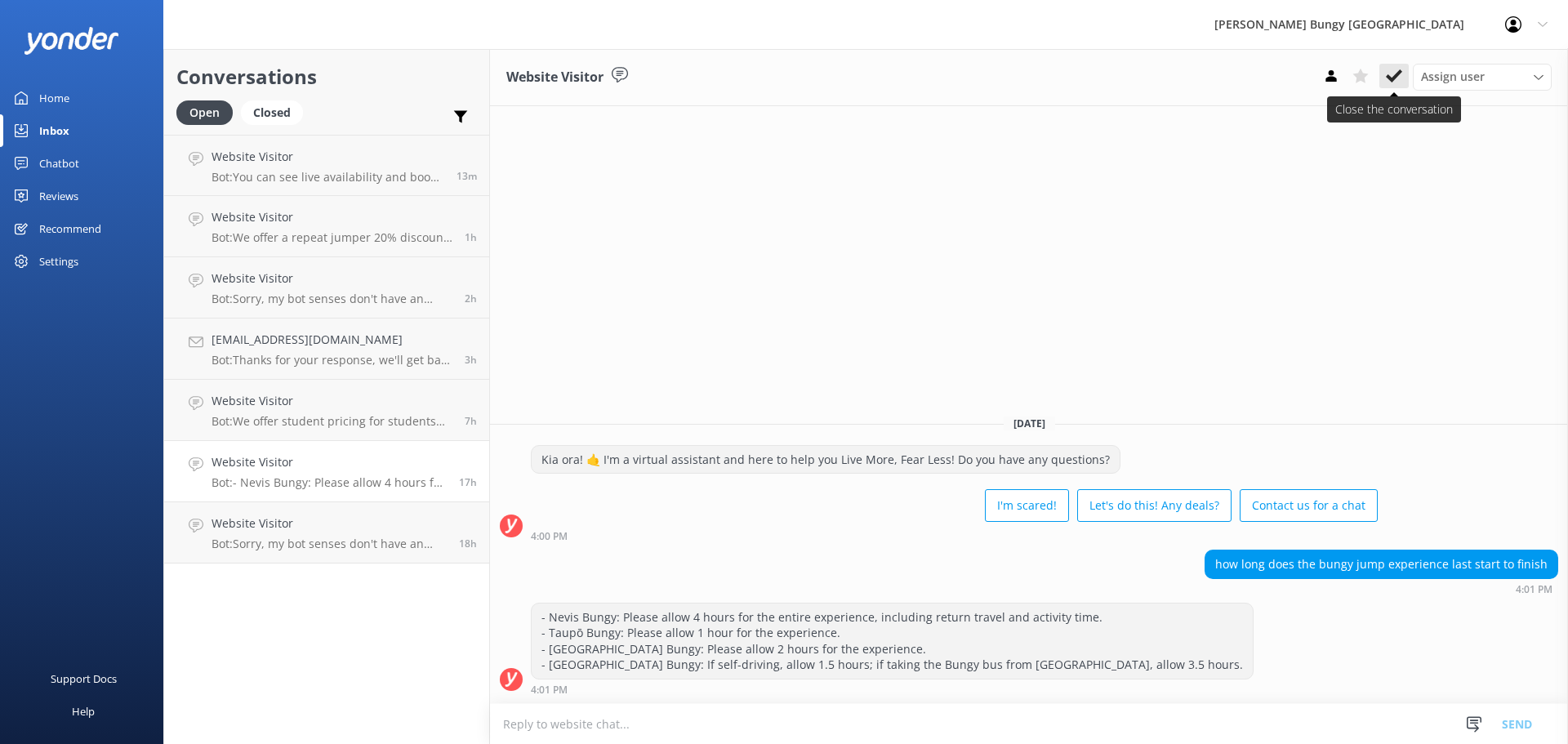
click at [1389, 68] on icon at bounding box center [1394, 75] width 16 height 16
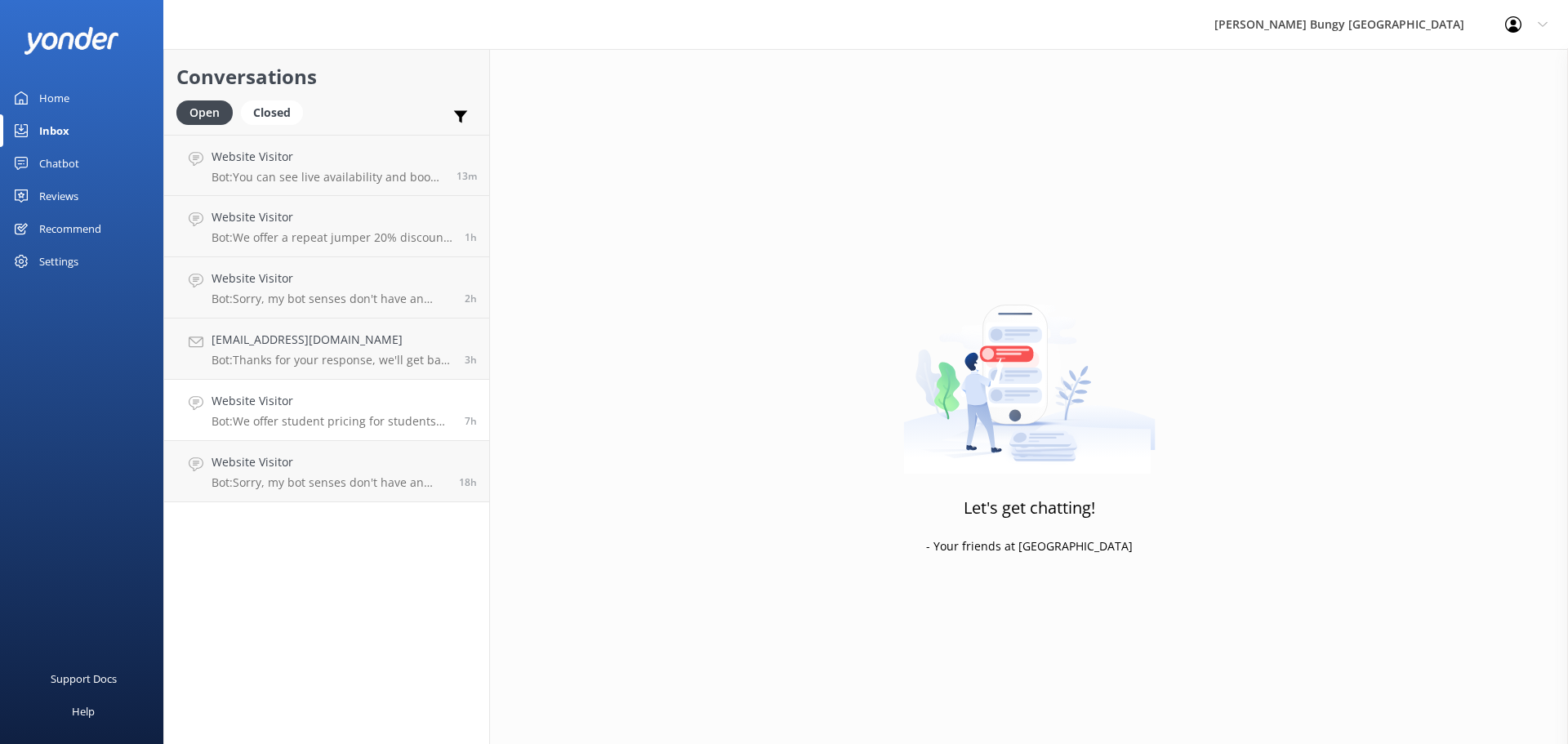
click at [431, 430] on link "Website Visitor Bot: We offer student pricing for students studying in domestic…" at bounding box center [327, 410] width 325 height 61
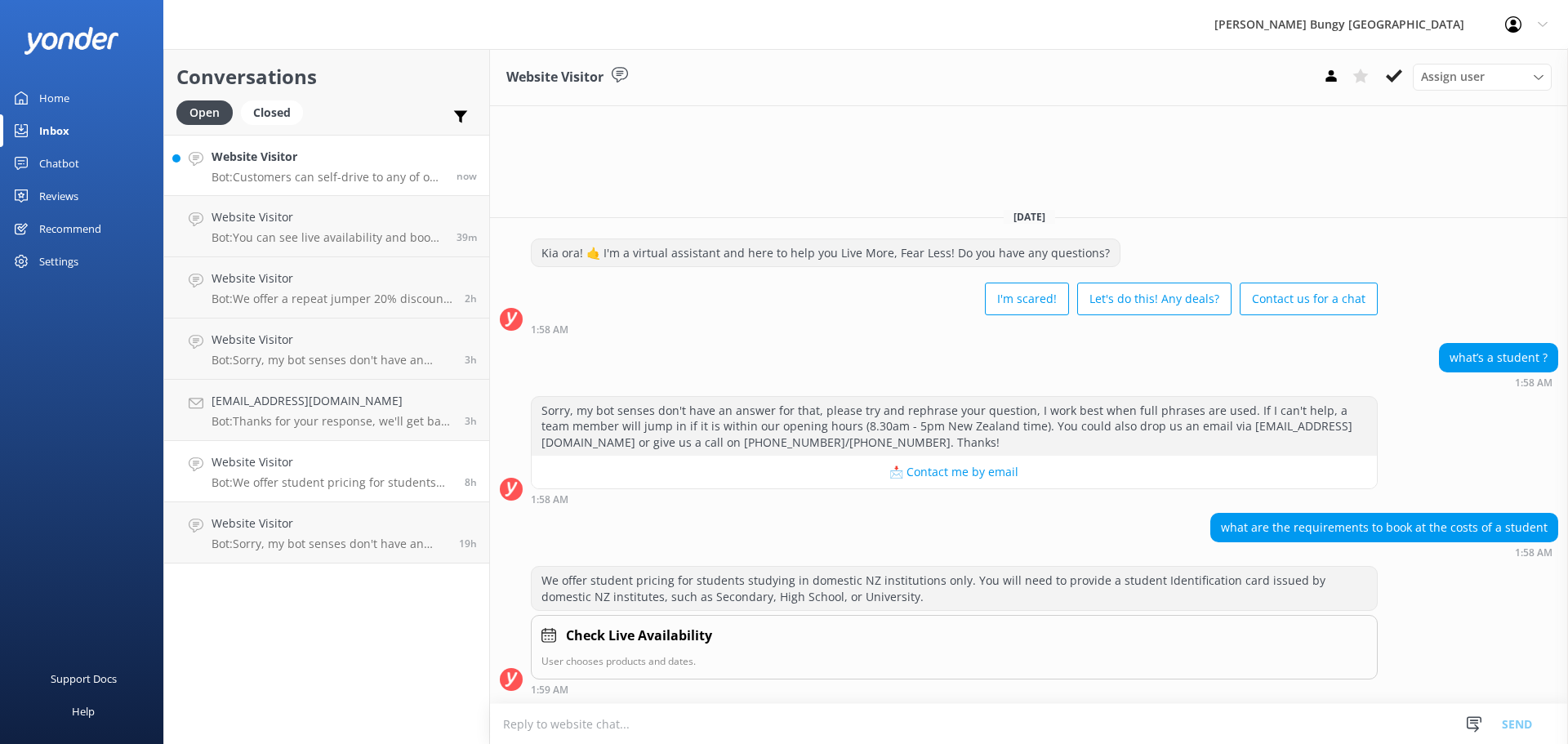
click at [333, 172] on p "Bot: Customers can self-drive to any of our locations throughout [GEOGRAPHIC_DA…" at bounding box center [328, 177] width 233 height 14
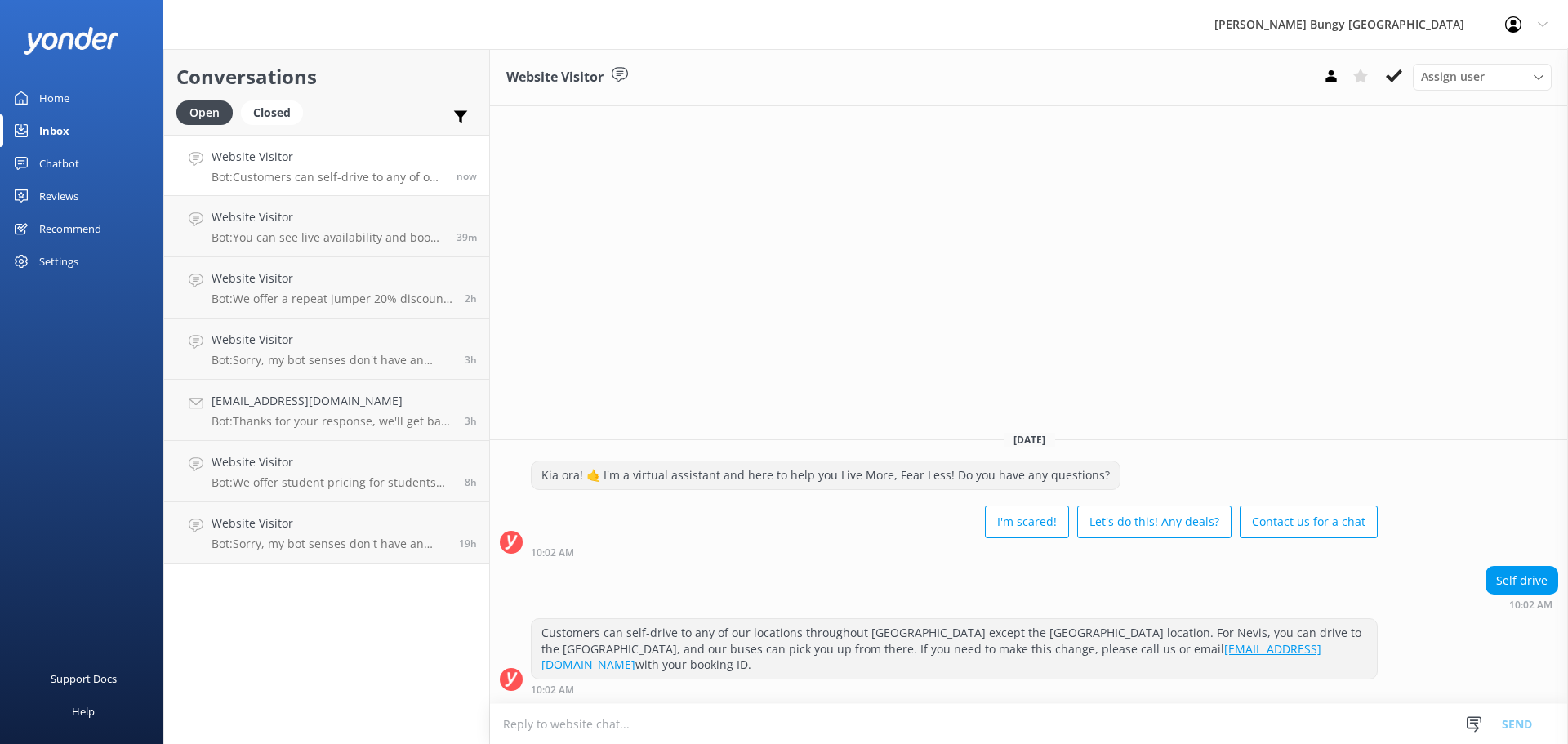
click at [1300, 728] on textarea at bounding box center [1029, 724] width 1078 height 40
click at [1272, 605] on div "Self drive 10:02 AM" at bounding box center [1029, 587] width 1078 height 45
click at [257, 480] on p "Bot: We offer student pricing for students studying in domestic NZ institutions…" at bounding box center [332, 481] width 241 height 14
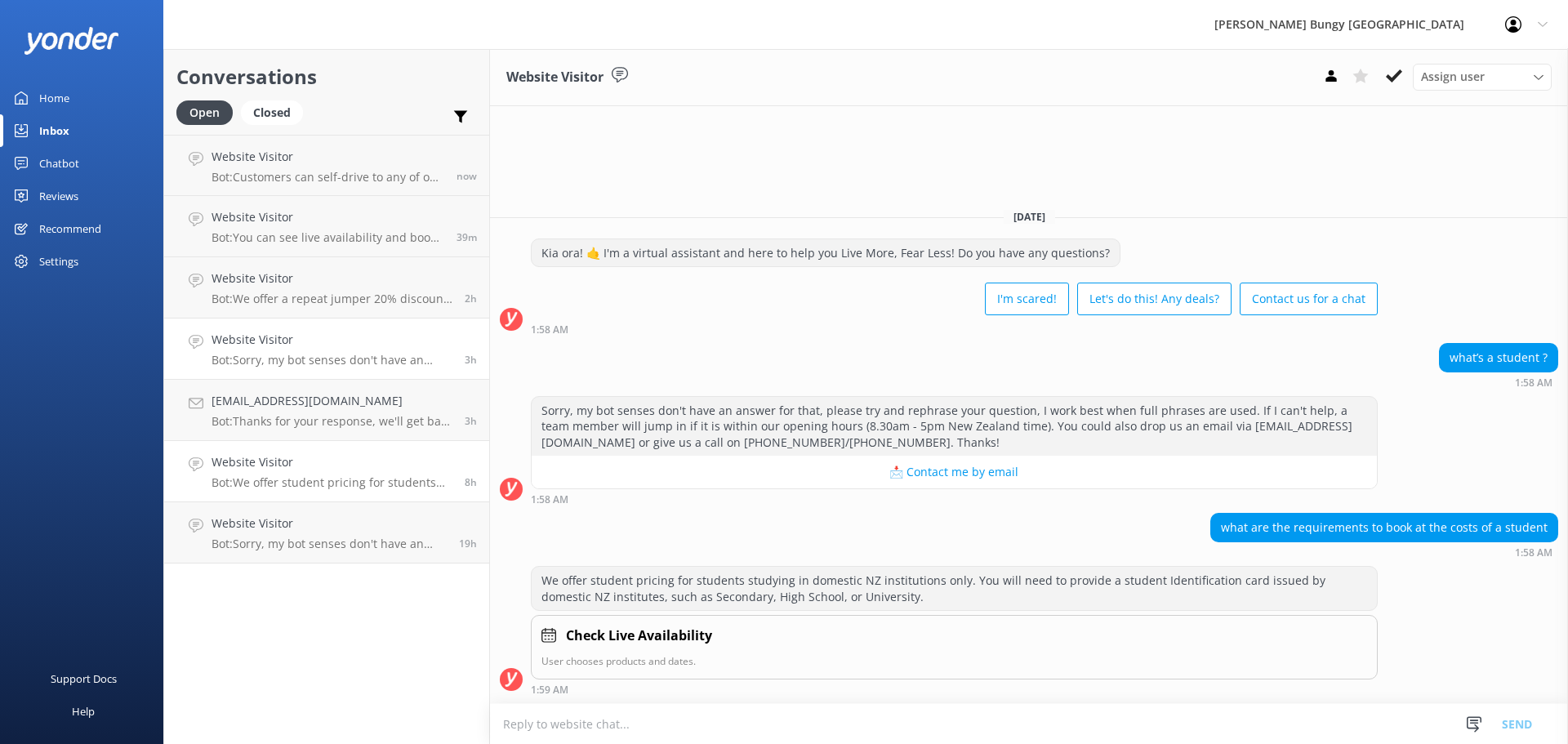
click at [256, 324] on link "Website Visitor Bot: Sorry, my bot senses don't have an answer for that, please…" at bounding box center [327, 349] width 325 height 61
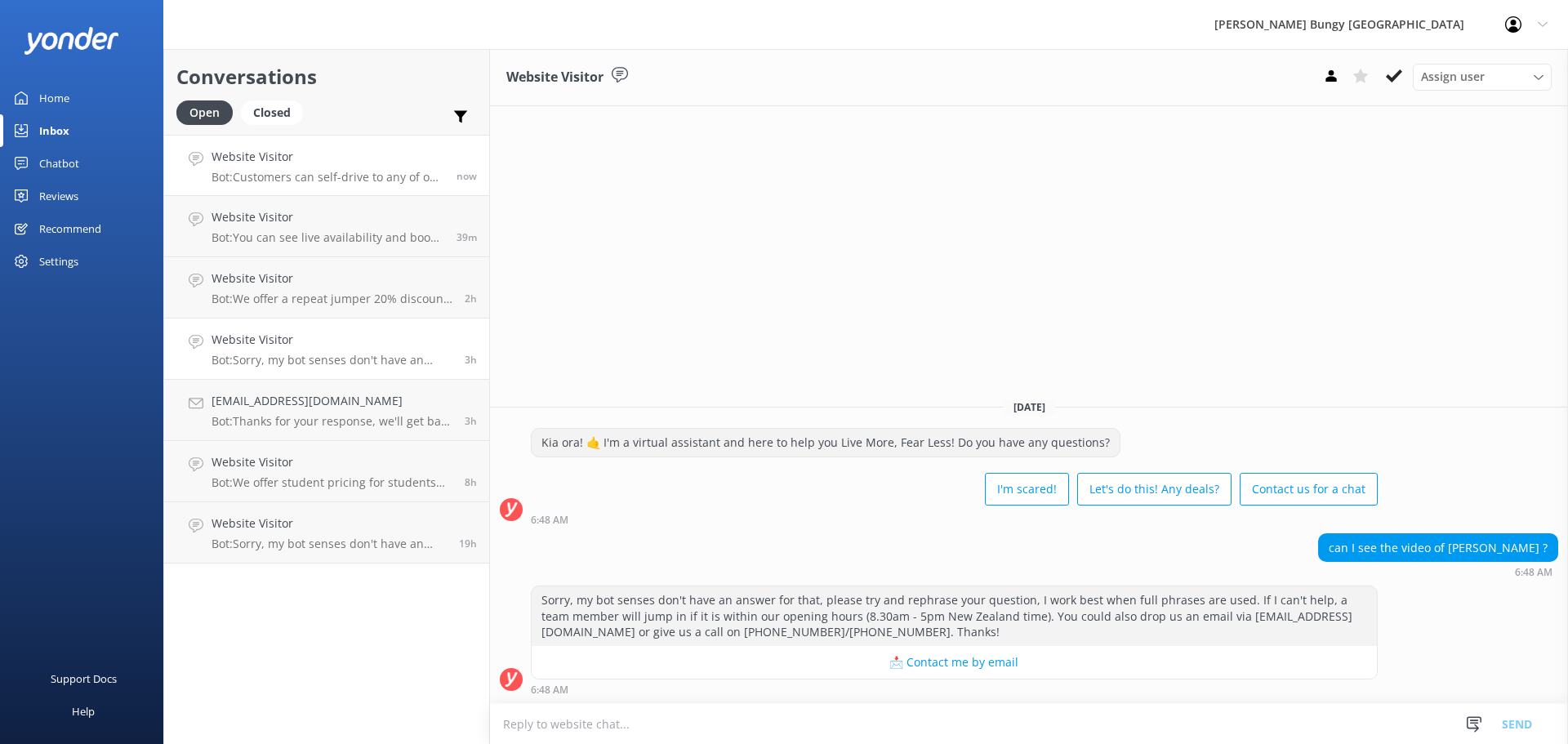
click at [258, 180] on p "Bot: Customers can self-drive to any of our locations throughout [GEOGRAPHIC_DA…" at bounding box center [328, 177] width 233 height 14
